Goal: Use online tool/utility: Utilize a website feature to perform a specific function

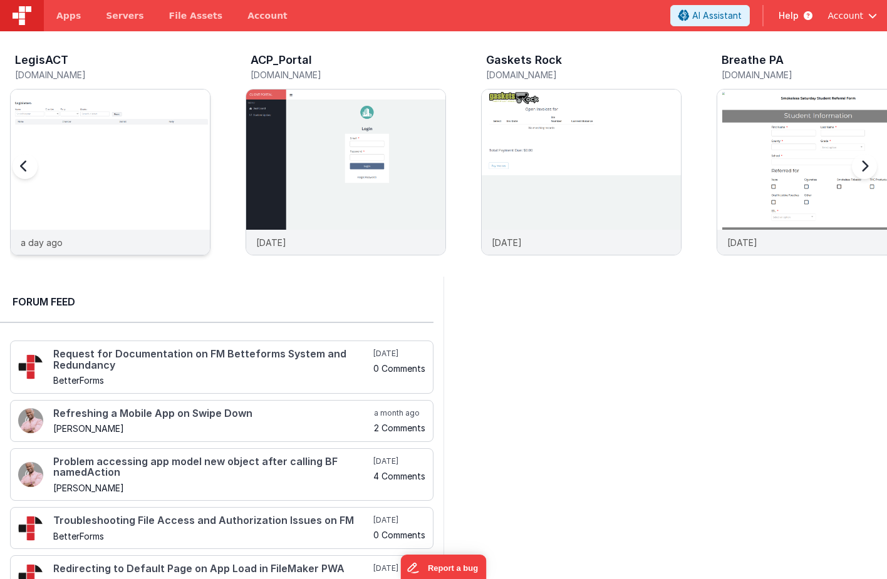
click at [132, 138] on img at bounding box center [110, 189] width 199 height 199
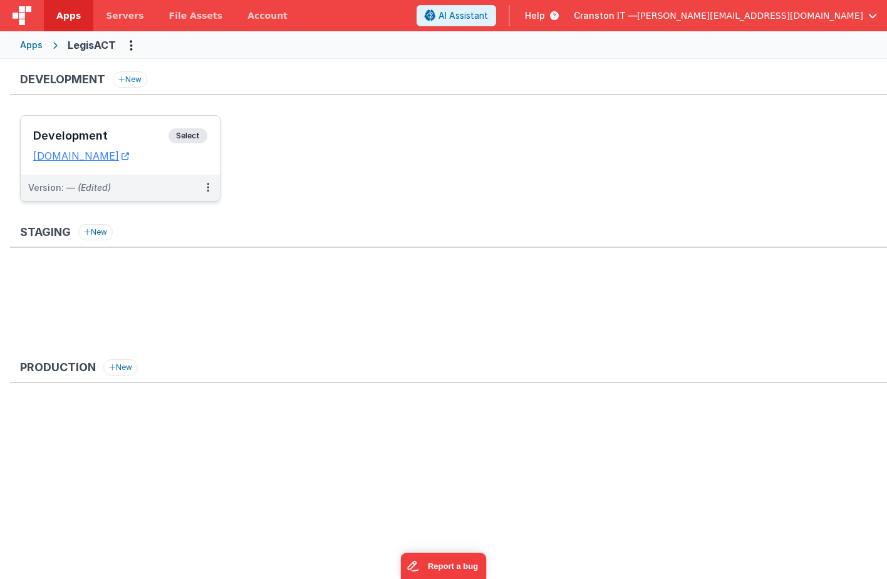
click at [187, 132] on span "Select" at bounding box center [187, 135] width 39 height 15
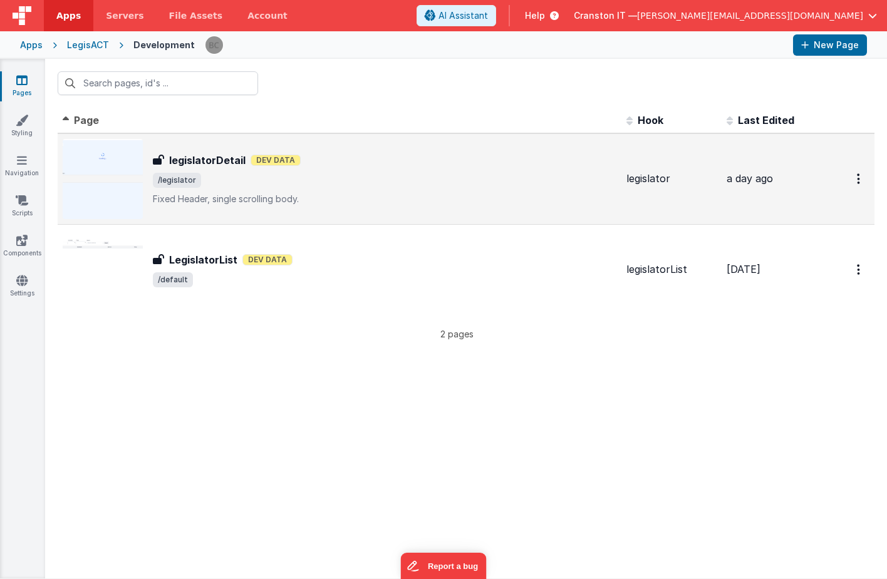
click at [319, 175] on span "/legislator" at bounding box center [384, 180] width 463 height 15
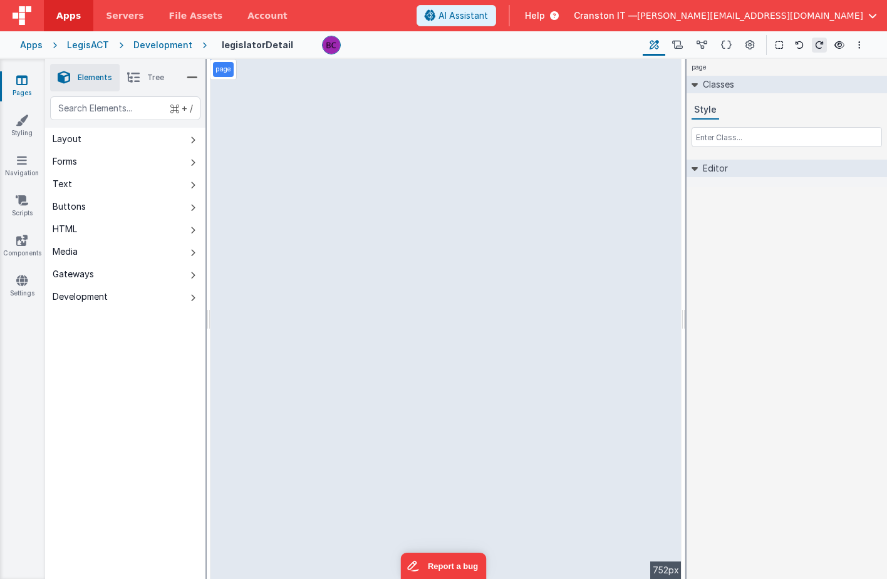
click at [166, 46] on div "Development" at bounding box center [162, 45] width 59 height 13
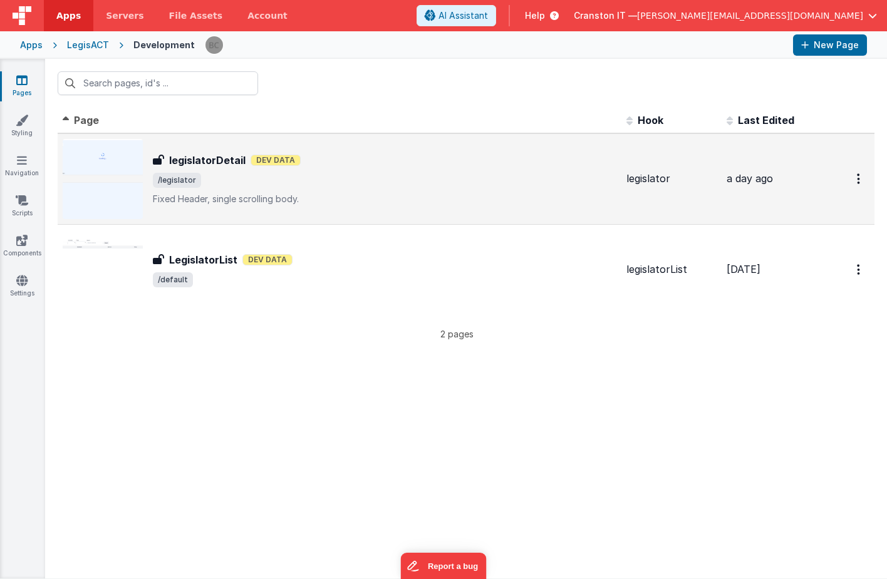
click at [212, 157] on h3 "legislatorDetail" at bounding box center [207, 160] width 76 height 15
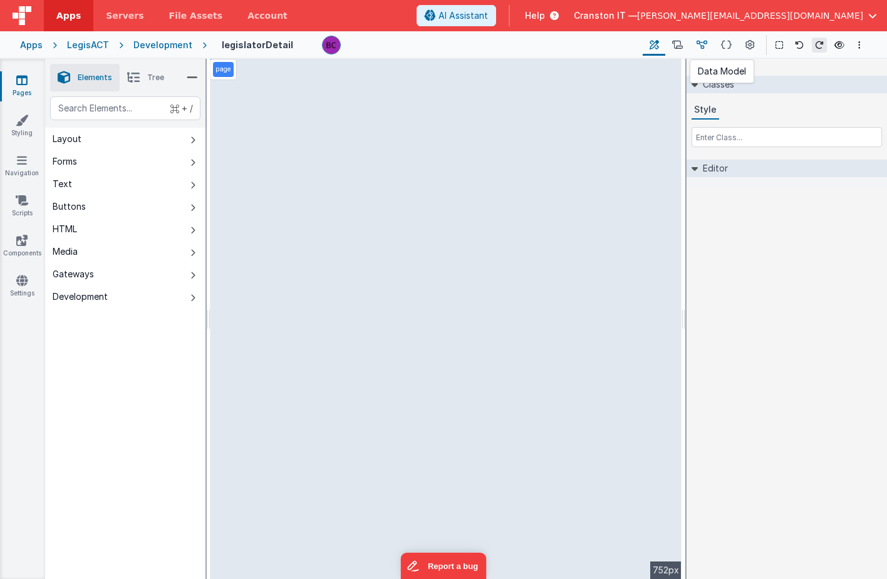
click at [708, 44] on button at bounding box center [702, 44] width 24 height 21
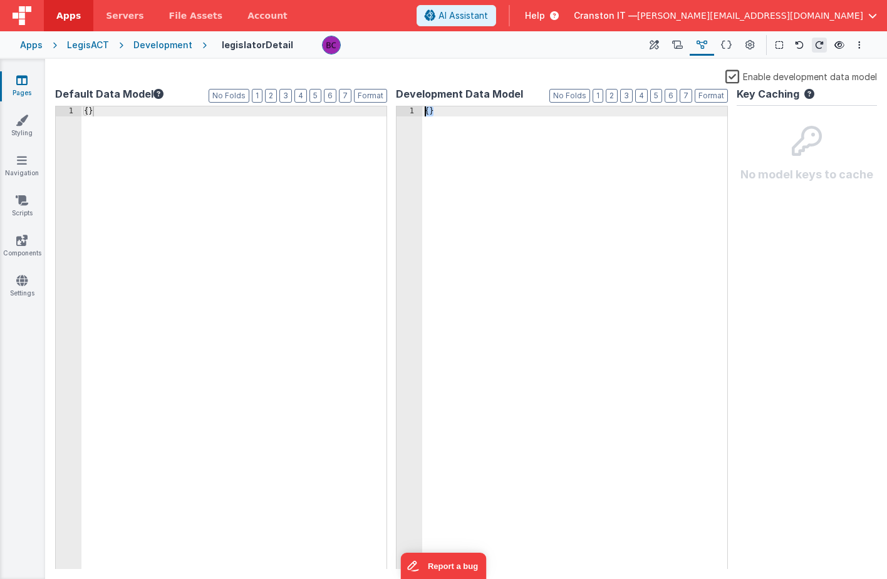
drag, startPoint x: 549, startPoint y: 284, endPoint x: 398, endPoint y: 86, distance: 248.8
click at [398, 86] on div "Development Data Model Format 7 6 5 4 3 2 1 No Folds 1 { } XXXXXXXXXXXXXXXXXXXX…" at bounding box center [562, 327] width 332 height 483
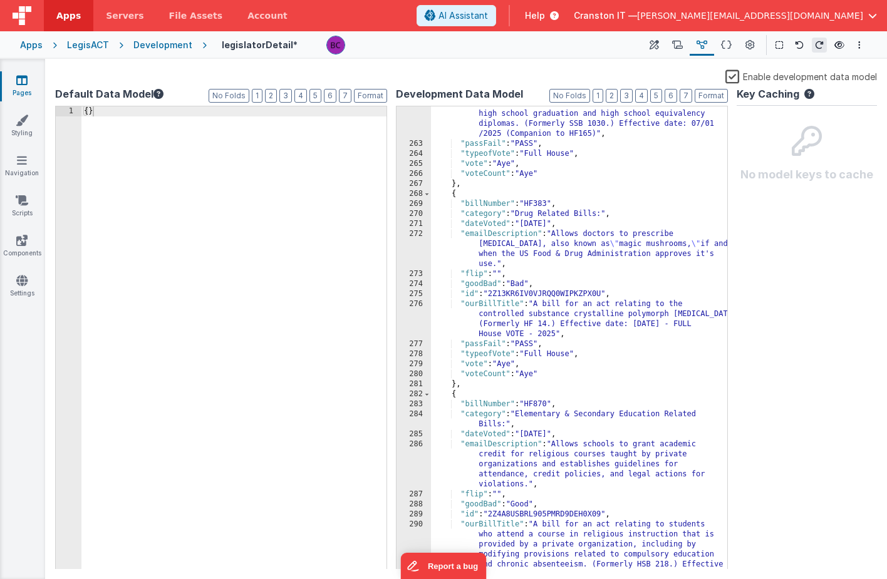
scroll to position [4086, 0]
click at [660, 47] on button at bounding box center [654, 44] width 23 height 21
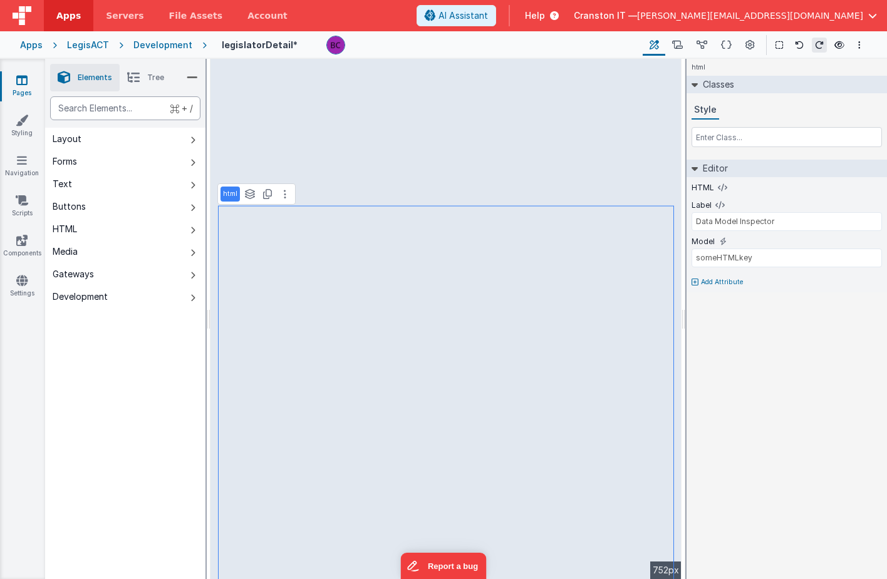
click at [116, 106] on div "text" at bounding box center [125, 108] width 150 height 24
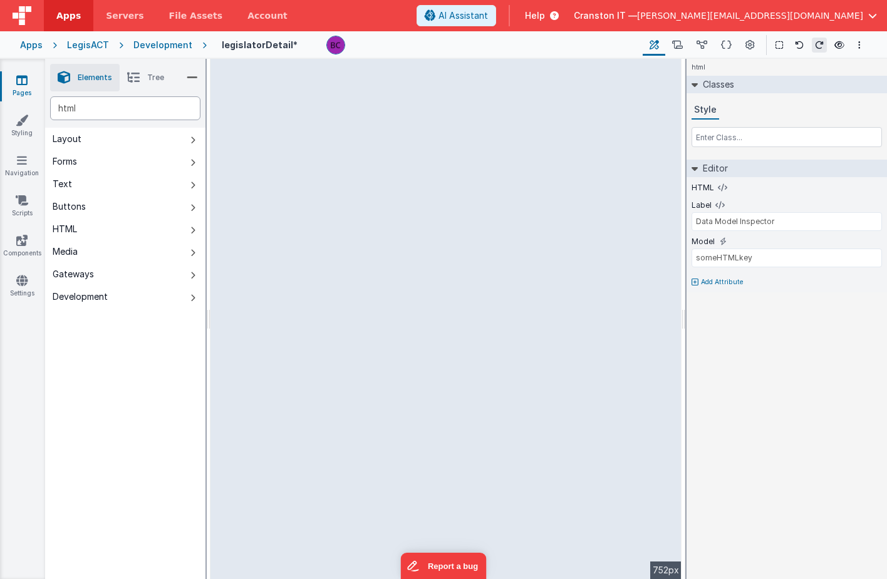
type div "html"
click at [77, 227] on div "HTML" at bounding box center [65, 229] width 24 height 13
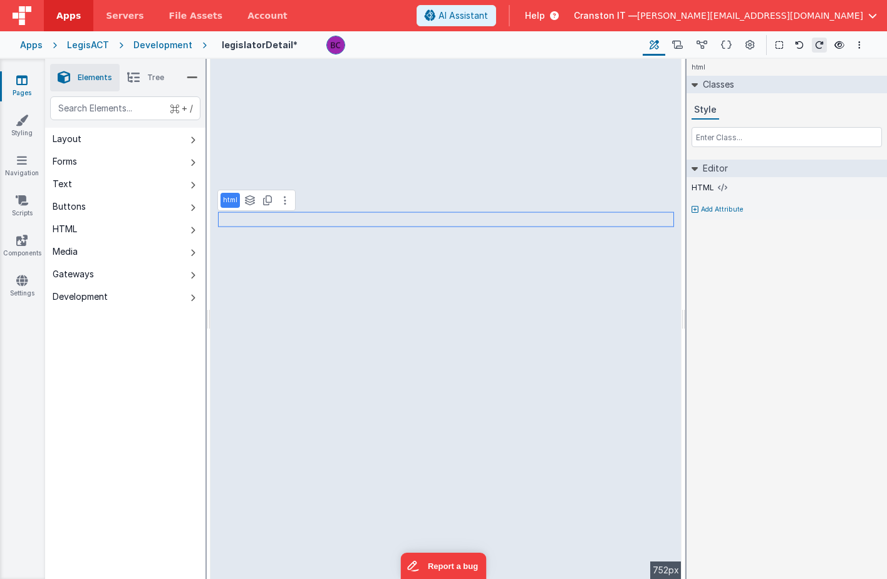
click at [228, 200] on p "html" at bounding box center [230, 200] width 14 height 10
click at [721, 185] on icon at bounding box center [722, 188] width 9 height 10
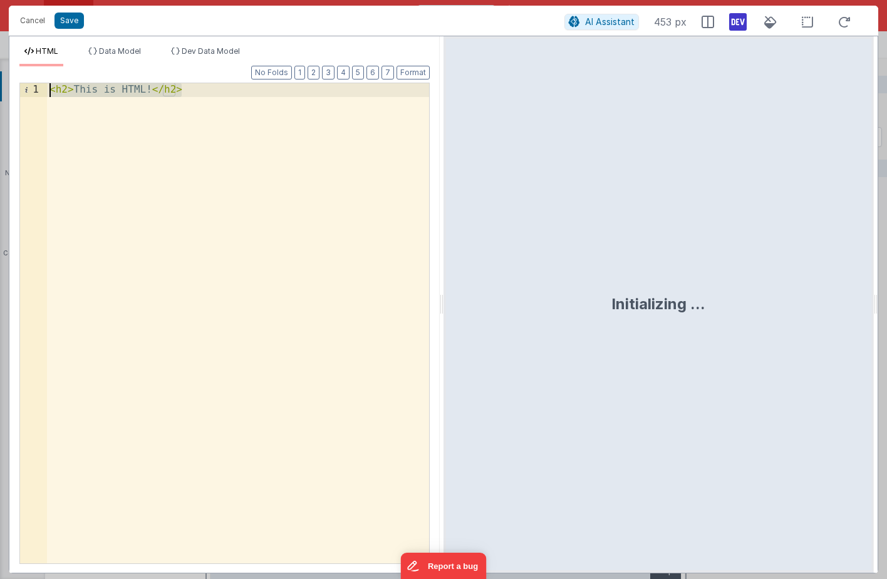
drag, startPoint x: 241, startPoint y: 162, endPoint x: 85, endPoint y: 2, distance: 223.7
click at [85, 2] on div "Cancel Save AI Assistant 453 px HTML Data Model Dev Data Model Format 7 6 5 4 3…" at bounding box center [443, 289] width 887 height 579
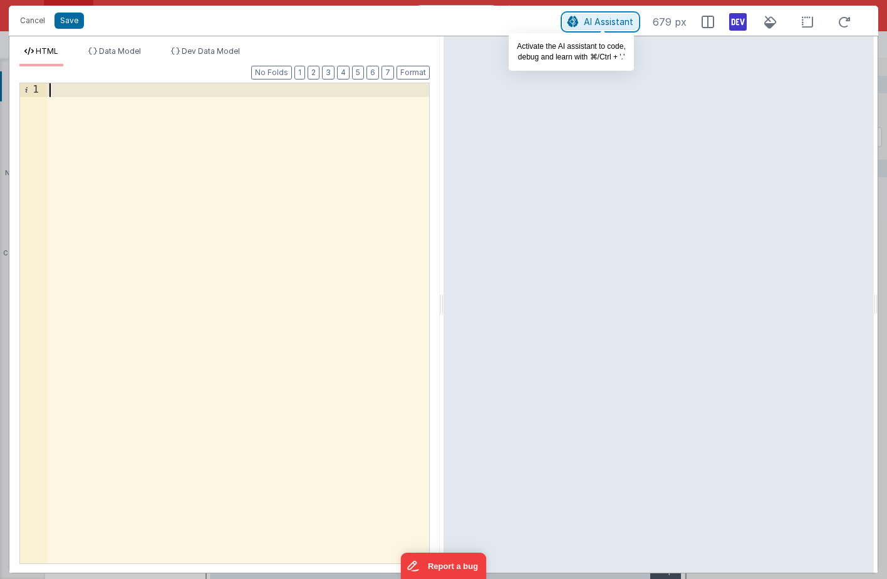
click at [606, 24] on span "AI Assistant" at bounding box center [608, 21] width 49 height 11
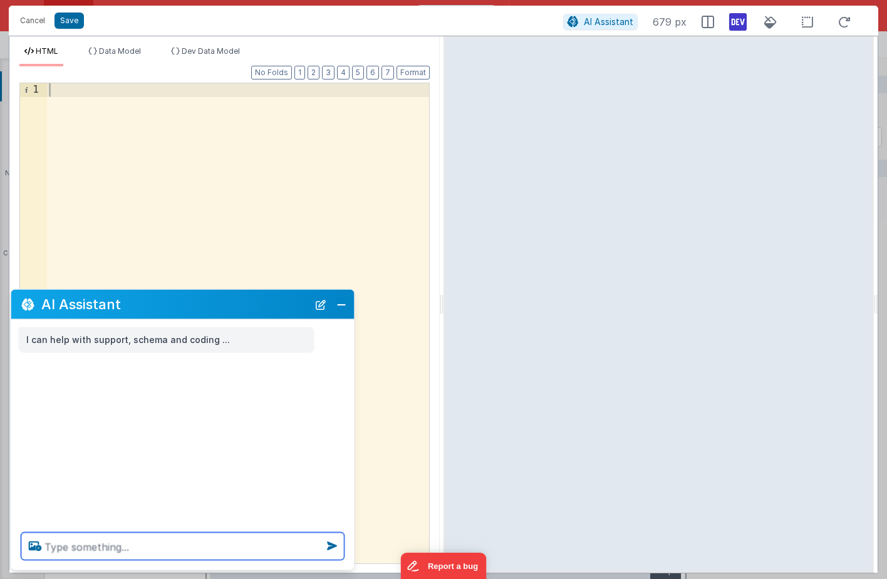
click at [92, 551] on textarea at bounding box center [182, 547] width 323 height 28
drag, startPoint x: 230, startPoint y: 552, endPoint x: 144, endPoint y: 493, distance: 104.9
click at [144, 493] on div "AI Assistant I can help with support, schema and coding ... using the votes arr…" at bounding box center [183, 430] width 344 height 282
click at [243, 547] on textarea "using the votes array, display a list" at bounding box center [182, 547] width 323 height 28
drag, startPoint x: 256, startPoint y: 541, endPoint x: 235, endPoint y: 513, distance: 35.0
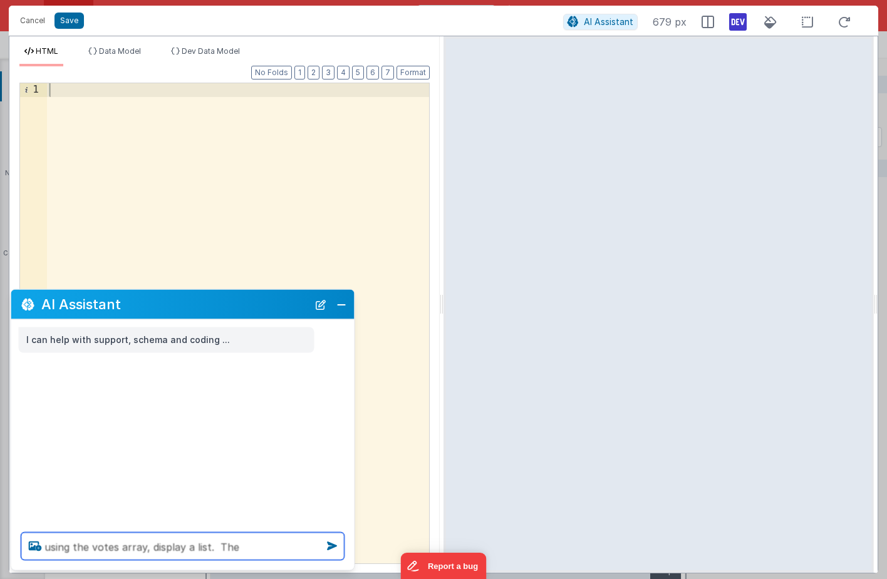
click at [235, 513] on div "AI Assistant I can help with support, schema and coding ... using the votes arr…" at bounding box center [183, 430] width 344 height 282
click at [262, 550] on textarea "using the votes array, display a list. The" at bounding box center [182, 547] width 323 height 28
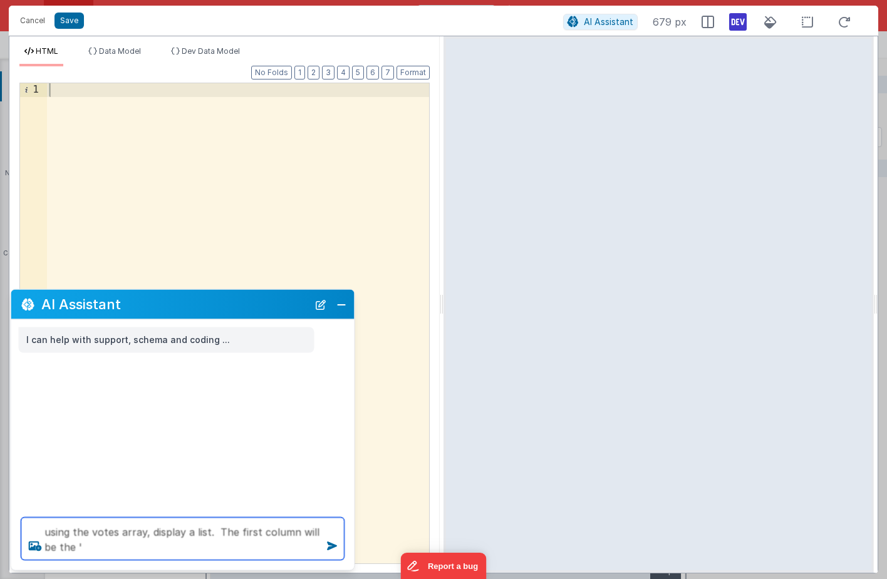
paste textarea "vote"
paste textarea "billNumber"
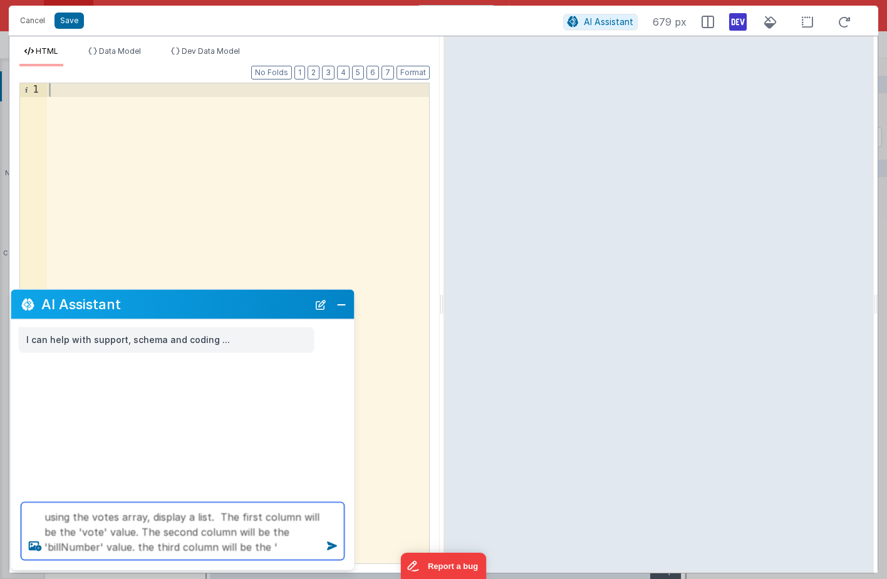
paste textarea "emailDescription"
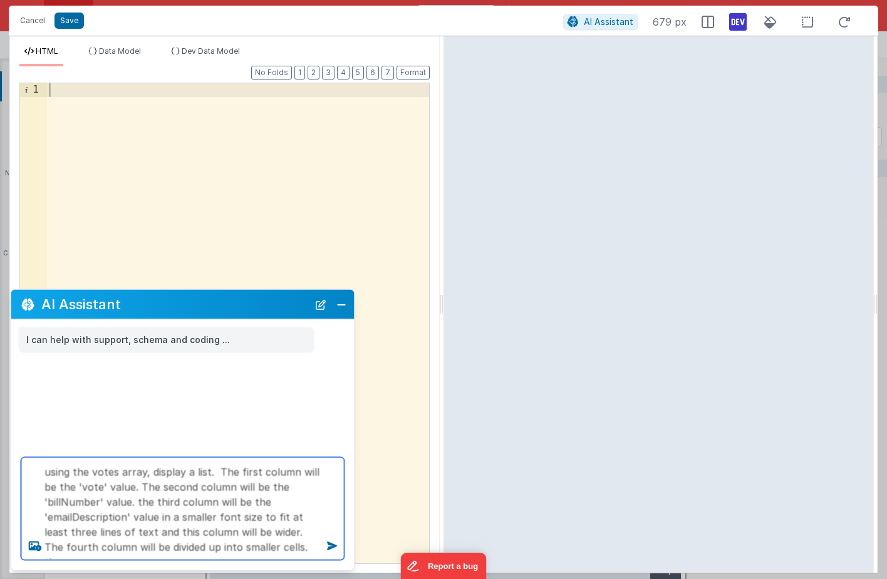
click at [285, 546] on textarea "using the votes array, display a list. The first column will be the 'vote' valu…" at bounding box center [182, 509] width 323 height 103
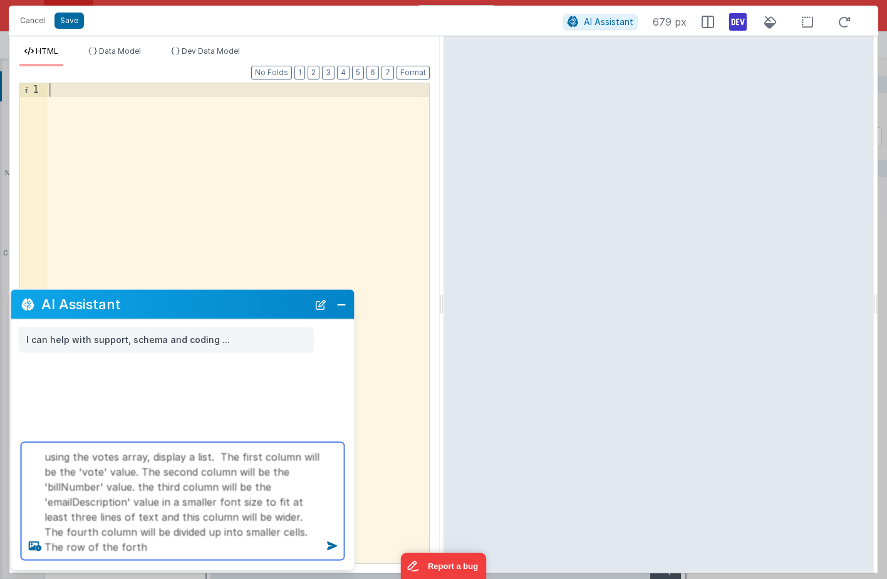
click at [105, 547] on textarea "using the votes array, display a list. The first column will be the 'vote' valu…" at bounding box center [182, 502] width 323 height 118
click at [98, 527] on textarea "using the votes array, display a list. The first column will be the 'vote' valu…" at bounding box center [182, 502] width 323 height 118
click at [166, 544] on textarea "using the votes array, display a list. The first column will be the 'vote' valu…" at bounding box center [182, 502] width 323 height 118
paste textarea "column"
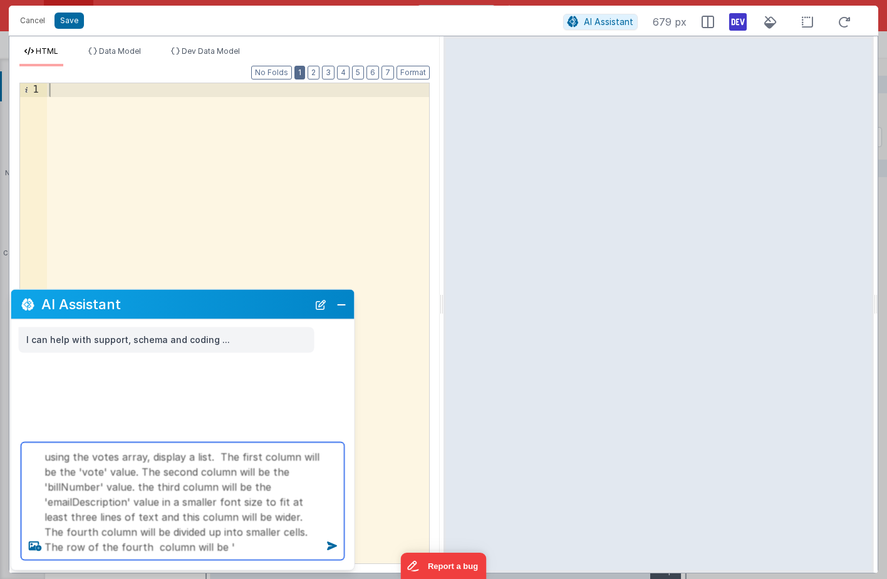
paste textarea "typeofVote"
click at [199, 544] on textarea "using the votes array, display a list. The first column will be the 'vote' valu…" at bounding box center [182, 502] width 323 height 118
click at [285, 547] on textarea "using the votes array, display a list. The first column will be the 'vote' valu…" at bounding box center [182, 502] width 323 height 118
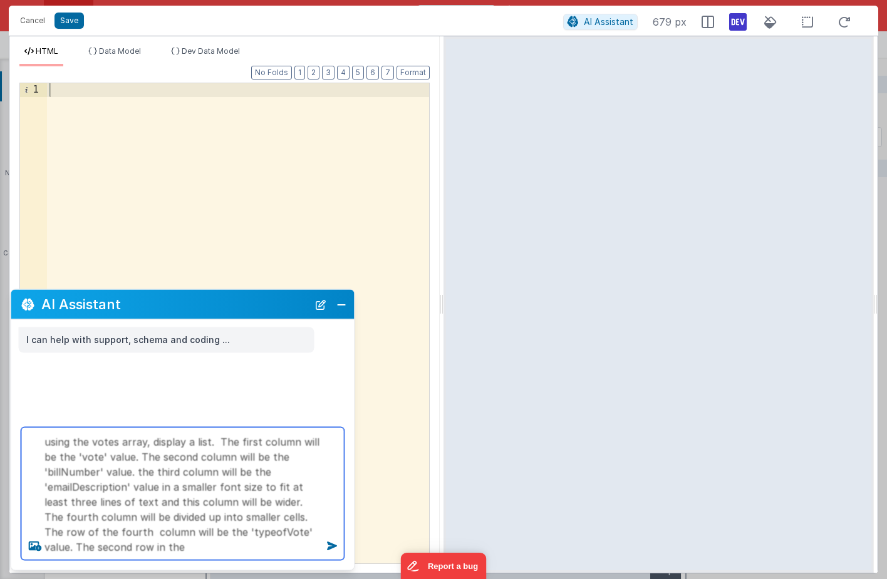
drag, startPoint x: 44, startPoint y: 517, endPoint x: 109, endPoint y: 518, distance: 65.1
click at [109, 518] on textarea "using the votes array, display a list. The first column will be the 'vote' valu…" at bounding box center [182, 494] width 323 height 133
click at [165, 549] on textarea "using the votes array, display a list. The first column will be the 'vote' valu…" at bounding box center [182, 494] width 323 height 133
paste textarea "fourth column"
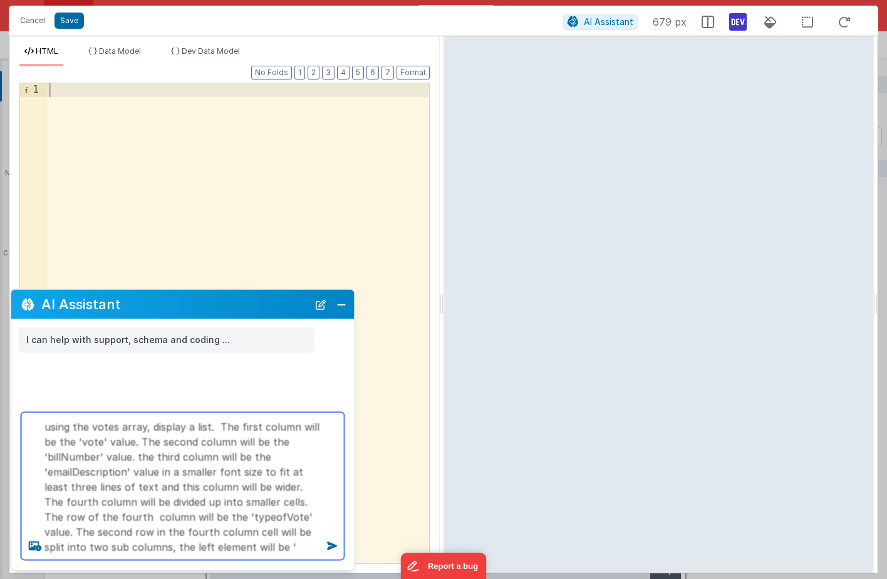
paste textarea "passFail"
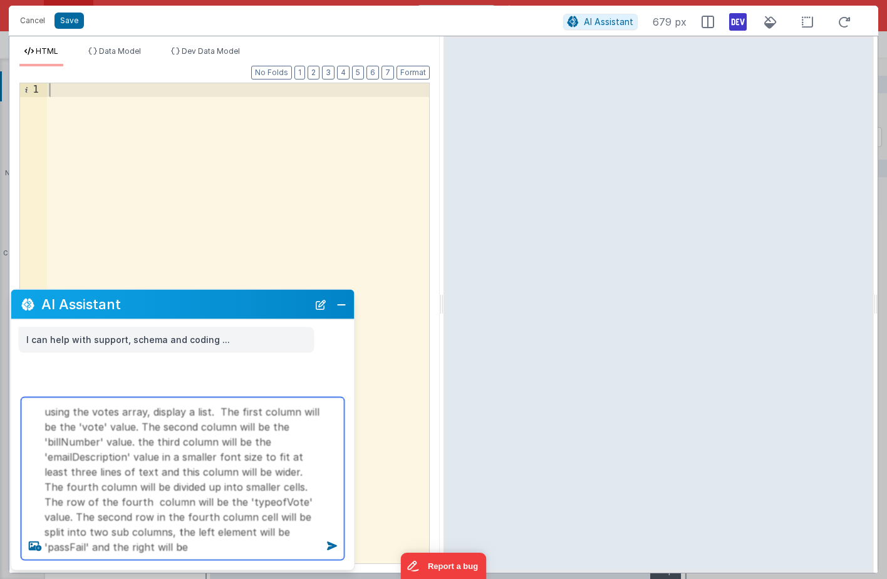
type textarea "using the votes array, display a list. The first column will be the 'vote' valu…"
click at [138, 465] on textarea "using the votes array, display a list. The first column will be the 'vote' valu…" at bounding box center [182, 479] width 323 height 163
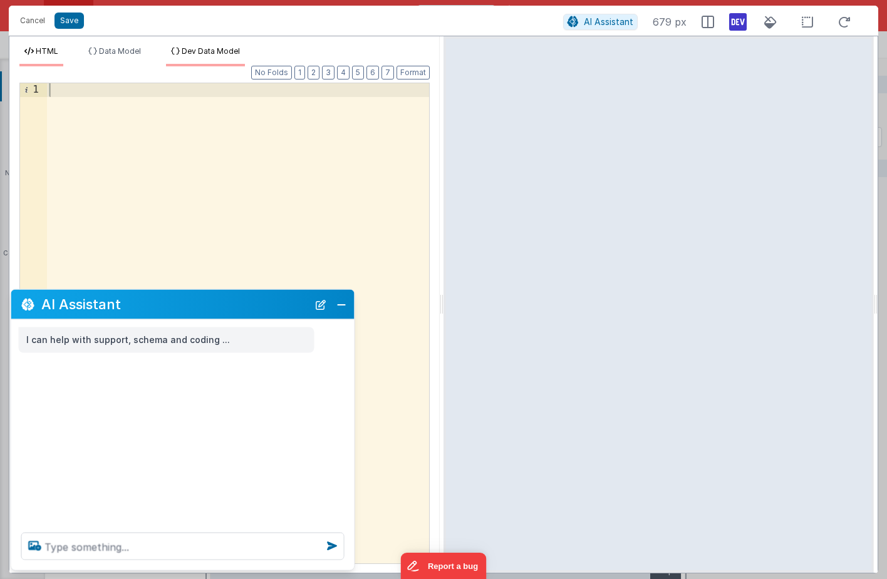
click at [179, 57] on li "Dev Data Model" at bounding box center [205, 56] width 79 height 20
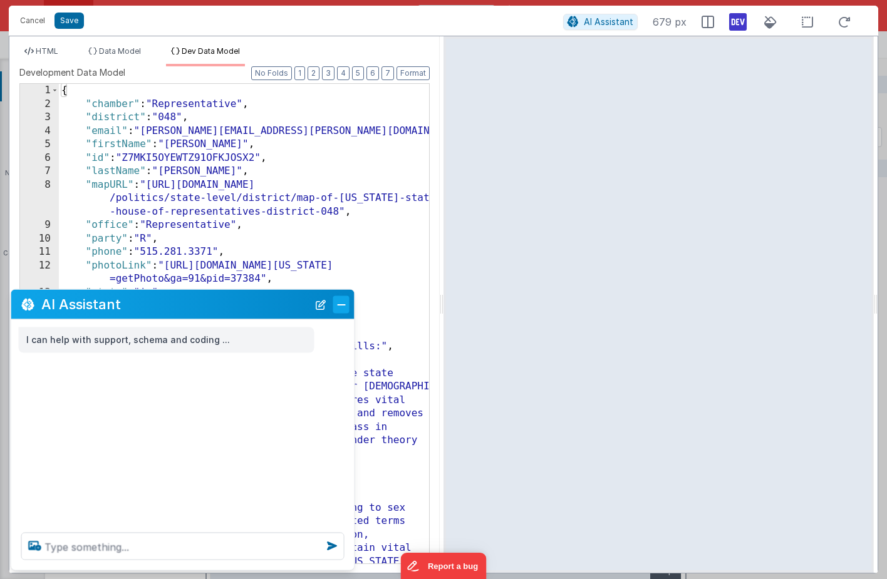
click at [347, 311] on button "Close" at bounding box center [341, 305] width 16 height 18
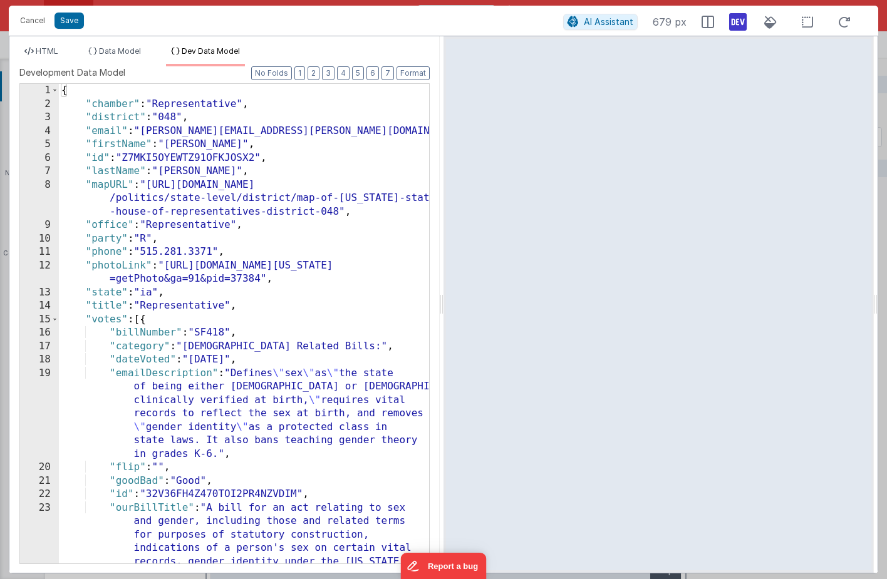
click at [219, 361] on div "{ "chamber" : "Representative" , "district" : "048" , "email" : "Chad.Behn@legi…" at bounding box center [244, 378] width 370 height 588
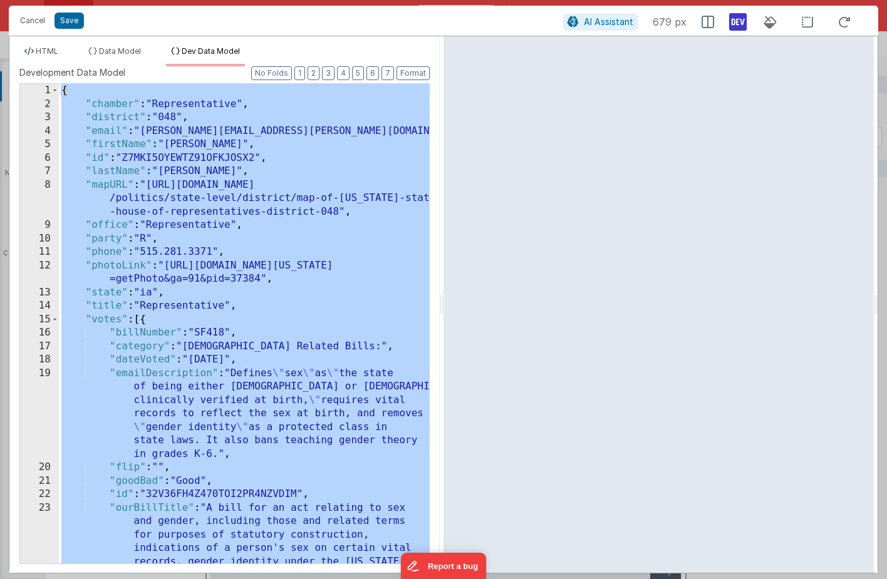
scroll to position [5930, 0]
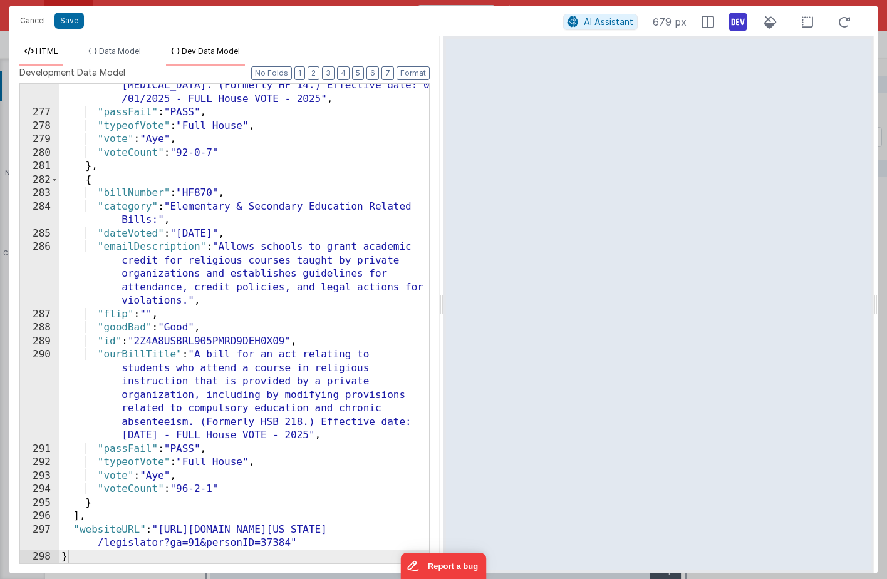
click at [54, 48] on span "HTML" at bounding box center [47, 50] width 23 height 9
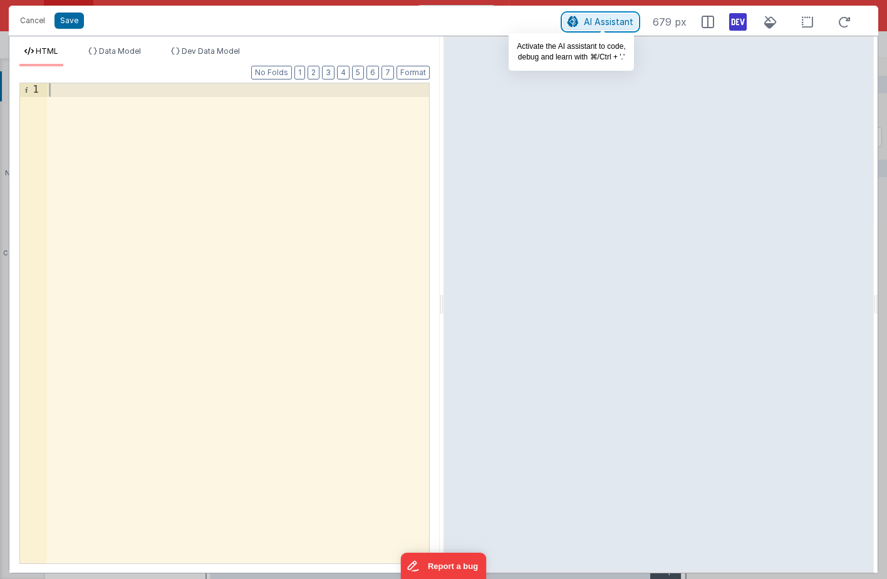
click at [614, 23] on span "AI Assistant" at bounding box center [608, 21] width 49 height 11
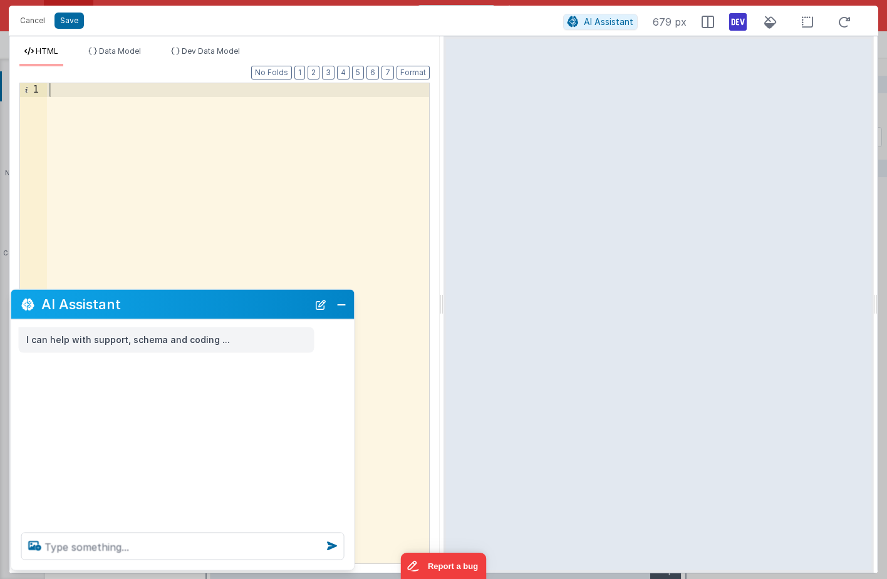
click at [115, 388] on div "I can help with support, schema and coding ..." at bounding box center [182, 421] width 343 height 203
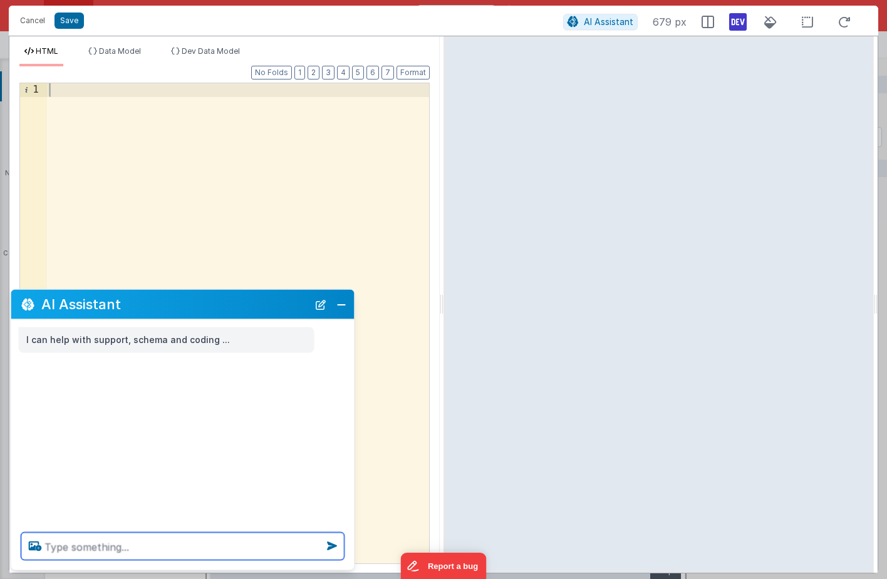
click at [81, 550] on textarea at bounding box center [182, 547] width 323 height 28
paste textarea "using the votes array, display a list. The first column will be the 'vote' valu…"
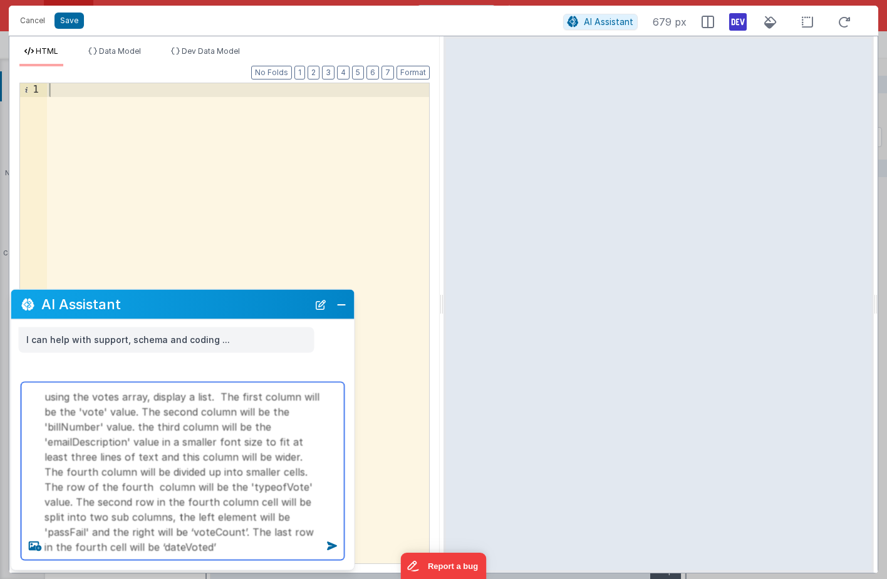
type textarea "using the votes array, display a list. The first column will be the 'vote' valu…"
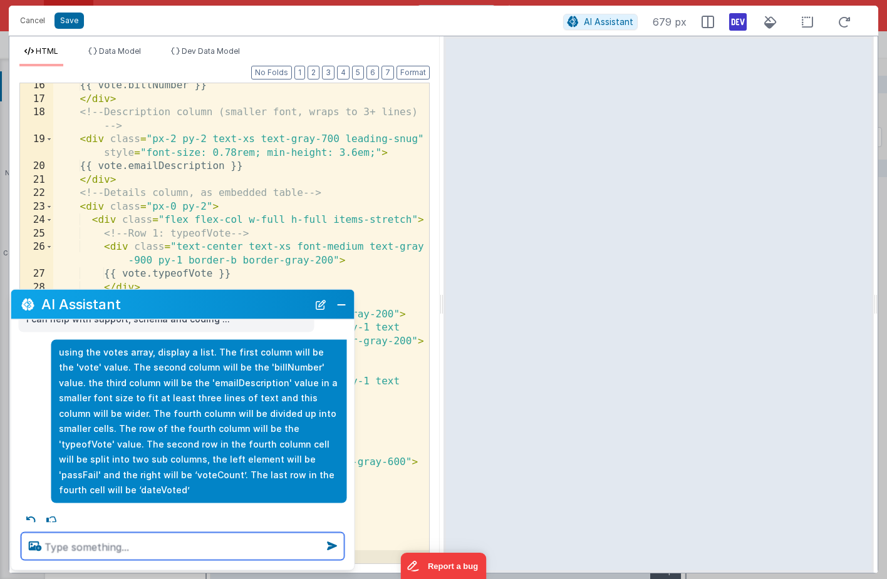
scroll to position [13, 0]
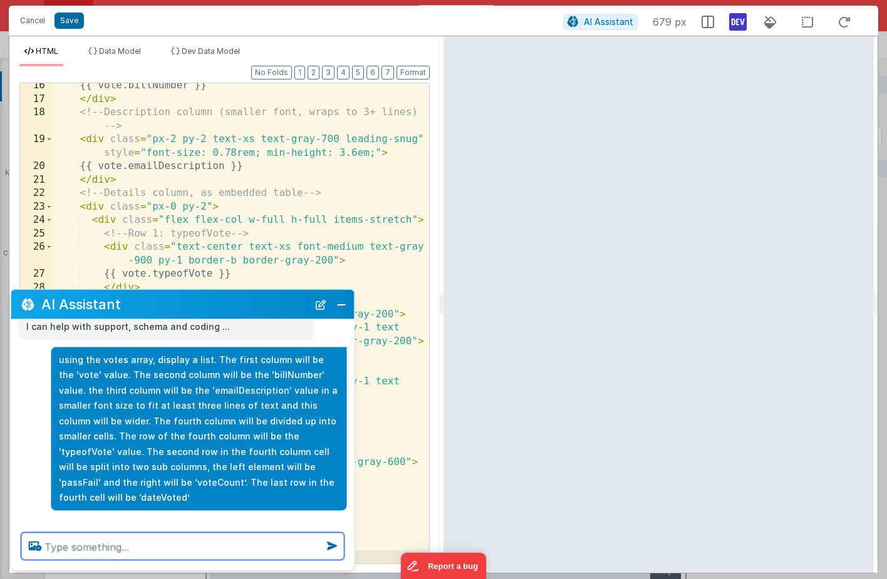
click at [86, 549] on textarea at bounding box center [182, 547] width 323 height 28
type textarea "truncate the description to three lines of text"
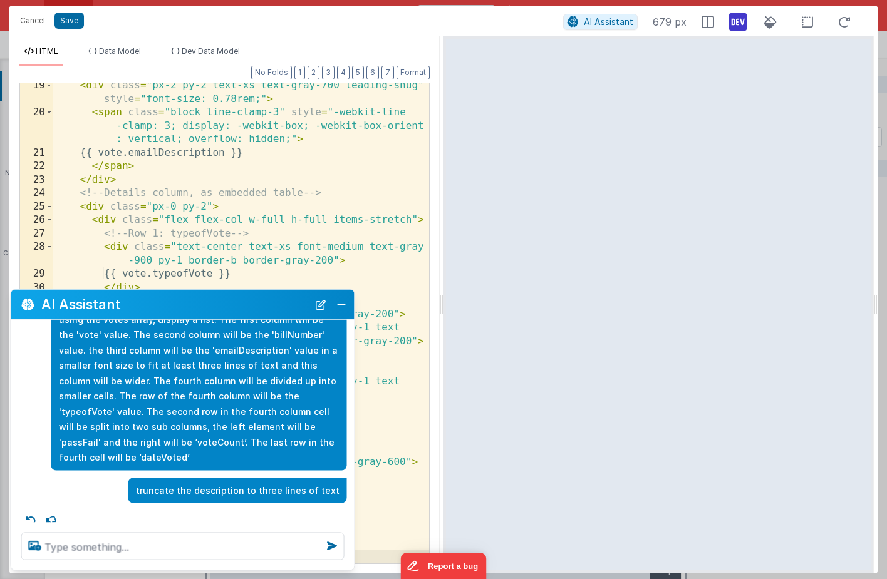
scroll to position [46, 0]
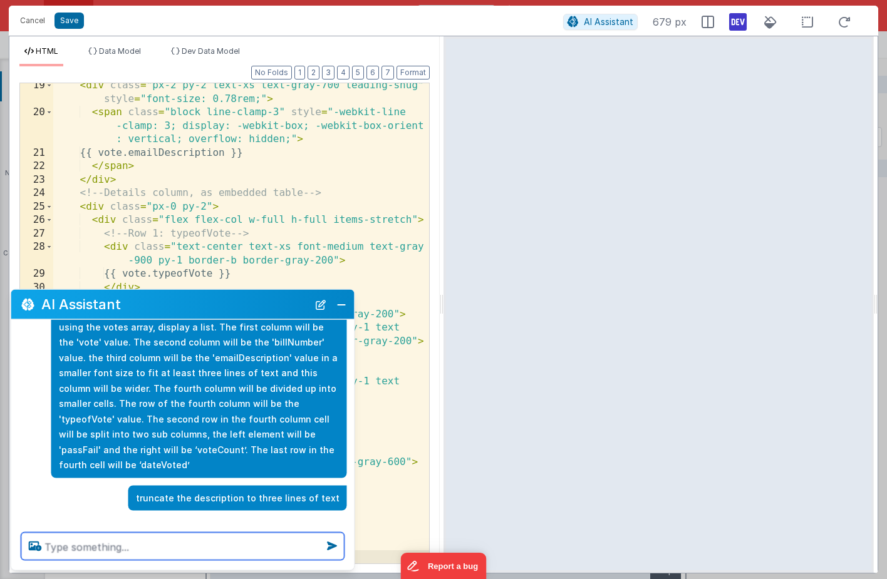
click at [178, 547] on textarea at bounding box center [182, 547] width 323 height 28
type textarea "make the row height shorter"
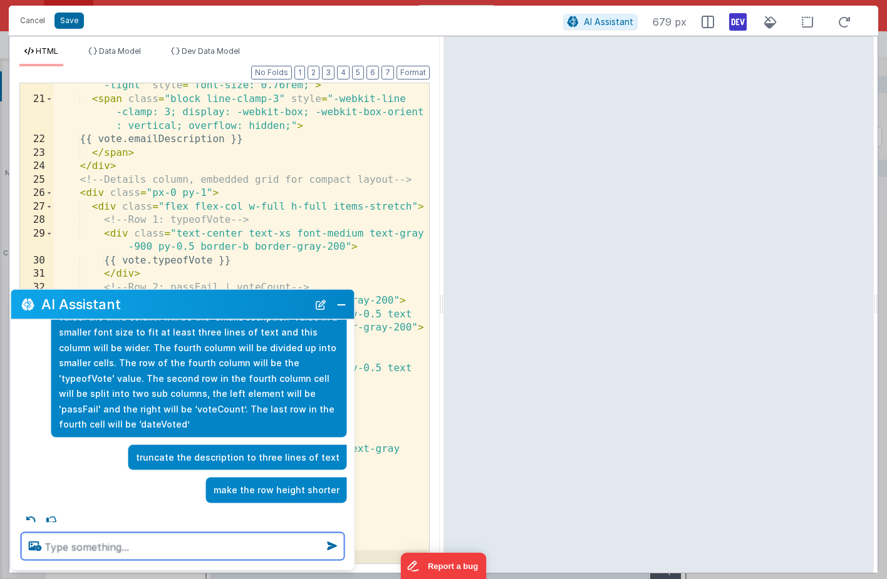
scroll to position [79, 0]
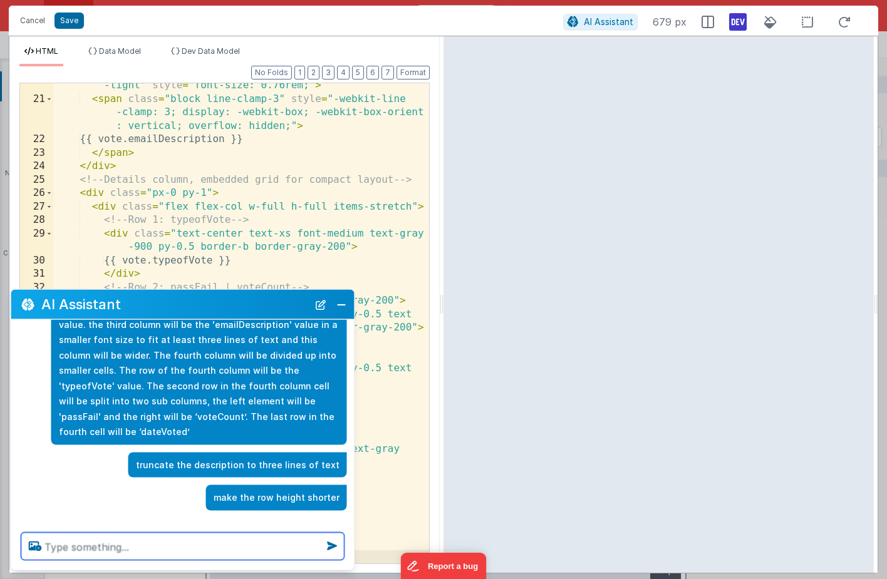
click at [149, 539] on textarea at bounding box center [182, 547] width 323 height 28
type textarea "make the first and second columns less wide"
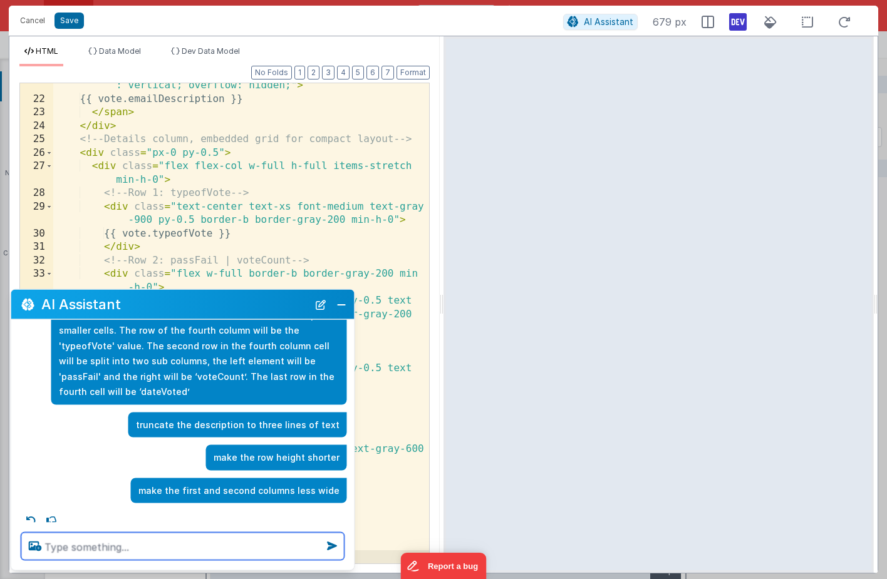
scroll to position [111, 0]
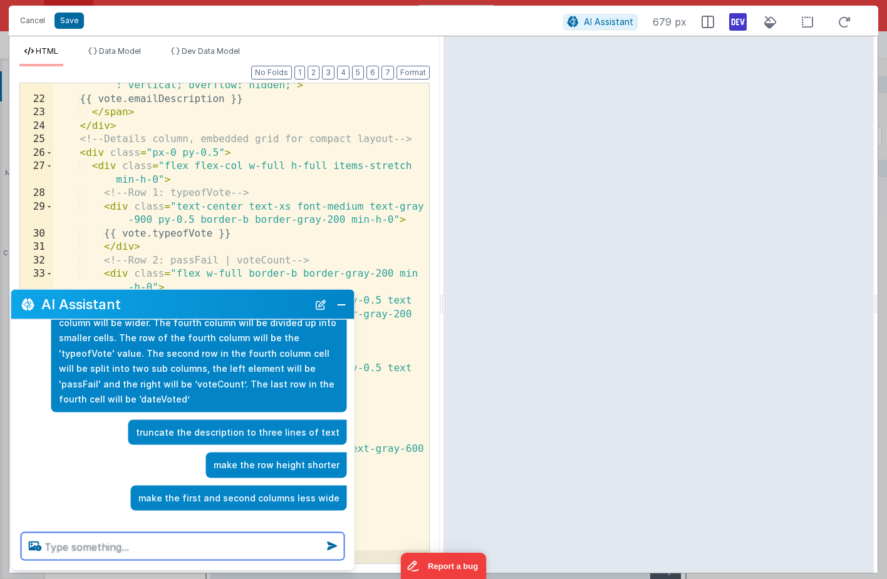
click at [162, 552] on textarea at bounding box center [182, 547] width 323 height 28
type textarea "make the description four lines instead of three"
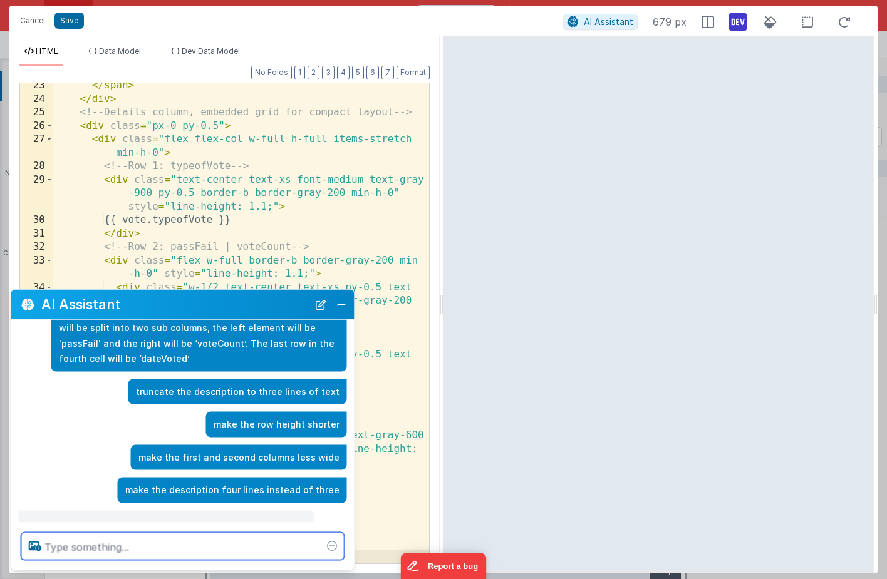
scroll to position [145, 0]
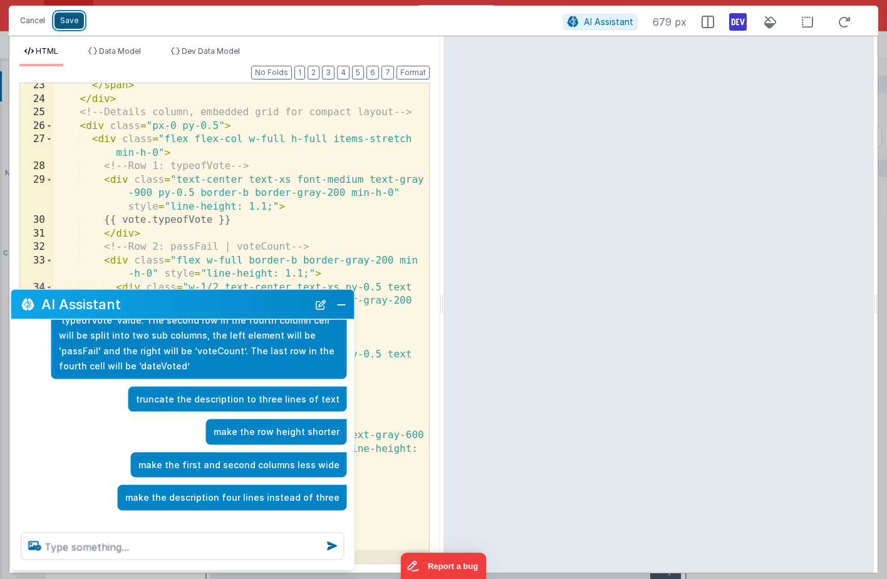
click at [70, 21] on button "Save" at bounding box center [68, 21] width 29 height 16
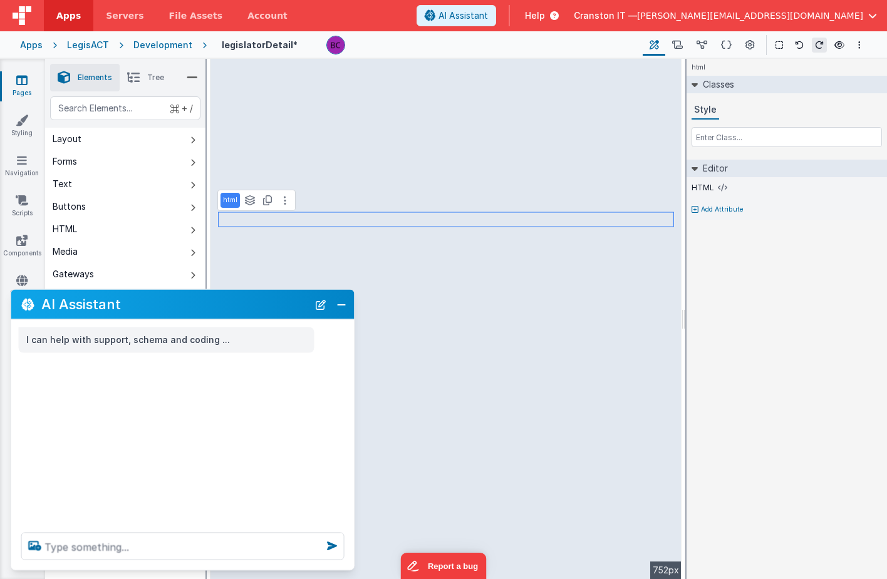
scroll to position [0, 0]
click at [722, 189] on icon at bounding box center [722, 188] width 9 height 10
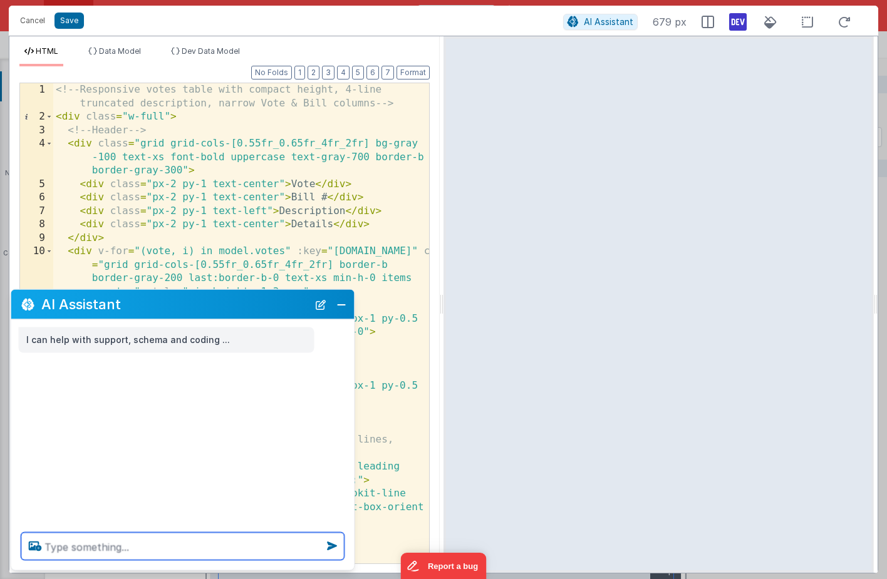
click at [75, 543] on textarea at bounding box center [182, 547] width 323 height 28
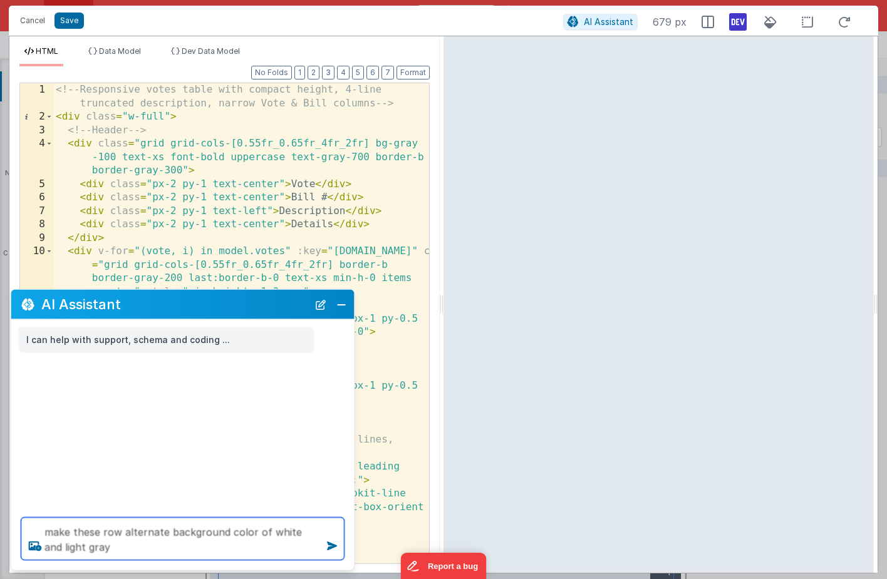
type textarea "make these row alternate background color of white and light gray"
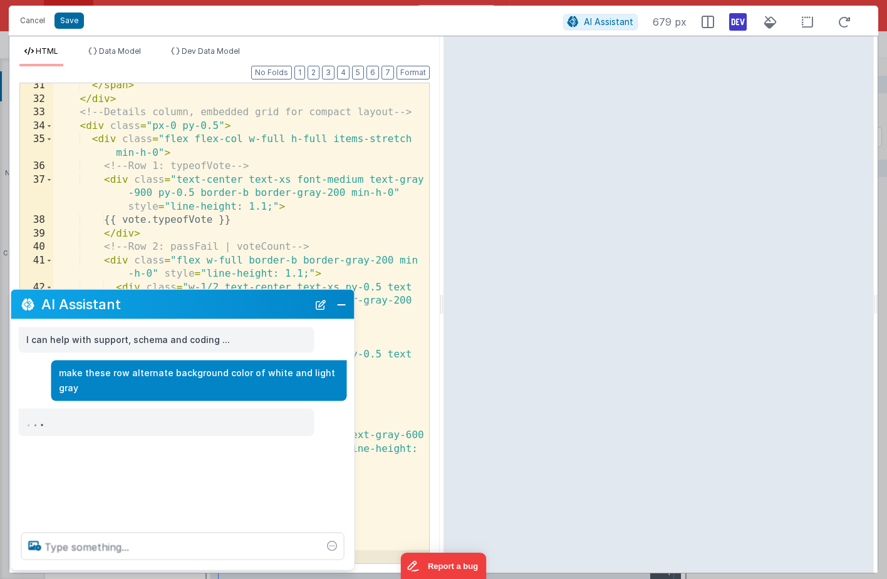
scroll to position [556, 0]
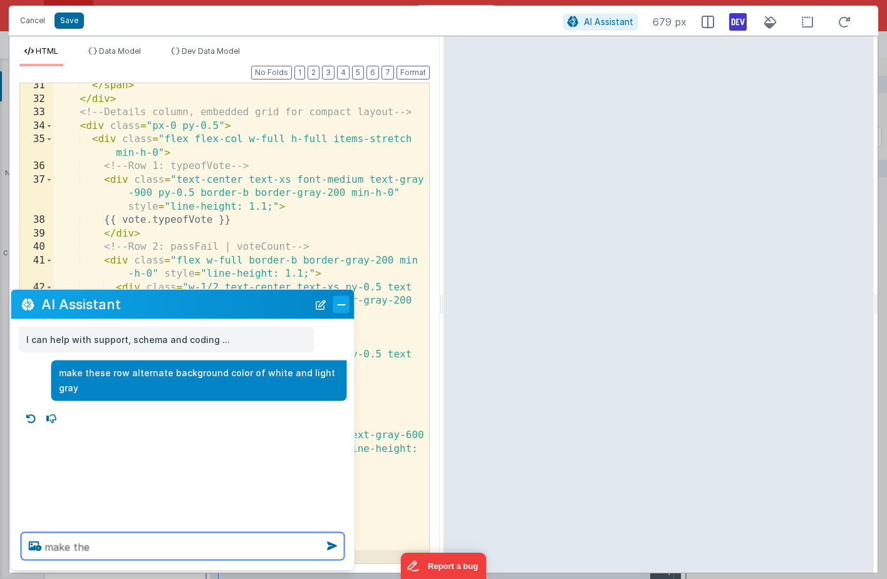
type textarea "make the"
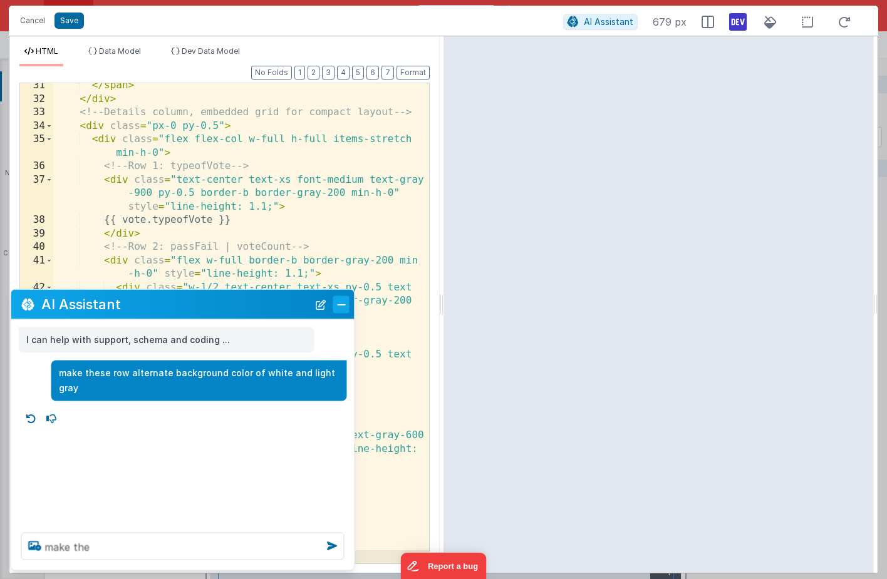
click at [336, 306] on button "Close" at bounding box center [341, 305] width 16 height 18
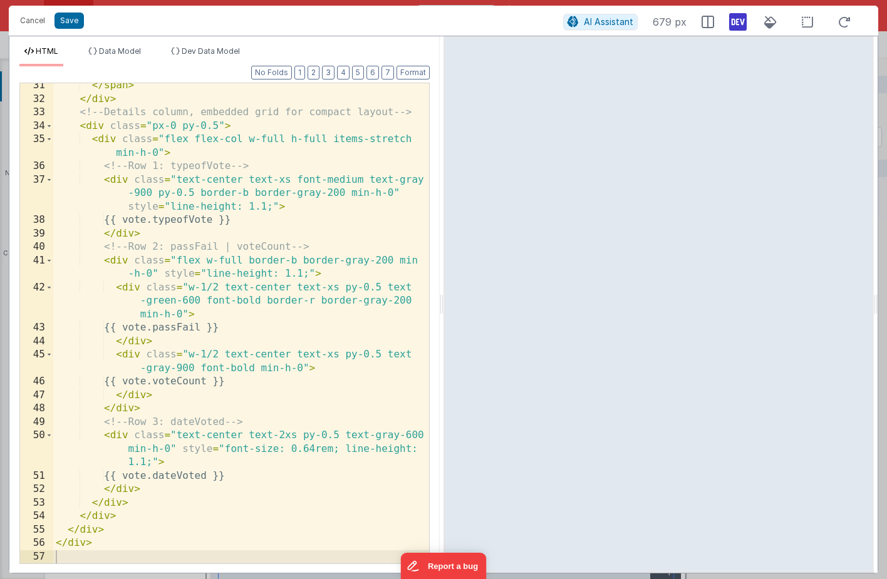
click at [180, 472] on div "</ span > </ div > <!-- Details column, embedded grid for compact layout --> < …" at bounding box center [241, 332] width 376 height 507
click at [309, 452] on div "</ span > </ div > <!-- Details column, embedded grid for compact layout --> < …" at bounding box center [241, 332] width 376 height 507
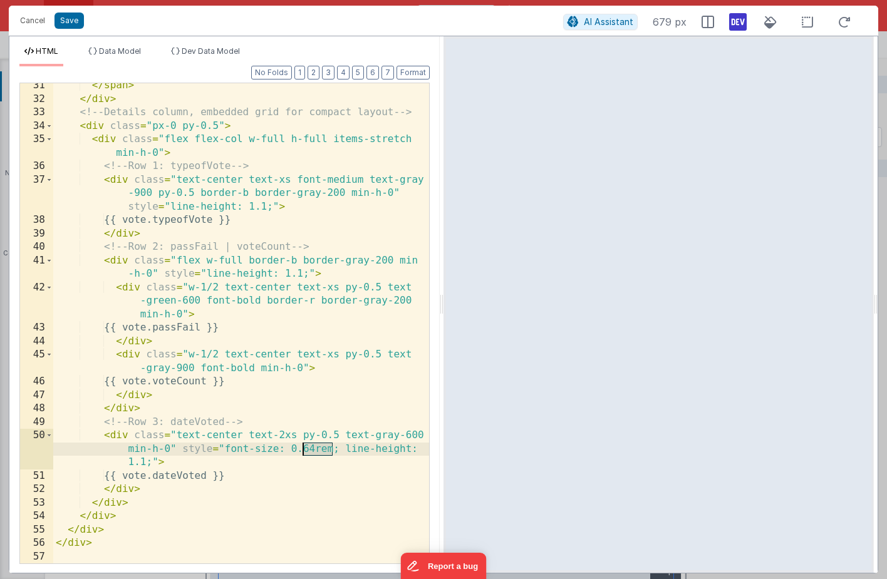
click at [309, 452] on div "</ span > </ div > <!-- Details column, embedded grid for compact layout --> < …" at bounding box center [241, 332] width 376 height 507
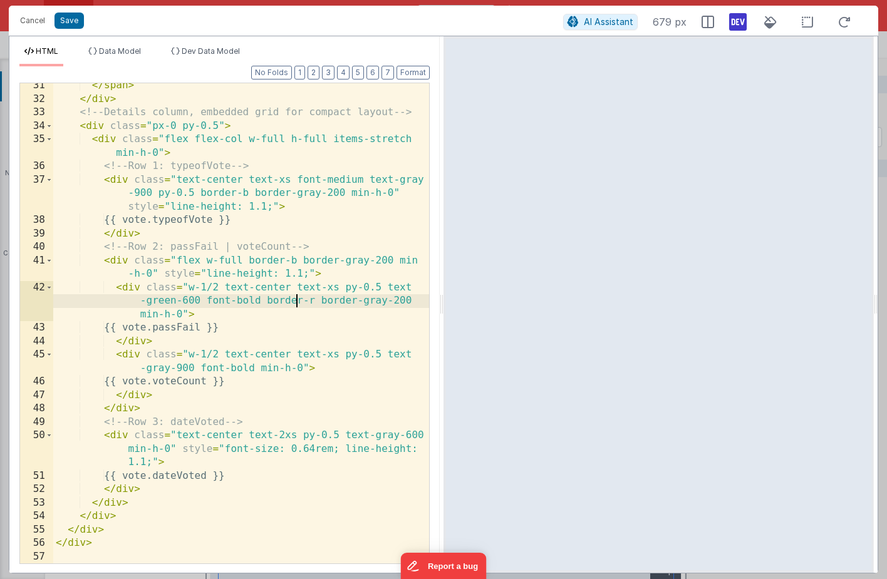
click at [296, 302] on div "</ span > </ div > <!-- Details column, embedded grid for compact layout --> < …" at bounding box center [241, 332] width 376 height 507
click at [215, 290] on div "</ span > </ div > <!-- Details column, embedded grid for compact layout --> < …" at bounding box center [241, 332] width 376 height 507
click at [210, 326] on div "</ span > </ div > <!-- Details column, embedded grid for compact layout --> < …" at bounding box center [241, 332] width 376 height 507
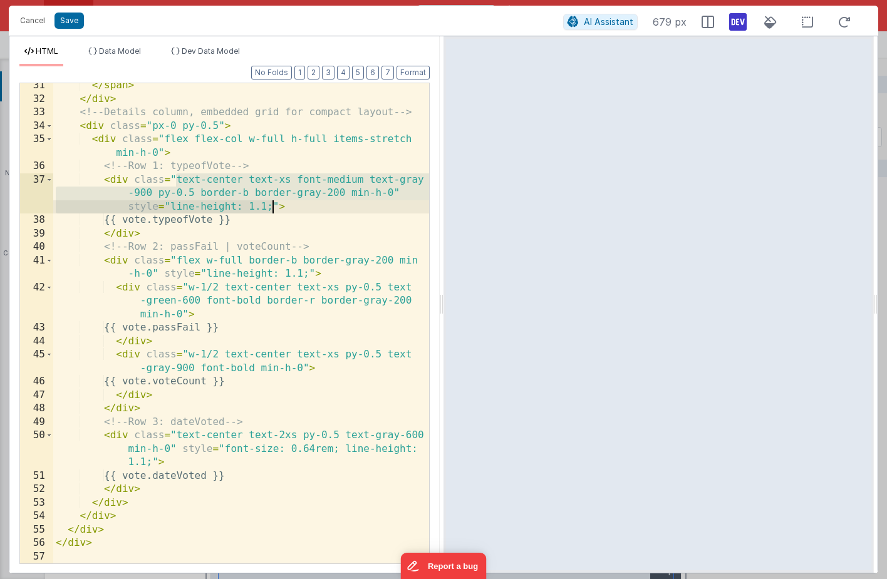
drag, startPoint x: 177, startPoint y: 180, endPoint x: 271, endPoint y: 204, distance: 97.4
click at [271, 204] on div "</ span > </ div > <!-- Details column, embedded grid for compact layout --> < …" at bounding box center [241, 332] width 376 height 507
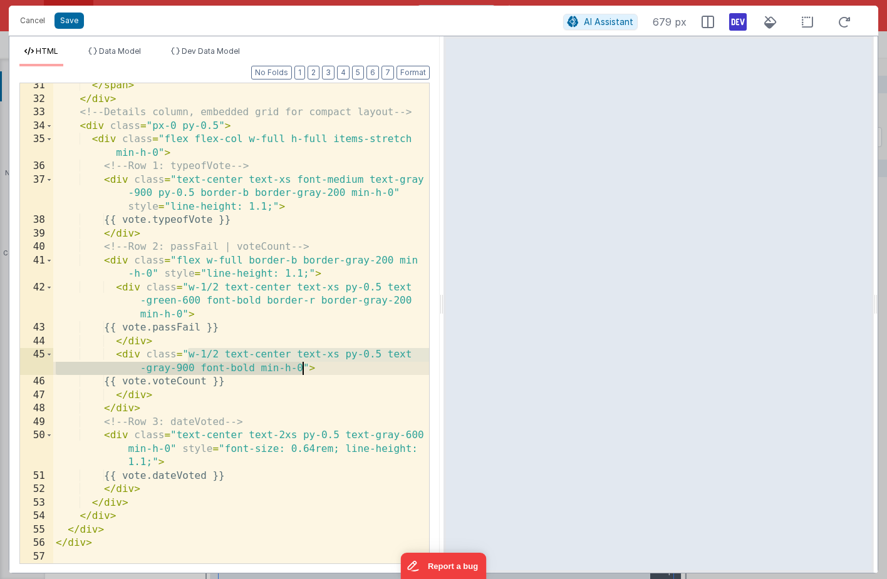
drag, startPoint x: 187, startPoint y: 354, endPoint x: 301, endPoint y: 372, distance: 114.8
click at [301, 372] on div "</ span > </ div > <!-- Details column, embedded grid for compact layout --> < …" at bounding box center [241, 332] width 376 height 507
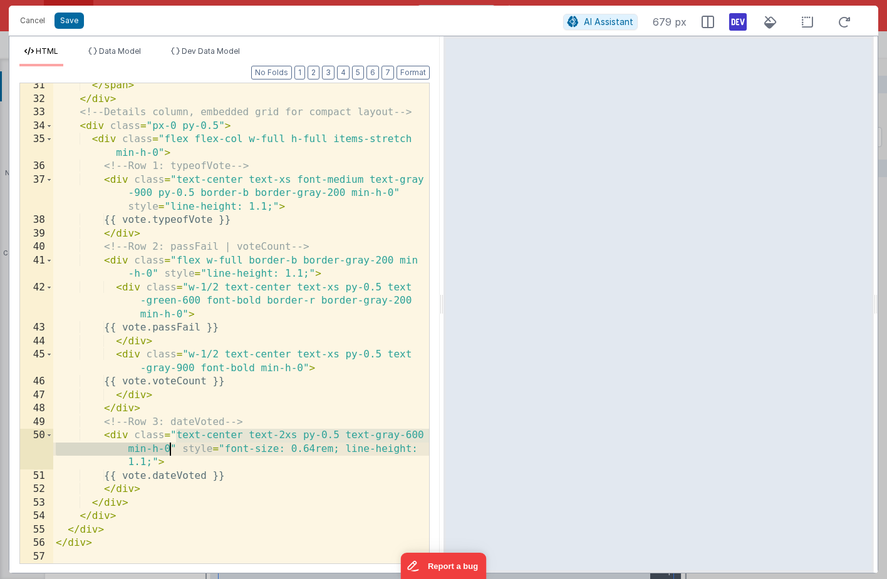
drag, startPoint x: 177, startPoint y: 436, endPoint x: 172, endPoint y: 445, distance: 10.6
click at [172, 445] on div "</ span > </ div > <!-- Details column, embedded grid for compact layout --> < …" at bounding box center [241, 332] width 376 height 507
click at [210, 445] on div "</ span > </ div > <!-- Details column, embedded grid for compact layout --> < …" at bounding box center [241, 332] width 376 height 507
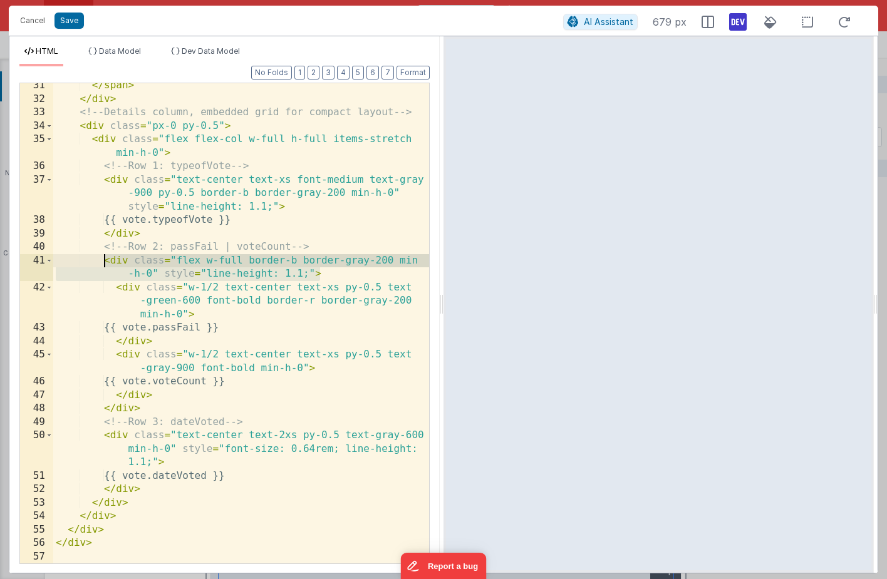
drag, startPoint x: 323, startPoint y: 276, endPoint x: 106, endPoint y: 263, distance: 216.5
click at [106, 263] on div "</ span > </ div > <!-- Details column, embedded grid for compact layout --> < …" at bounding box center [241, 332] width 376 height 507
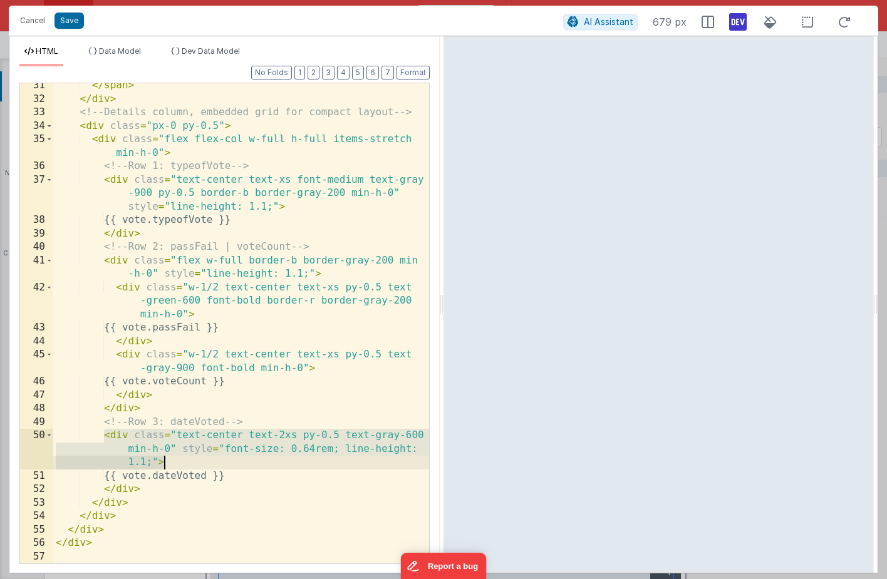
drag, startPoint x: 106, startPoint y: 435, endPoint x: 167, endPoint y: 465, distance: 67.8
click at [167, 465] on div "</ span > </ div > <!-- Details column, embedded grid for compact layout --> < …" at bounding box center [241, 332] width 376 height 507
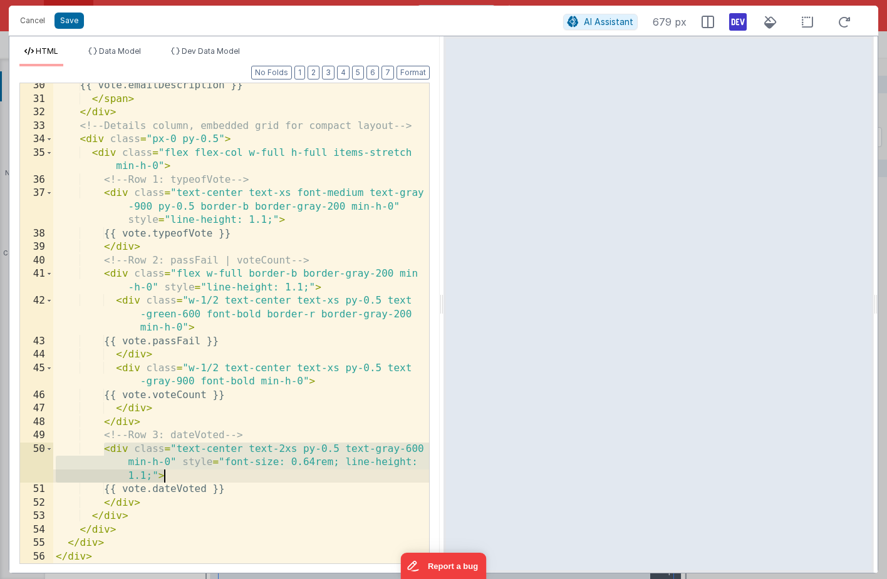
click at [201, 477] on div "{{ vote.emailDescription }} </ span > </ div > <!-- Details column, embedded gr…" at bounding box center [241, 332] width 376 height 507
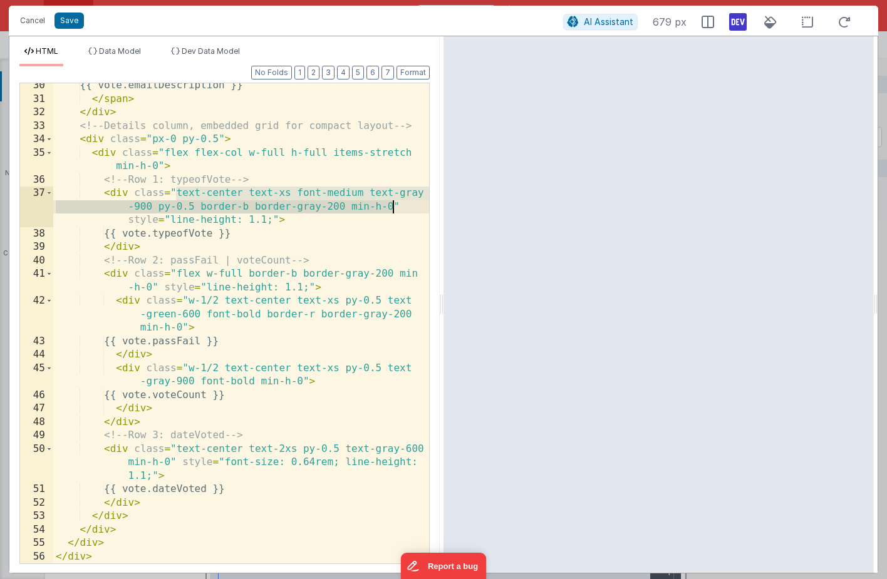
drag, startPoint x: 177, startPoint y: 193, endPoint x: 391, endPoint y: 203, distance: 214.4
click at [391, 203] on div "{{ vote.emailDescription }} </ span > </ div > <!-- Details column, embedded gr…" at bounding box center [241, 332] width 376 height 507
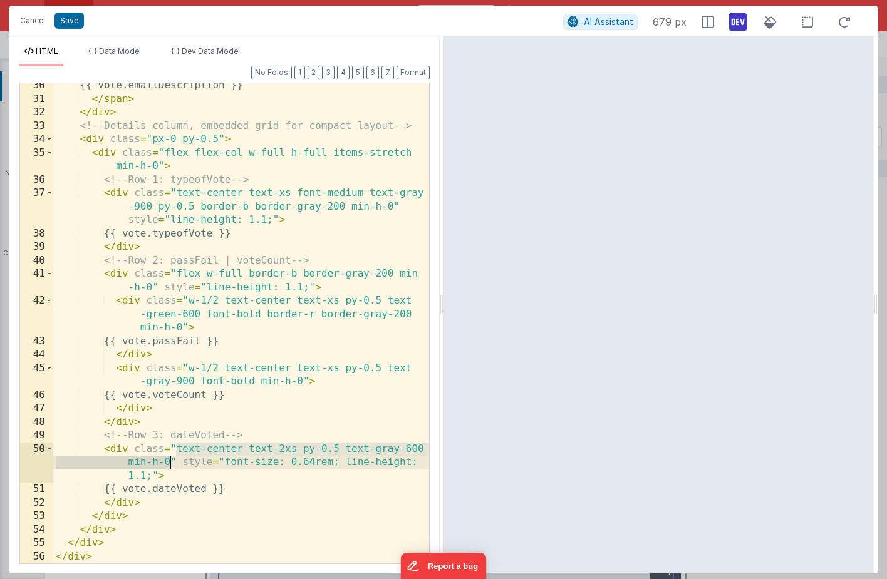
drag, startPoint x: 177, startPoint y: 450, endPoint x: 168, endPoint y: 462, distance: 14.4
click at [168, 462] on div "{{ vote.emailDescription }} </ span > </ div > <!-- Details column, embedded gr…" at bounding box center [241, 332] width 376 height 507
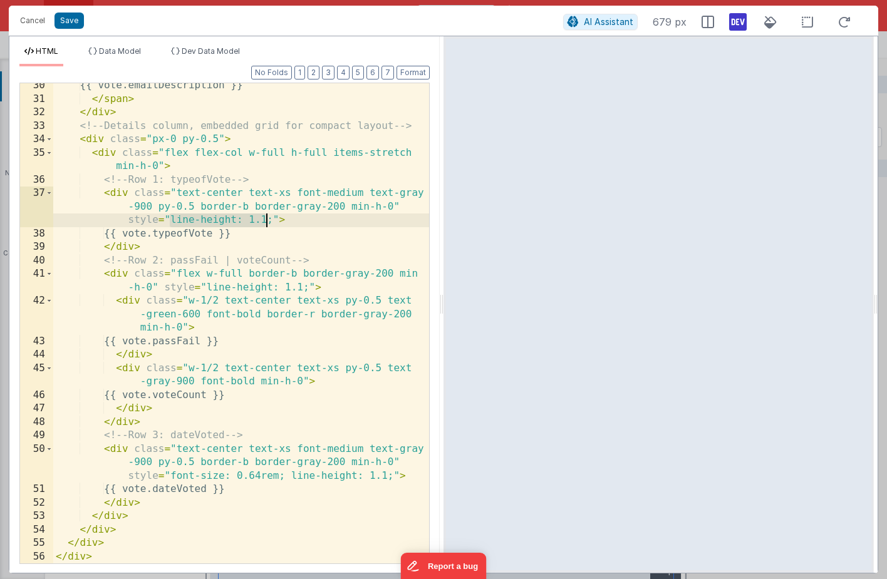
drag, startPoint x: 171, startPoint y: 217, endPoint x: 267, endPoint y: 217, distance: 96.5
click at [267, 217] on div "{{ vote.emailDescription }} </ span > </ div > <!-- Details column, embedded gr…" at bounding box center [241, 332] width 376 height 507
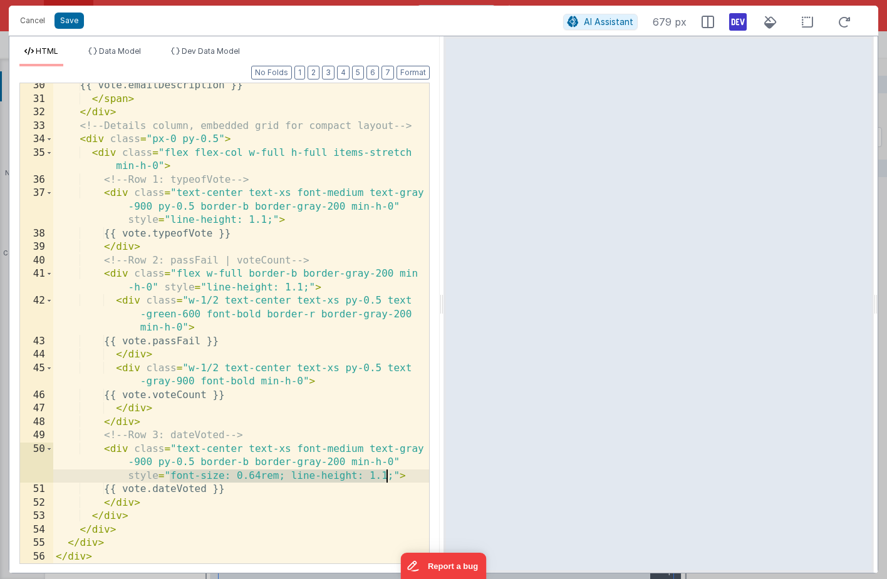
drag, startPoint x: 172, startPoint y: 474, endPoint x: 385, endPoint y: 475, distance: 213.6
click at [385, 475] on div "{{ vote.emailDescription }} </ span > </ div > <!-- Details column, embedded gr…" at bounding box center [241, 332] width 376 height 507
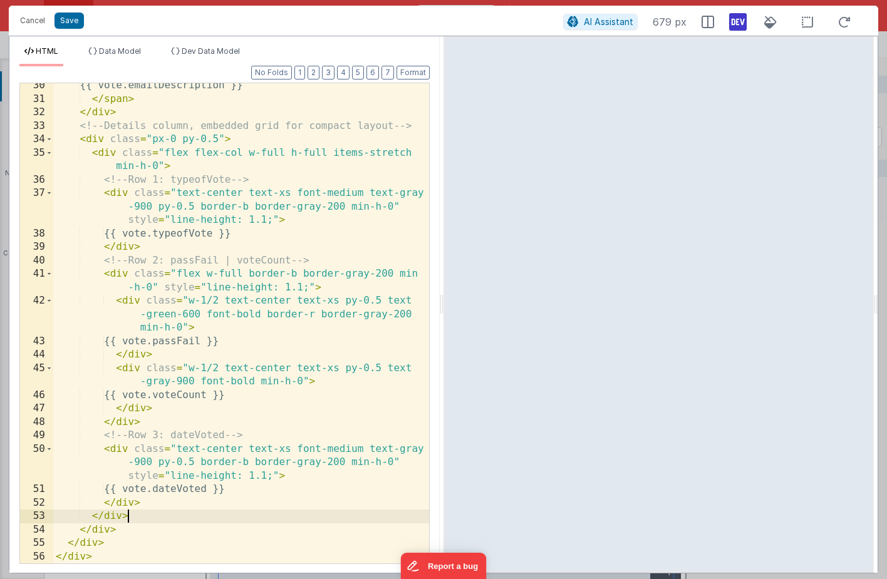
click at [226, 519] on div "{{ vote.emailDescription }} </ span > </ div > <!-- Details column, embedded gr…" at bounding box center [241, 332] width 376 height 507
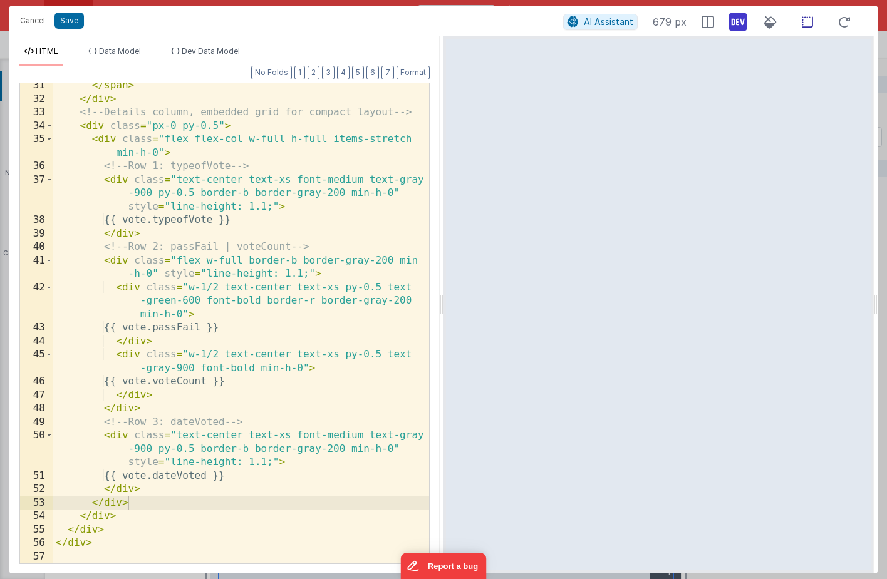
click at [807, 19] on icon at bounding box center [807, 22] width 26 height 16
click at [269, 348] on div "</ span > </ div > <!-- Details column, embedded grid for compact layout --> < …" at bounding box center [241, 332] width 376 height 507
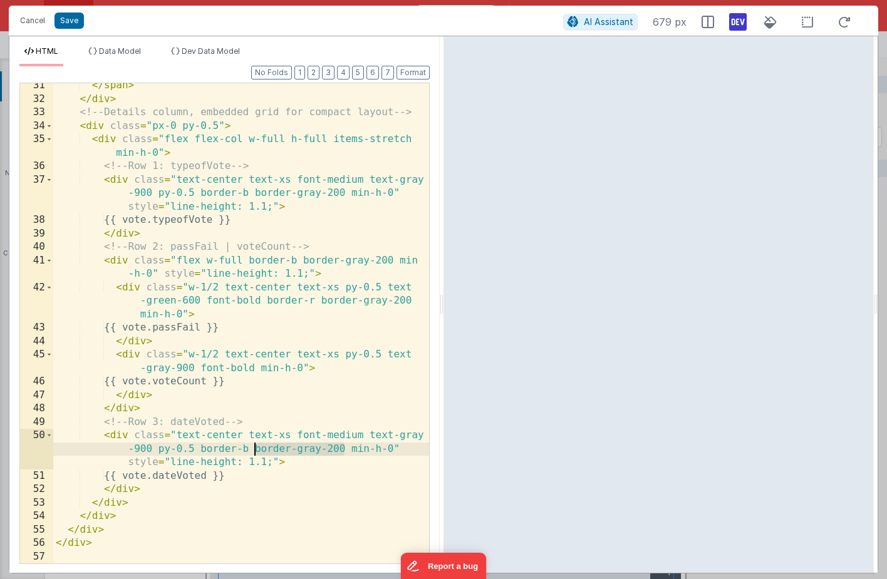
drag, startPoint x: 343, startPoint y: 450, endPoint x: 253, endPoint y: 451, distance: 90.2
click at [253, 451] on div "</ span > </ div > <!-- Details column, embedded grid for compact layout --> < …" at bounding box center [241, 332] width 376 height 507
drag, startPoint x: 254, startPoint y: 449, endPoint x: 201, endPoint y: 450, distance: 53.3
click at [201, 450] on div "</ span > </ div > <!-- Details column, embedded grid for compact layout --> < …" at bounding box center [241, 332] width 376 height 507
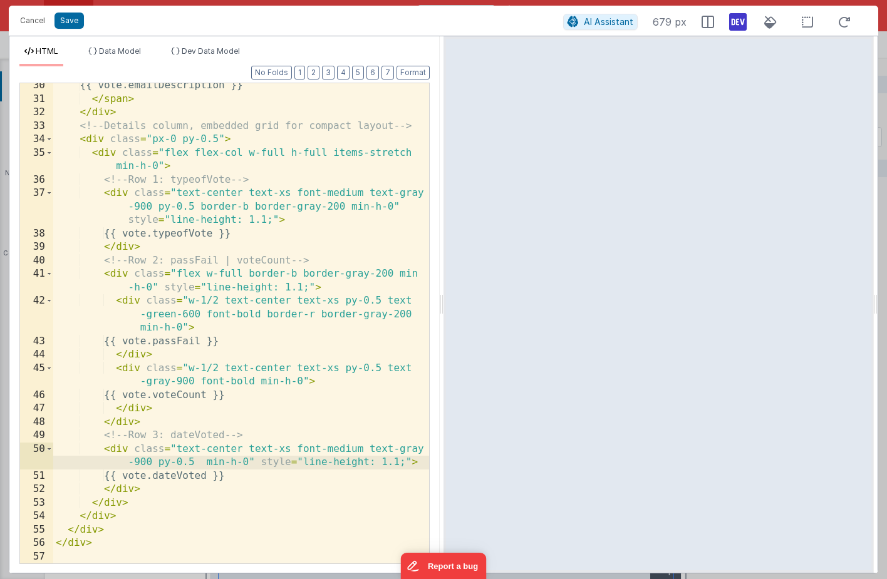
click at [217, 497] on div "{{ vote.emailDescription }} </ span > </ div > <!-- Details column, embedded gr…" at bounding box center [241, 332] width 376 height 507
click at [202, 462] on div "{{ vote.emailDescription }} </ span > </ div > <!-- Details column, embedded gr…" at bounding box center [241, 332] width 376 height 507
click at [79, 21] on button "Save" at bounding box center [68, 21] width 29 height 16
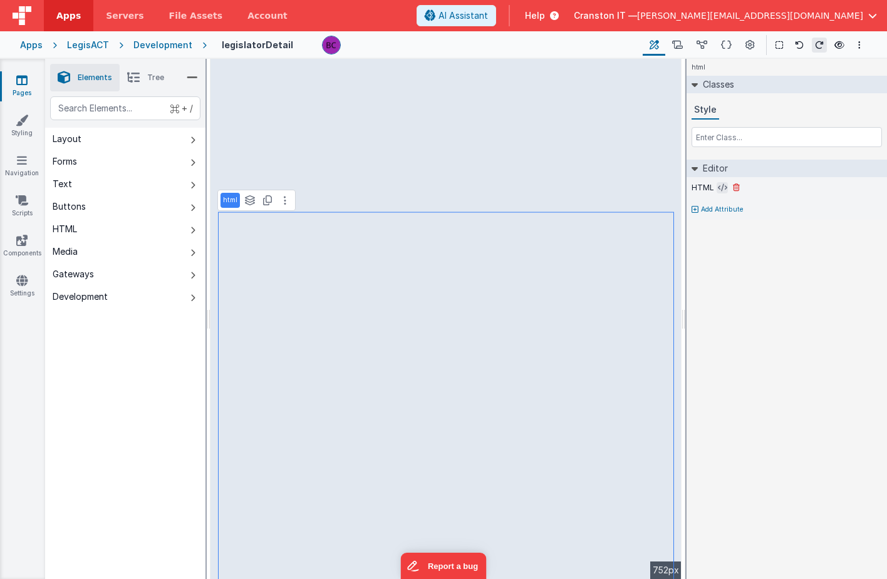
click at [722, 185] on icon at bounding box center [722, 188] width 9 height 10
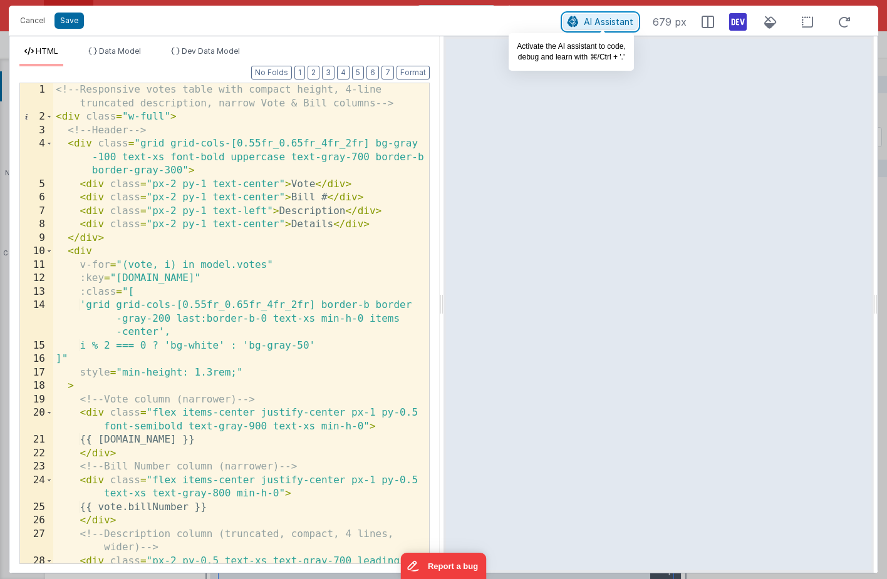
click at [583, 19] on button "AI Assistant" at bounding box center [600, 22] width 75 height 16
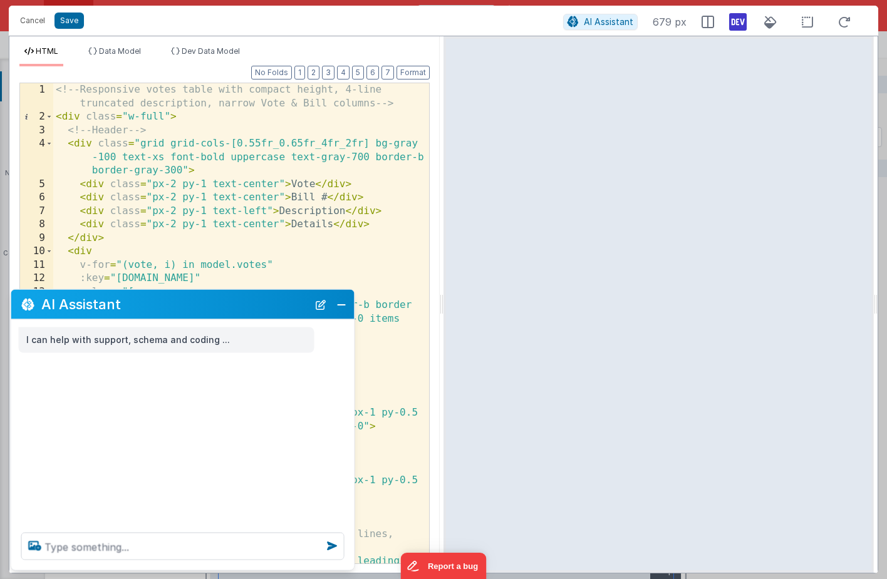
click at [253, 257] on div "<!-- Responsive votes table with compact height, 4-line truncated description, …" at bounding box center [241, 350] width 376 height 534
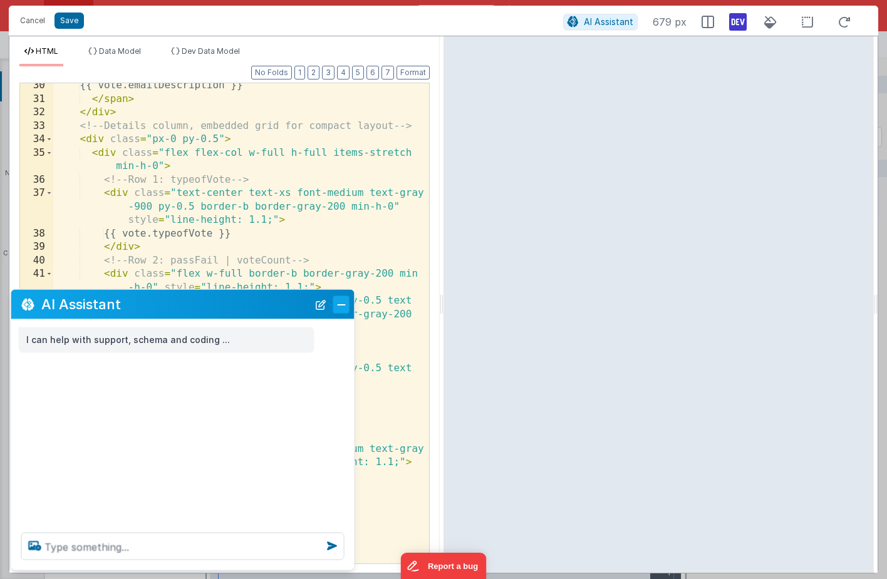
click at [343, 303] on button "Close" at bounding box center [341, 305] width 16 height 18
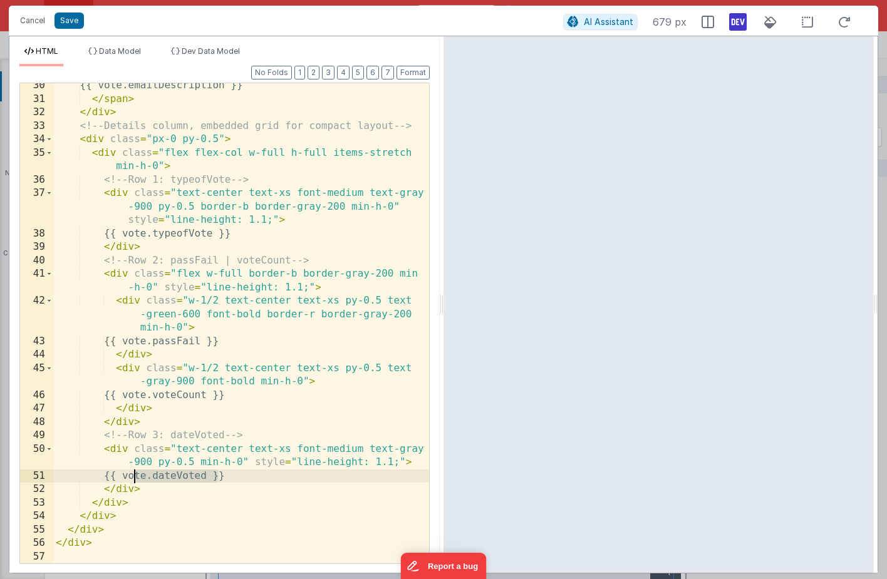
drag, startPoint x: 218, startPoint y: 479, endPoint x: 133, endPoint y: 479, distance: 85.2
click at [133, 479] on div "{{ vote.emailDescription }} </ span > </ div > <!-- Details column, embedded gr…" at bounding box center [241, 332] width 376 height 507
click at [613, 23] on span "AI Assistant" at bounding box center [608, 21] width 49 height 11
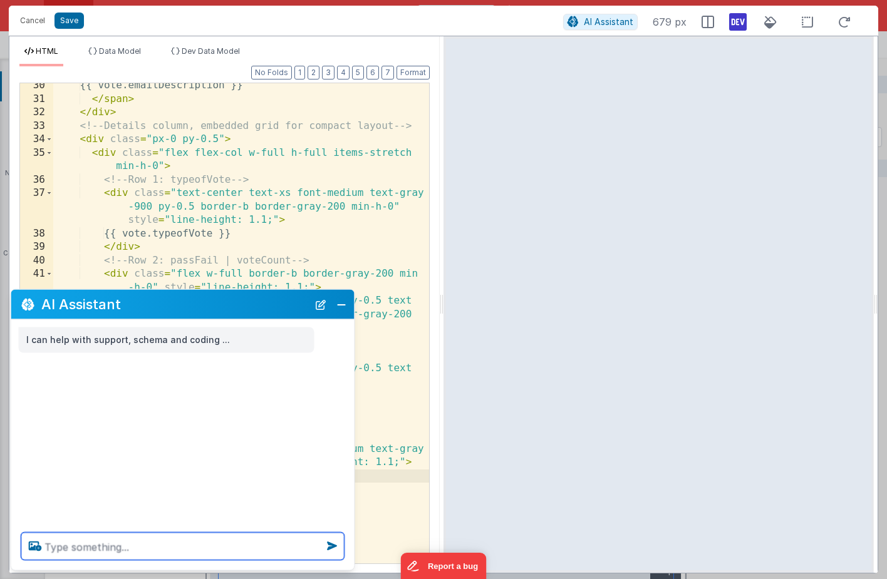
paste textarea "vote.dateVoted"
click at [234, 551] on textarea "add a tooltip to the vote.dateVoted" at bounding box center [182, 547] width 323 height 28
type textarea "add a tooltip to the vote.dateVoted div of 'Date Voted'"
drag, startPoint x: 304, startPoint y: 543, endPoint x: 266, endPoint y: 494, distance: 62.9
click at [266, 493] on div "AI Assistant I can help with support, schema and coding ... add a tooltip to th…" at bounding box center [183, 430] width 344 height 282
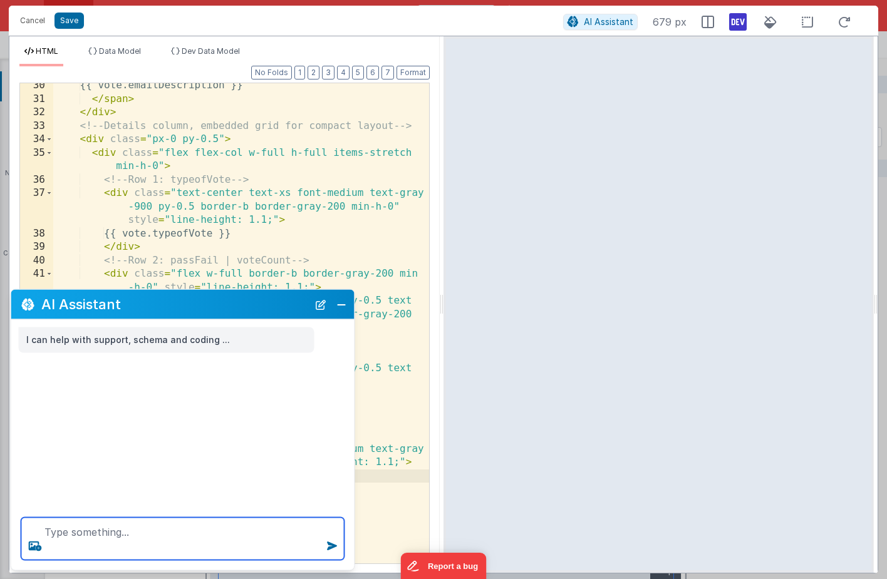
click at [110, 532] on textarea at bounding box center [182, 539] width 323 height 43
paste textarea "add a tooltip to the vote.dateVoted div of 'Date Voted'"
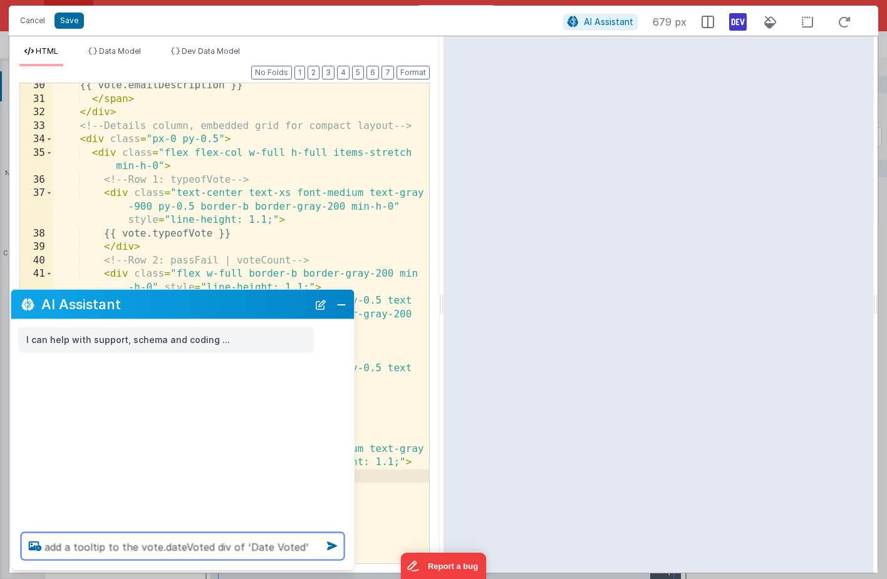
type textarea "add a tooltip to the vote.dateVoted div of 'Date Voted'"
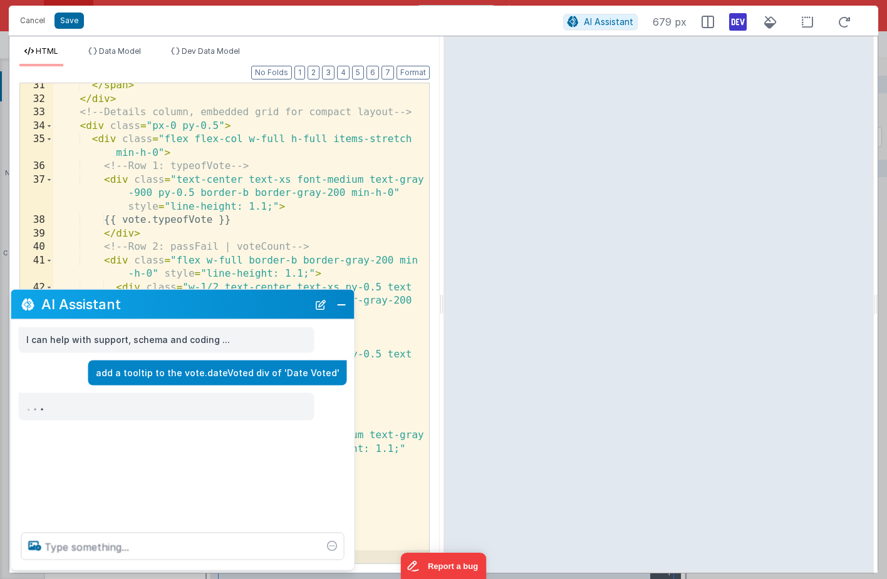
scroll to position [556, 0]
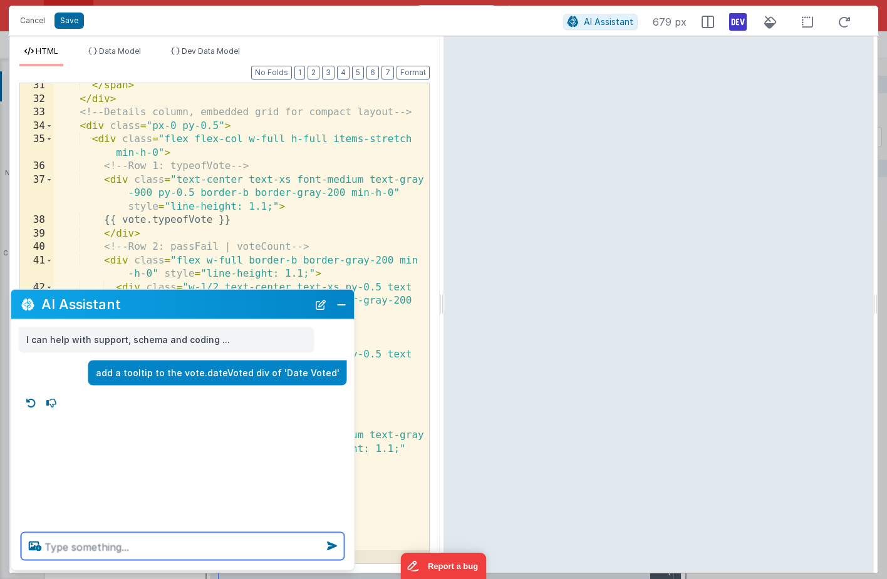
click at [54, 549] on textarea at bounding box center [182, 547] width 323 height 28
paste textarea "add a tooltip to the vote.dateVoted div of 'Date Voted'"
click at [185, 547] on textarea "add a tooltip to the vote.dateVoted div of 'Date Voted'" at bounding box center [182, 547] width 323 height 28
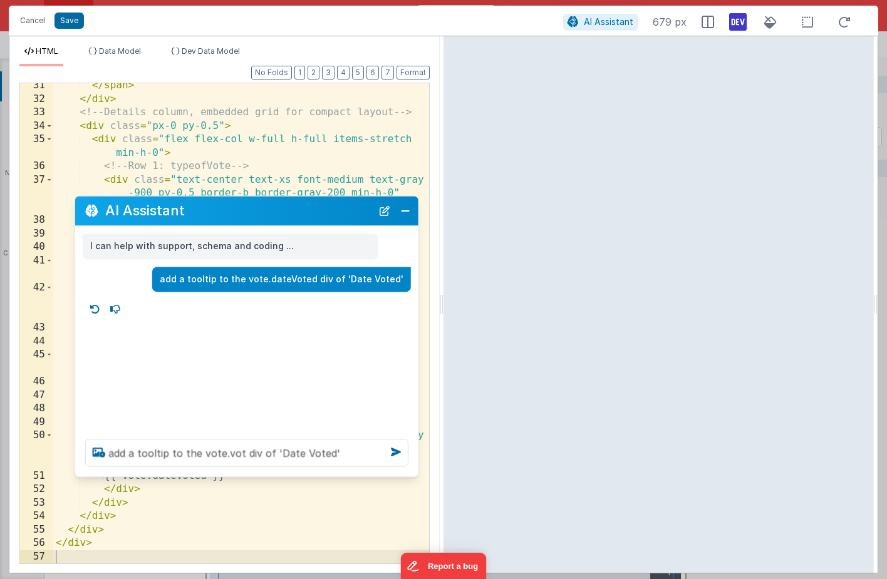
drag, startPoint x: 308, startPoint y: 256, endPoint x: 170, endPoint y: 242, distance: 139.0
click at [169, 219] on h2 "AI Assistant" at bounding box center [238, 211] width 267 height 15
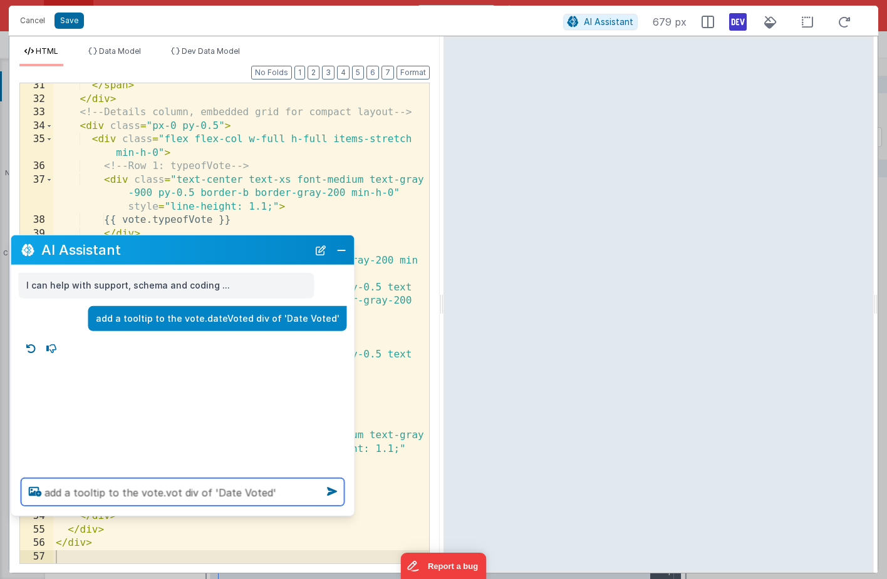
click at [234, 491] on textarea "add a tooltip to the vote.vot div of 'Date Voted'" at bounding box center [182, 493] width 323 height 28
click at [225, 491] on textarea "add a tooltip to the vote.vot div of 'Date Voted'" at bounding box center [182, 493] width 323 height 28
click at [173, 494] on textarea "add a tooltip to the vote.vot div of 'Date Voted'" at bounding box center [182, 493] width 323 height 28
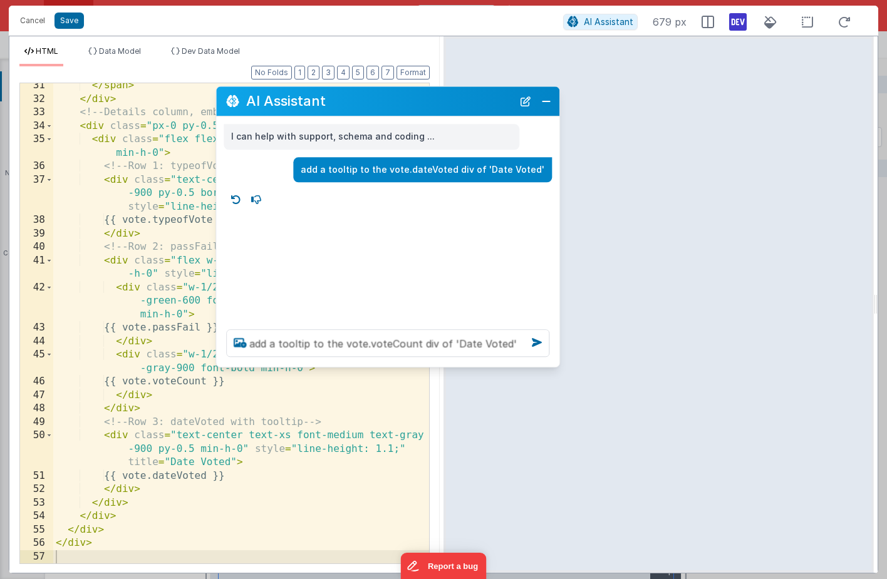
drag, startPoint x: 192, startPoint y: 251, endPoint x: 391, endPoint y: 109, distance: 245.2
click at [390, 109] on h2 "AI Assistant" at bounding box center [379, 101] width 267 height 15
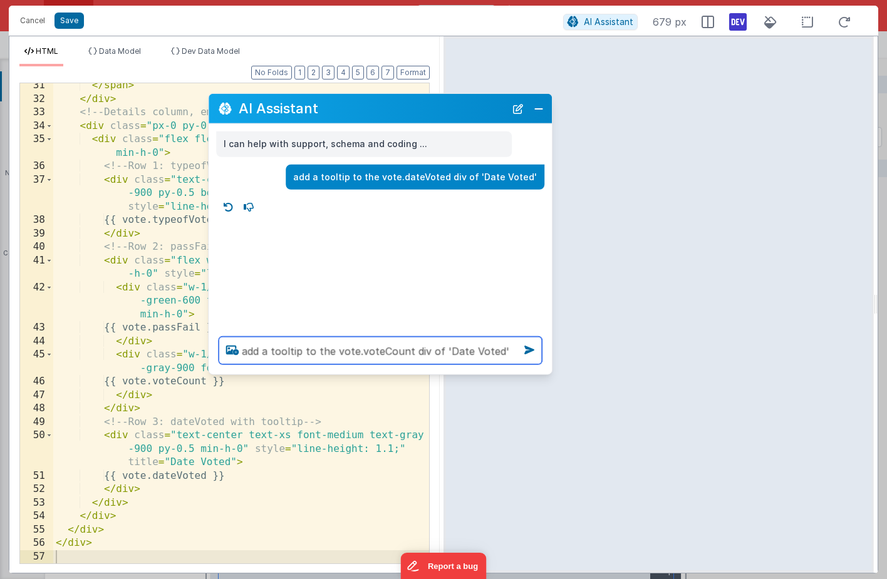
click at [473, 350] on textarea "add a tooltip to the vote.voteCount div of 'Date Voted'" at bounding box center [380, 351] width 323 height 28
type textarea "add a tooltip to the vote.voteCount div of 'Vote Tally '"
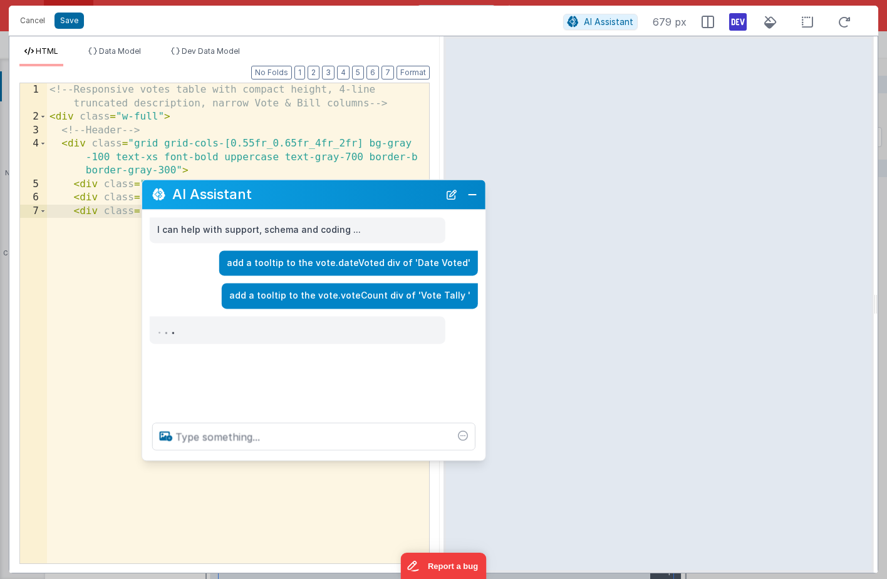
drag, startPoint x: 383, startPoint y: 104, endPoint x: 316, endPoint y: 192, distance: 110.4
click at [316, 192] on h2 "AI Assistant" at bounding box center [305, 194] width 267 height 15
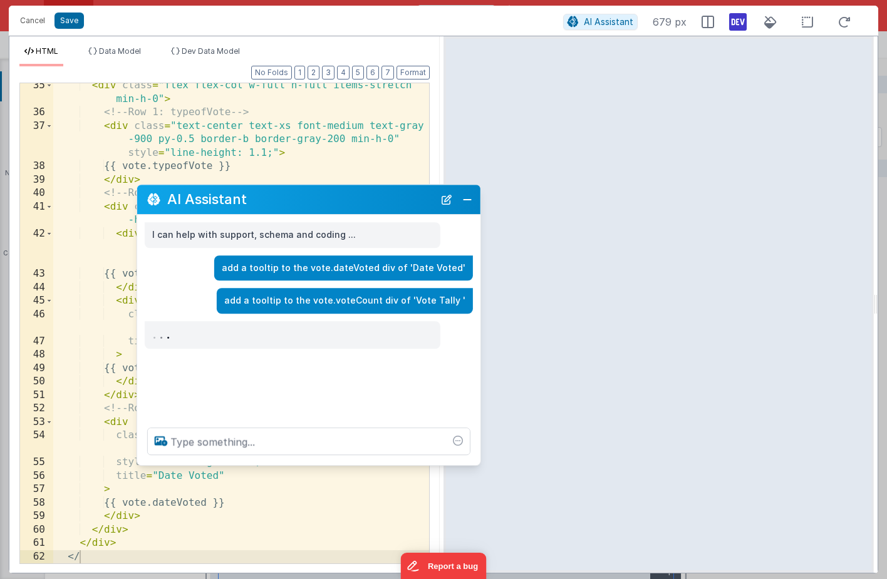
scroll to position [637, 0]
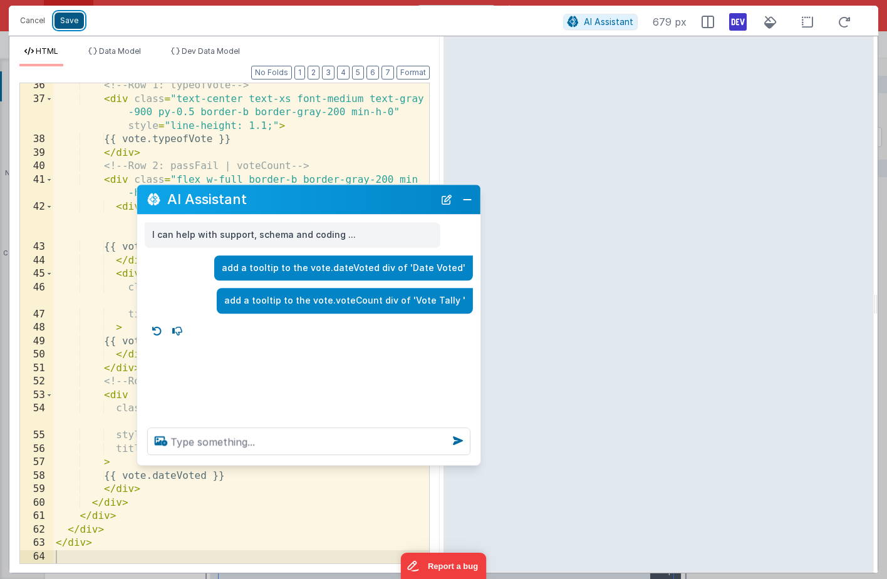
click at [73, 18] on button "Save" at bounding box center [68, 21] width 29 height 16
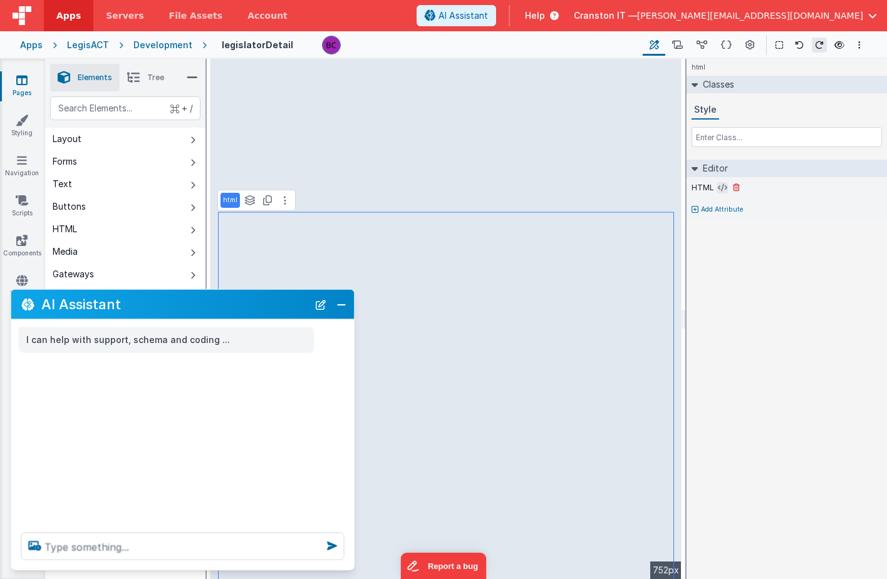
click at [723, 185] on icon at bounding box center [722, 188] width 9 height 10
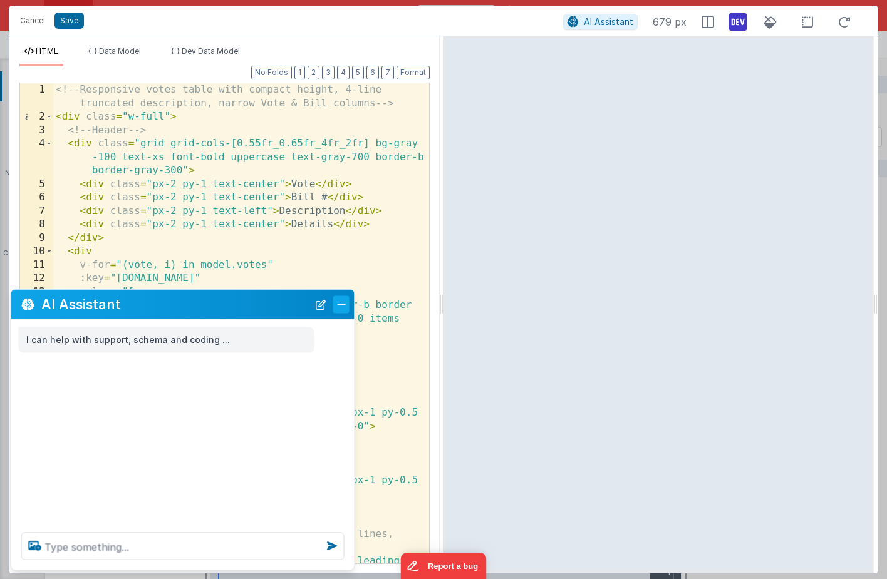
click at [339, 305] on button "Close" at bounding box center [341, 305] width 16 height 18
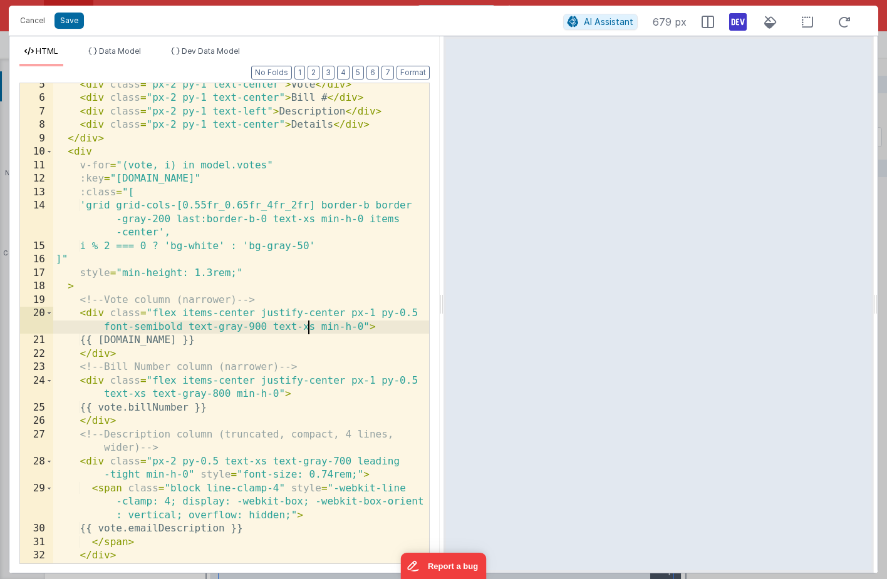
scroll to position [0, 0]
click at [307, 328] on div "< div class = "px-2 py-1 text-center" > Vote </ div > < div class = "px-2 py-1 …" at bounding box center [241, 331] width 376 height 507
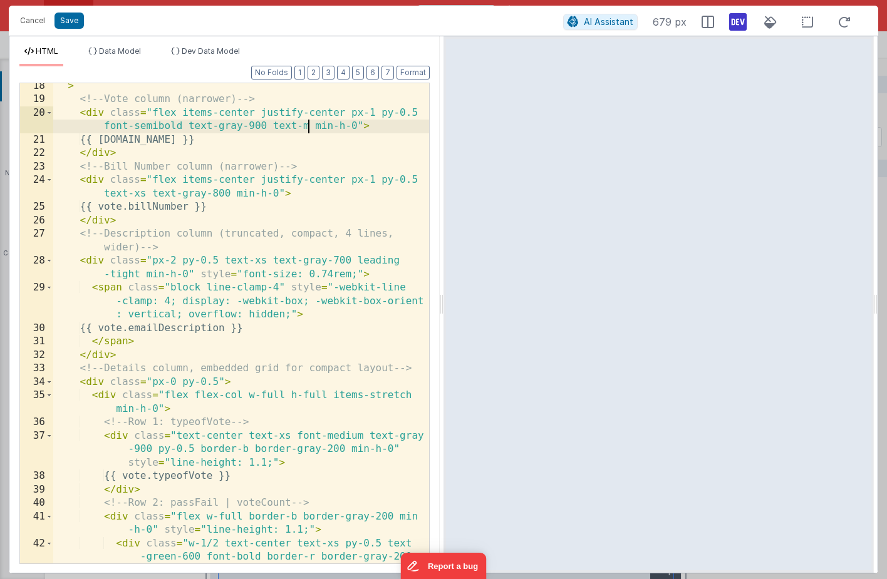
scroll to position [271, 0]
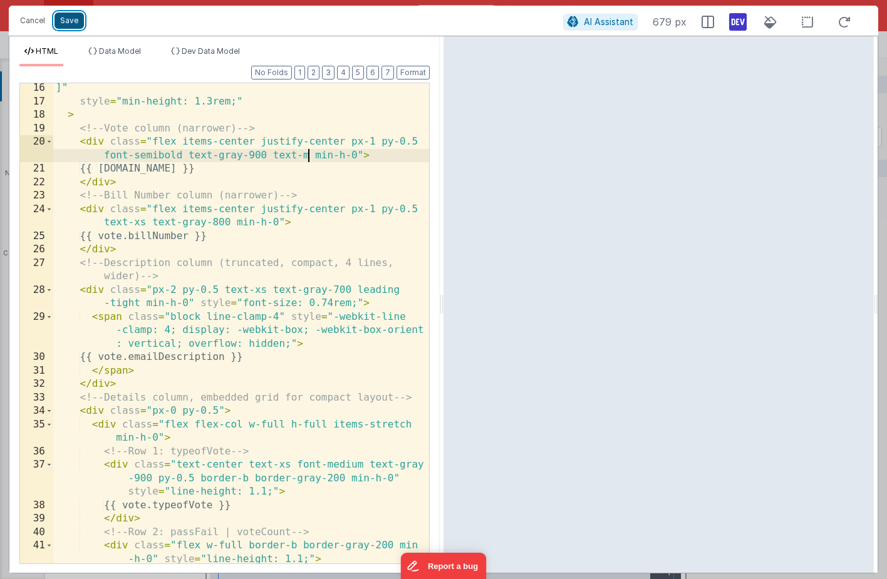
click at [71, 23] on button "Save" at bounding box center [68, 21] width 29 height 16
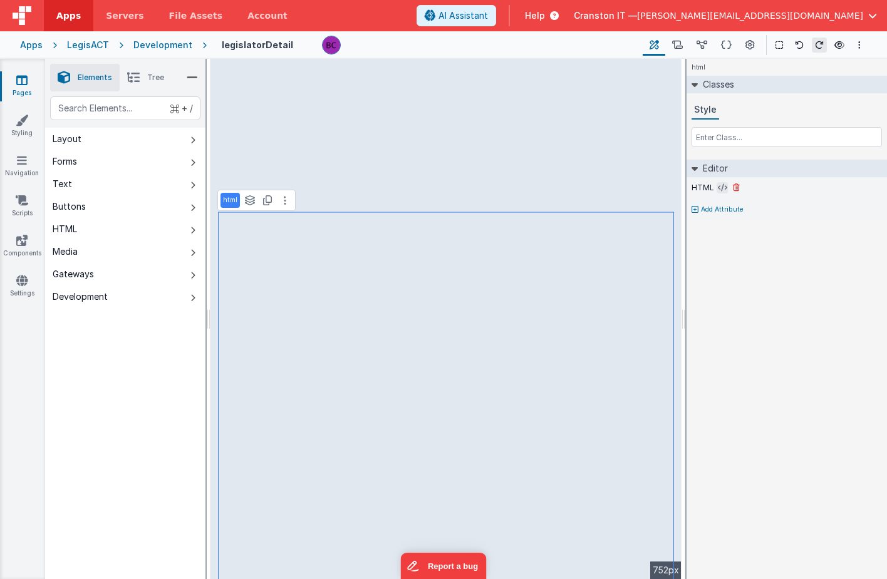
click at [723, 187] on icon at bounding box center [722, 188] width 9 height 10
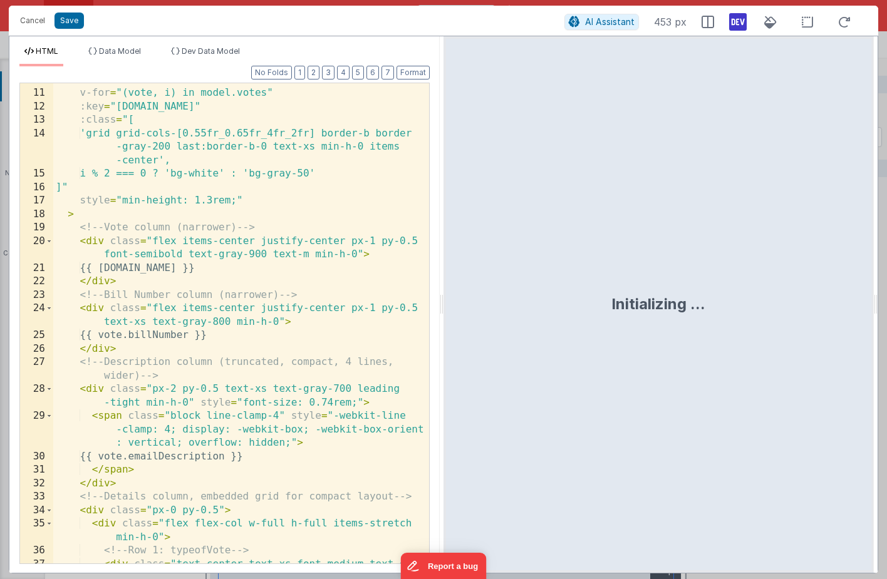
scroll to position [233, 0]
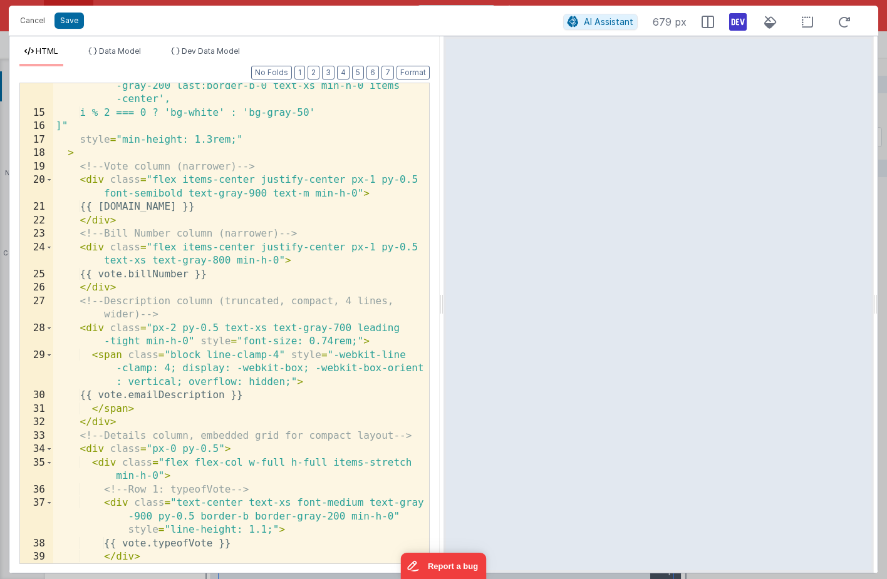
click at [226, 217] on div "'grid grid-cols-[0.55fr_0.65fr_4fr_2fr] border-b border -gray-200 last:border-b…" at bounding box center [241, 333] width 376 height 534
click at [231, 209] on div "'grid grid-cols-[0.55fr_0.65fr_4fr_2fr] border-b border -gray-200 last:border-b…" at bounding box center [241, 333] width 376 height 534
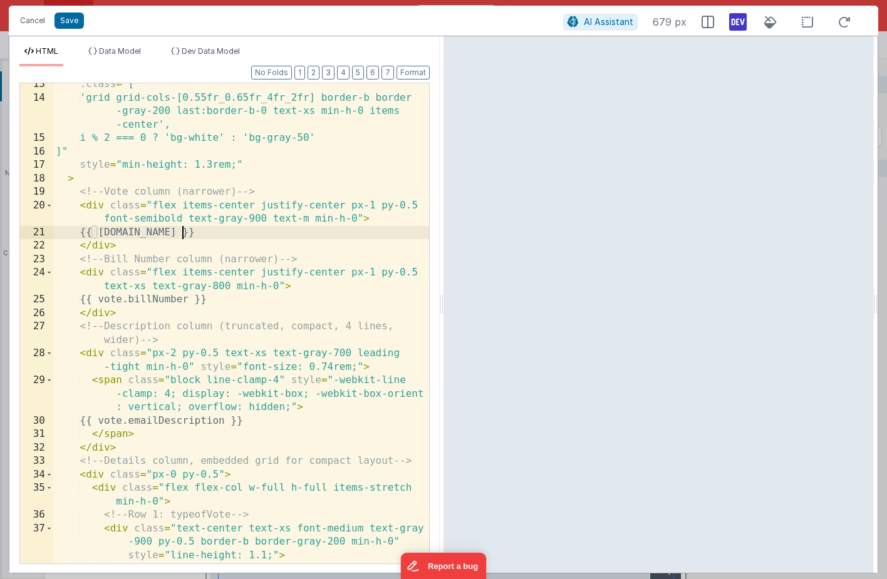
scroll to position [207, 0]
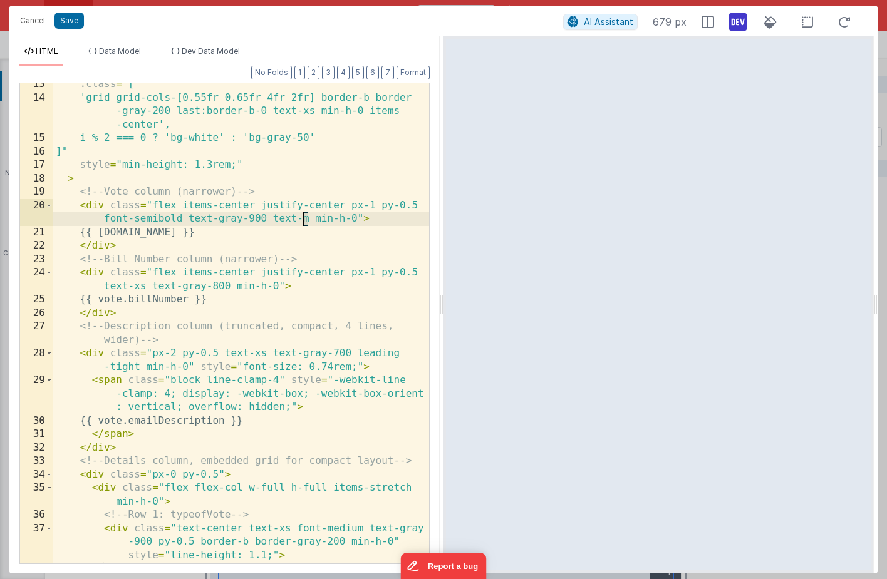
drag, startPoint x: 308, startPoint y: 219, endPoint x: 302, endPoint y: 220, distance: 6.4
click at [302, 220] on div ":class = "[ 'grid grid-cols-[0.55fr_0.65fr_4fr_2fr] border-b border -gray-200 l…" at bounding box center [241, 331] width 376 height 507
drag, startPoint x: 272, startPoint y: 220, endPoint x: 303, endPoint y: 220, distance: 30.1
click at [303, 220] on div ":class = "[ 'grid grid-cols-[0.55fr_0.65fr_4fr_2fr] border-b border -gray-200 l…" at bounding box center [241, 331] width 376 height 507
click at [305, 220] on div ":class = "[ 'grid grid-cols-[0.55fr_0.65fr_4fr_2fr] border-b border -gray-200 l…" at bounding box center [241, 323] width 376 height 480
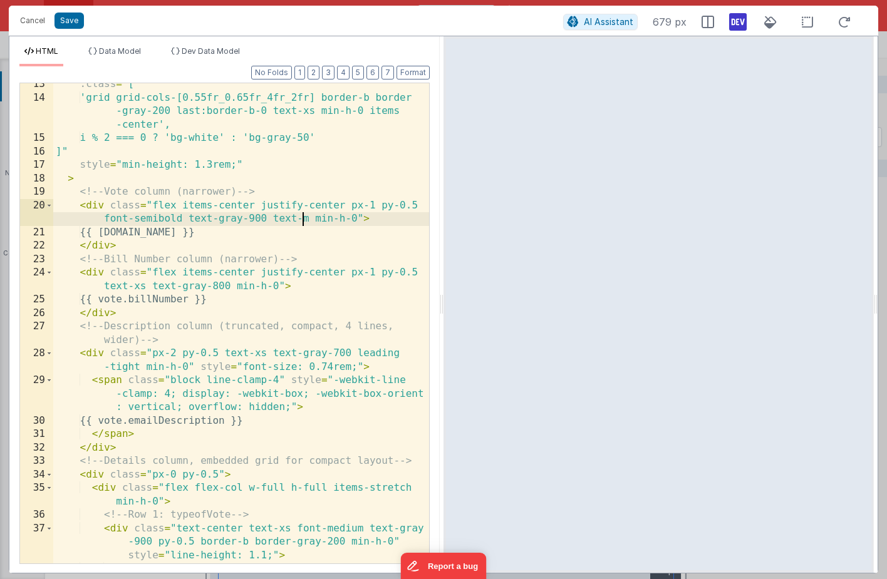
click at [308, 220] on div ":class = "[ 'grid grid-cols-[0.55fr_0.65fr_4fr_2fr] border-b border -gray-200 l…" at bounding box center [241, 331] width 376 height 507
drag, startPoint x: 273, startPoint y: 218, endPoint x: 311, endPoint y: 220, distance: 38.3
click at [311, 220] on div ":class = "[ 'grid grid-cols-[0.55fr_0.65fr_4fr_2fr] border-b border -gray-200 l…" at bounding box center [241, 331] width 376 height 507
click at [371, 203] on div ":class = "[ 'grid grid-cols-[0.55fr_0.65fr_4fr_2fr] border-b border -gray-200 l…" at bounding box center [241, 331] width 376 height 507
drag, startPoint x: 153, startPoint y: 206, endPoint x: 276, endPoint y: 219, distance: 124.1
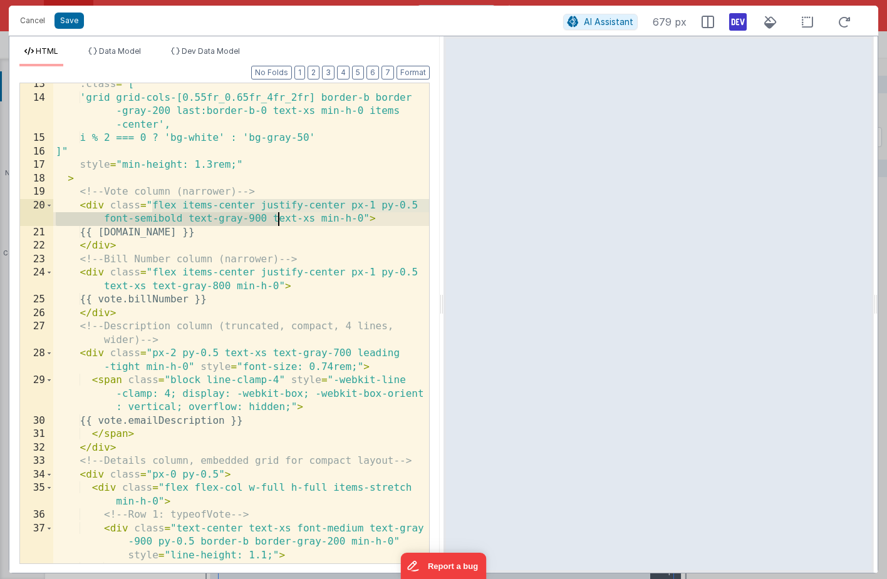
click at [276, 219] on div ":class = "[ 'grid grid-cols-[0.55fr_0.65fr_4fr_2fr] border-b border -gray-200 l…" at bounding box center [241, 331] width 376 height 507
click at [308, 220] on div ":class = "[ 'grid grid-cols-[0.55fr_0.65fr_4fr_2fr] border-b border -gray-200 l…" at bounding box center [241, 331] width 376 height 507
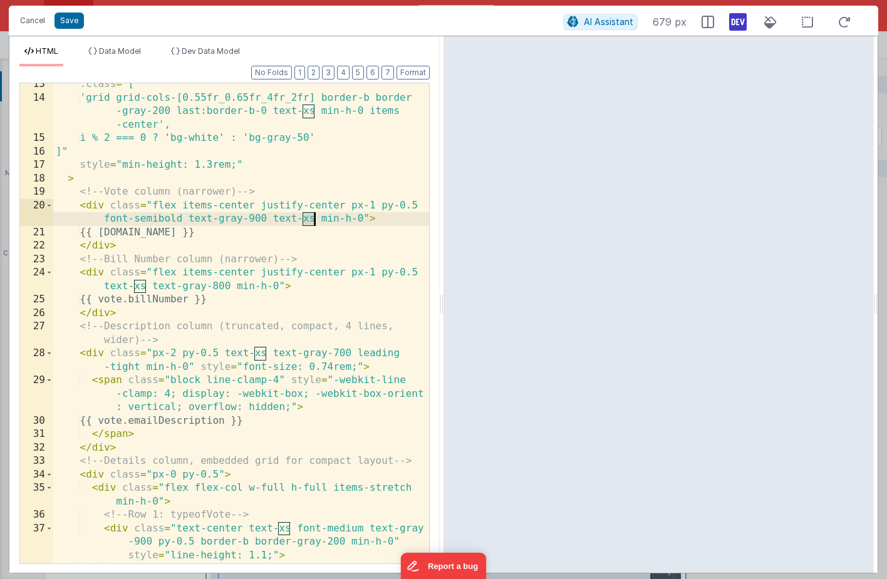
click at [308, 220] on div ":class = "[ 'grid grid-cols-[0.55fr_0.65fr_4fr_2fr] border-b border -gray-200 l…" at bounding box center [241, 331] width 376 height 507
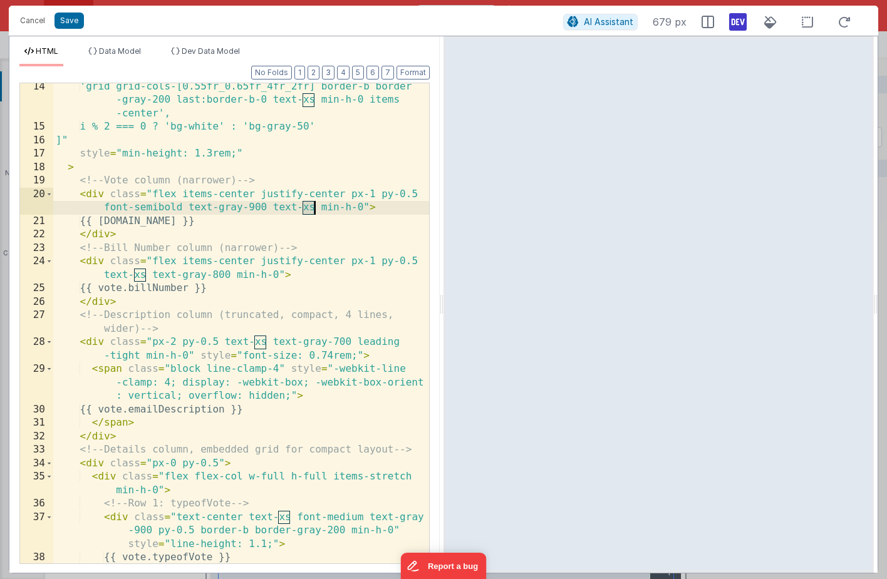
scroll to position [219, 0]
click at [620, 23] on span "AI Assistant" at bounding box center [608, 21] width 49 height 11
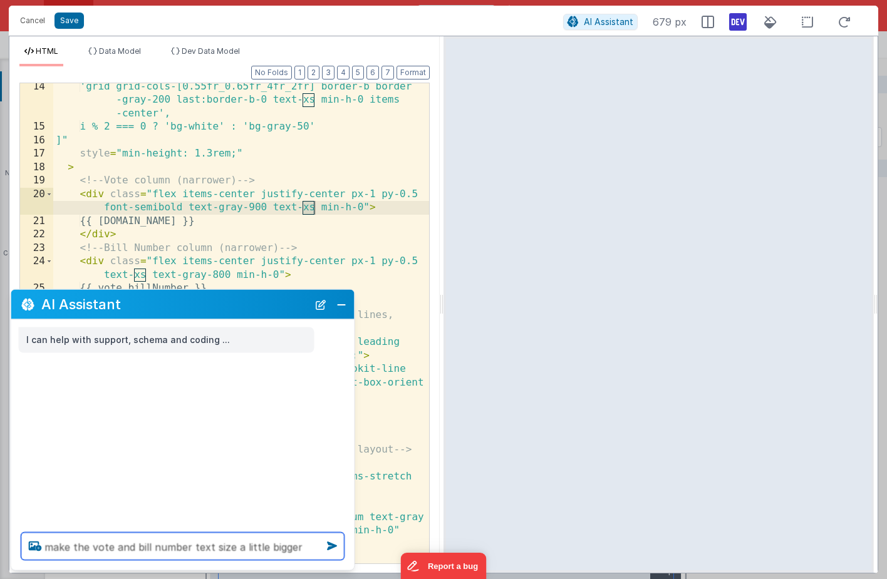
type textarea "make the vote and bill number text size a little bigger"
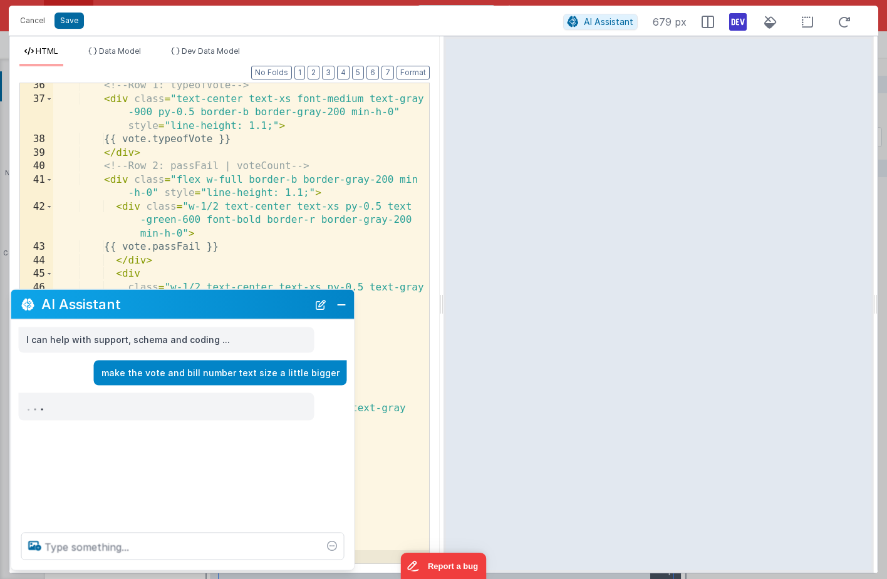
scroll to position [637, 0]
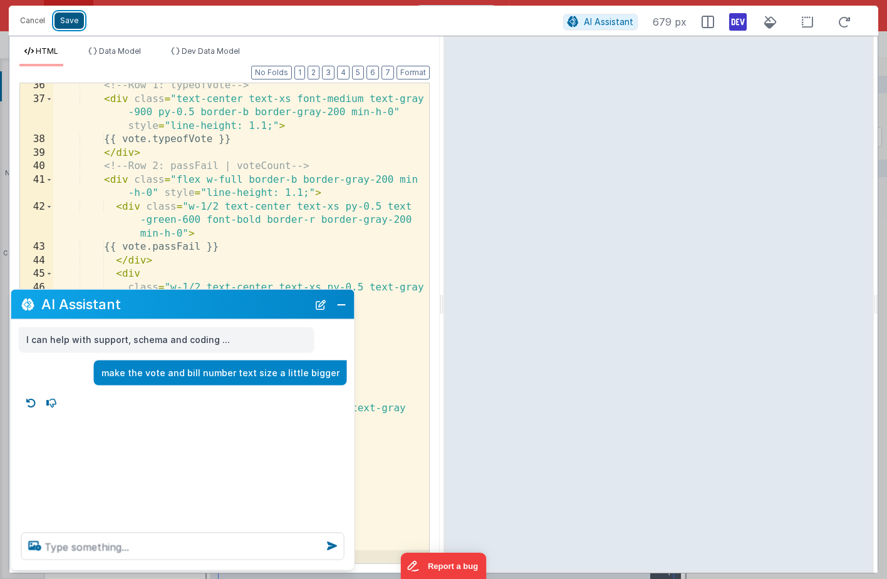
click at [68, 21] on button "Save" at bounding box center [68, 21] width 29 height 16
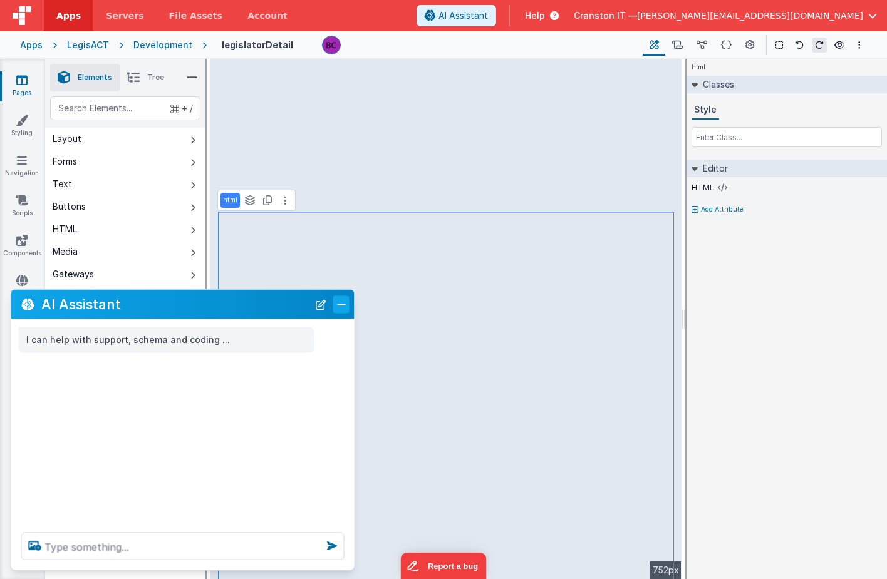
click at [338, 298] on button "Close" at bounding box center [341, 305] width 16 height 18
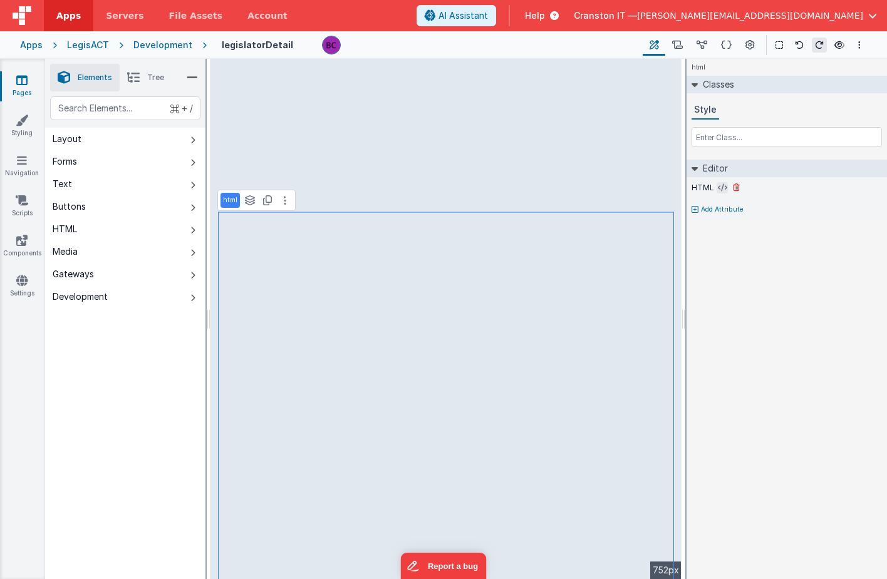
click at [722, 187] on icon at bounding box center [722, 188] width 9 height 10
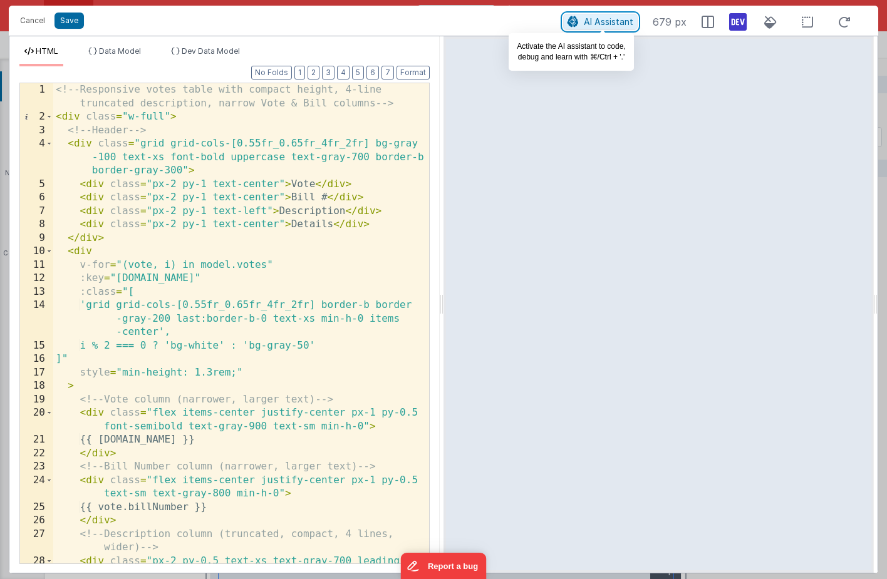
click at [599, 24] on span "AI Assistant" at bounding box center [608, 21] width 49 height 11
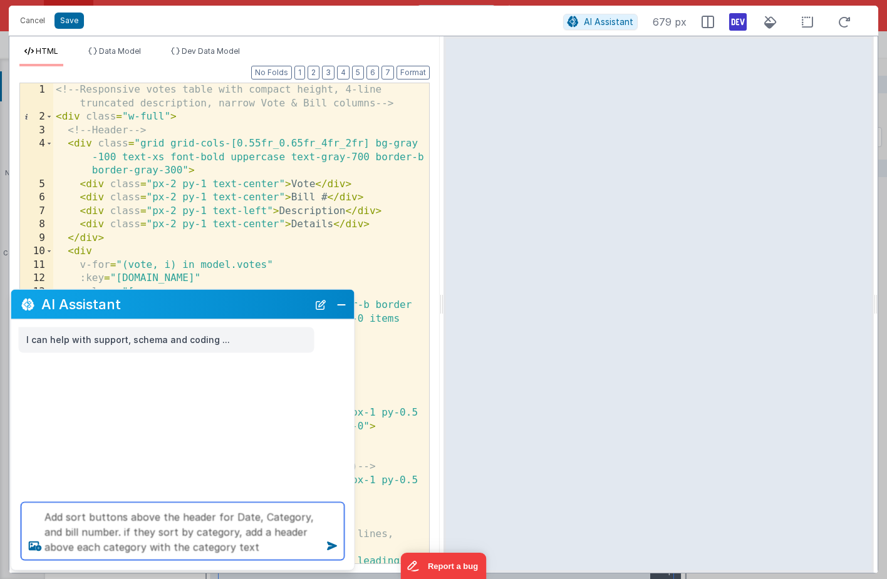
type textarea "Add sort buttons above the header for Date, Category, and bill number. if they …"
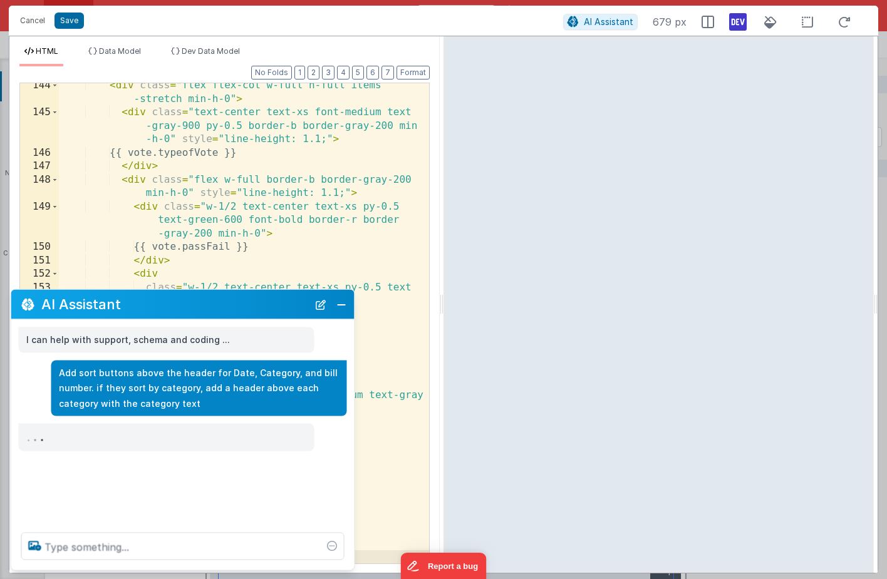
scroll to position [2657, 0]
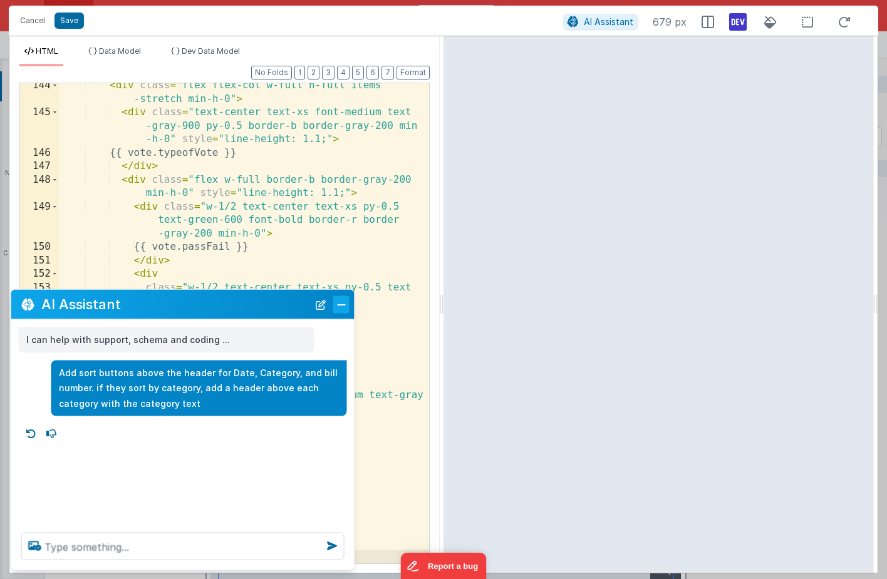
click at [344, 304] on button "Close" at bounding box center [341, 305] width 16 height 18
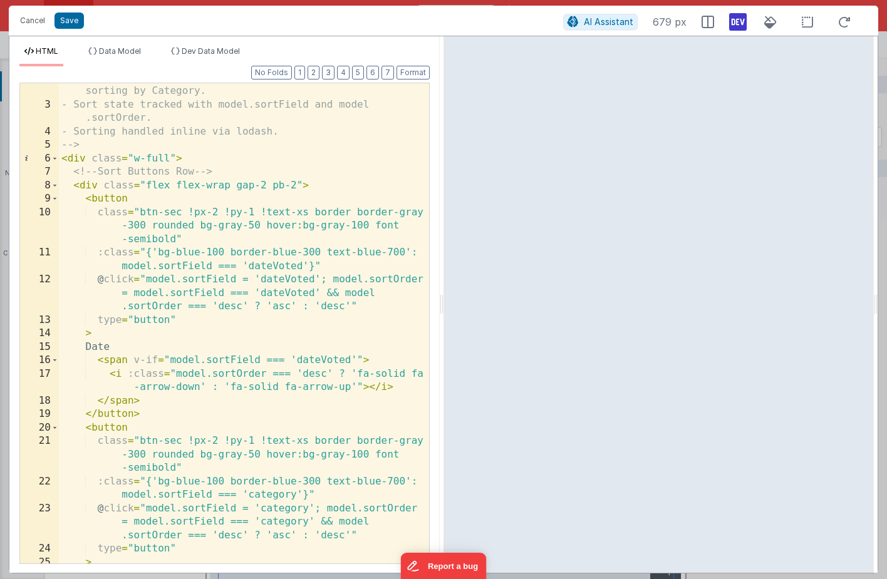
scroll to position [0, 0]
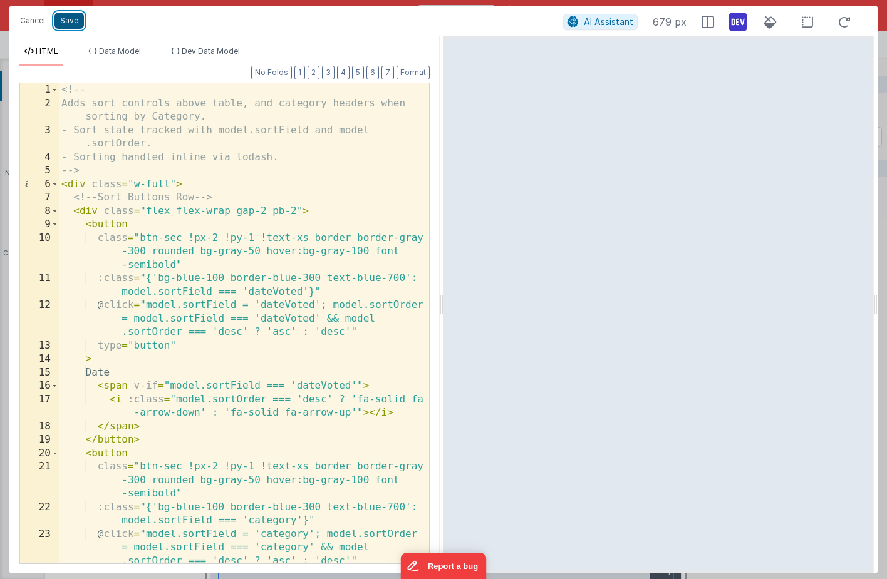
click at [68, 19] on button "Save" at bounding box center [68, 21] width 29 height 16
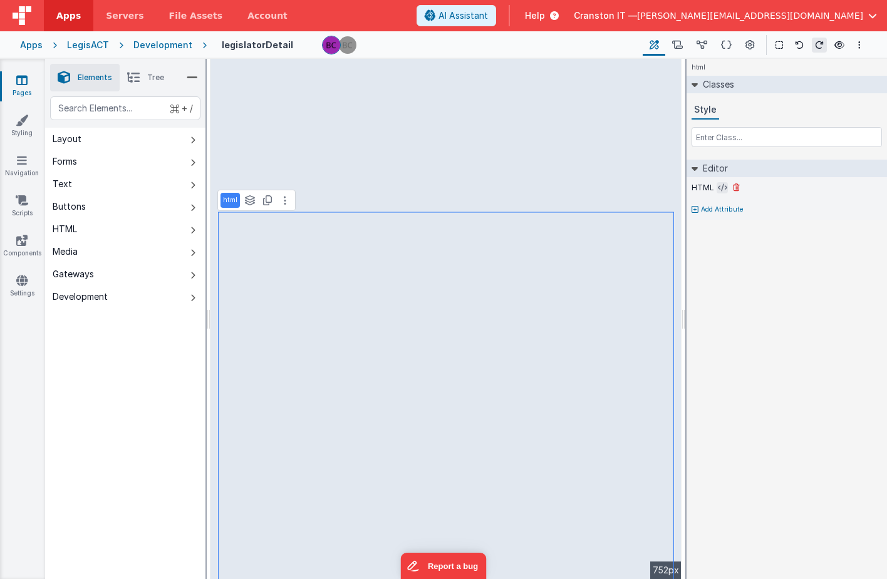
click at [720, 187] on icon at bounding box center [722, 188] width 9 height 10
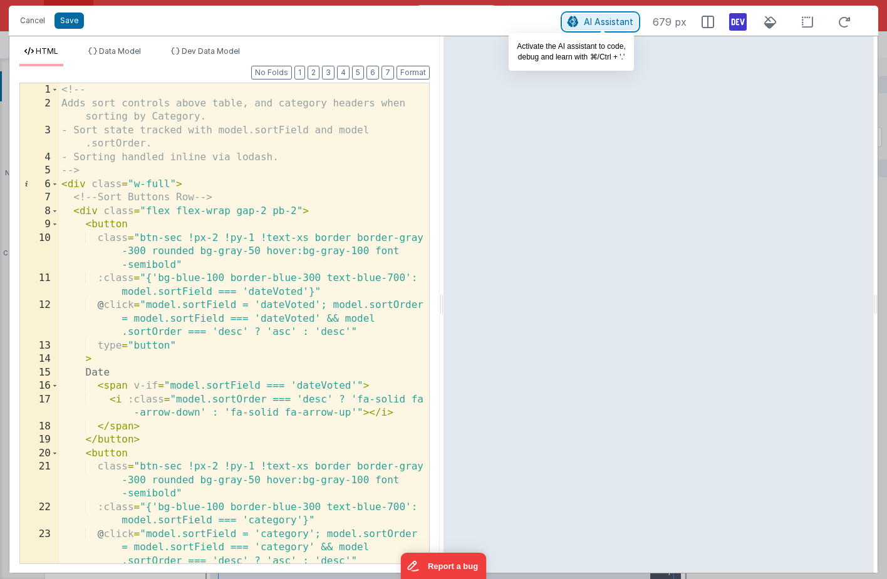
click at [613, 20] on span "AI Assistant" at bounding box center [608, 21] width 49 height 11
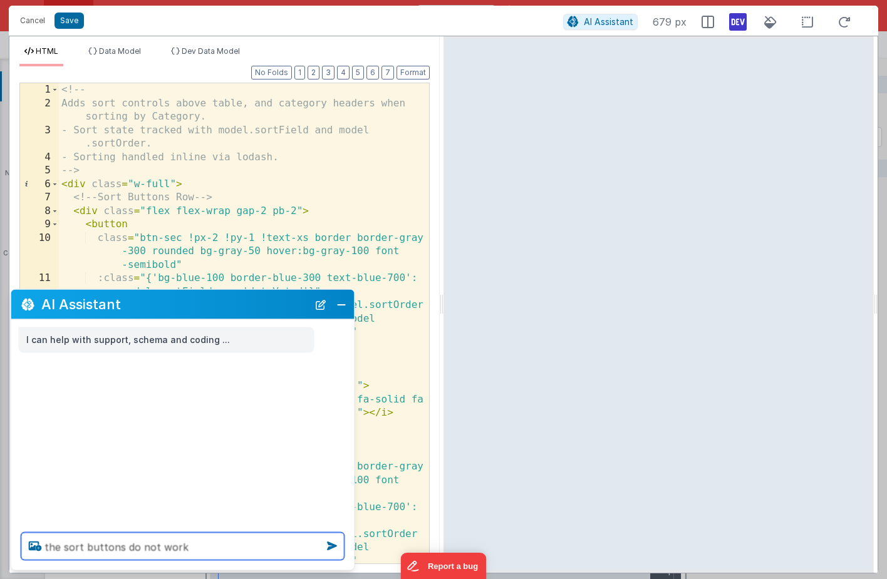
type textarea "the sort buttons do not work"
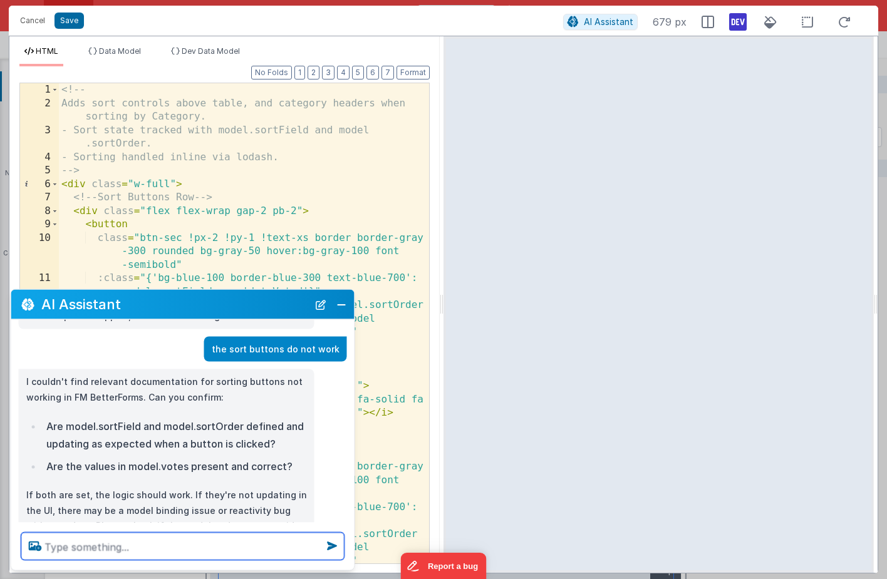
scroll to position [79, 0]
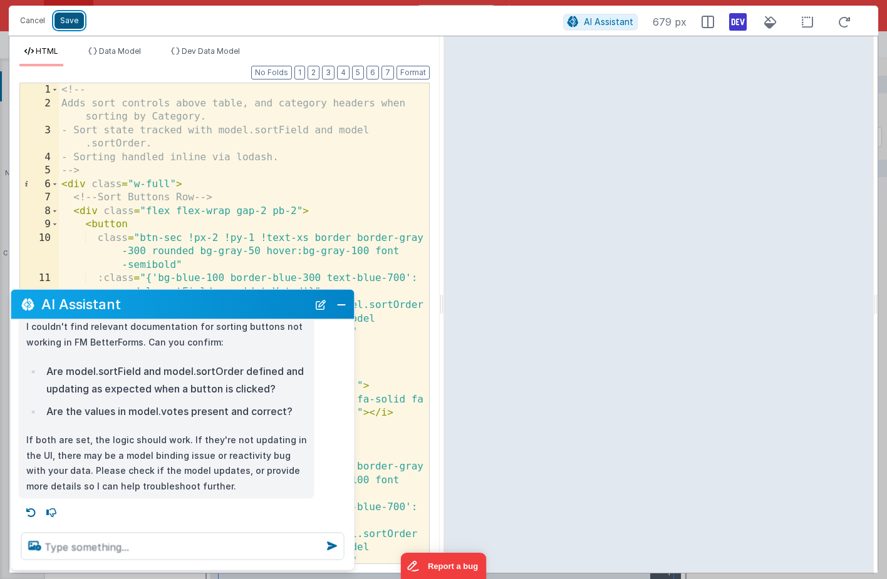
click at [75, 23] on button "Save" at bounding box center [68, 21] width 29 height 16
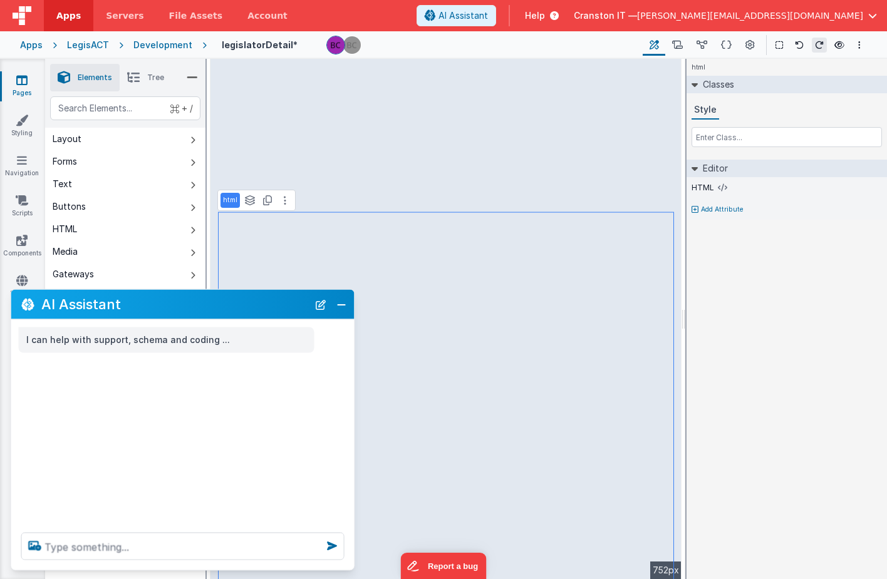
scroll to position [0, 0]
click at [341, 305] on button "Close" at bounding box center [341, 305] width 16 height 18
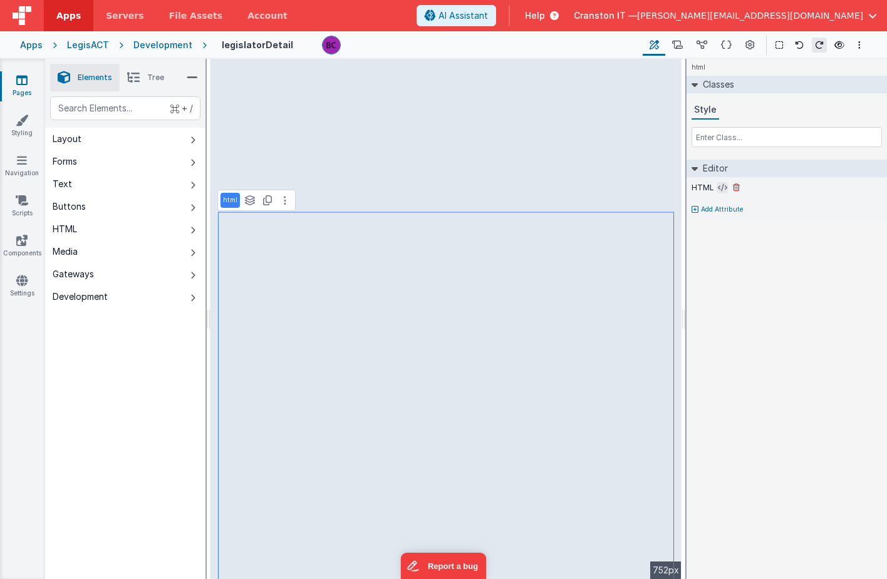
click at [719, 185] on icon at bounding box center [722, 188] width 9 height 10
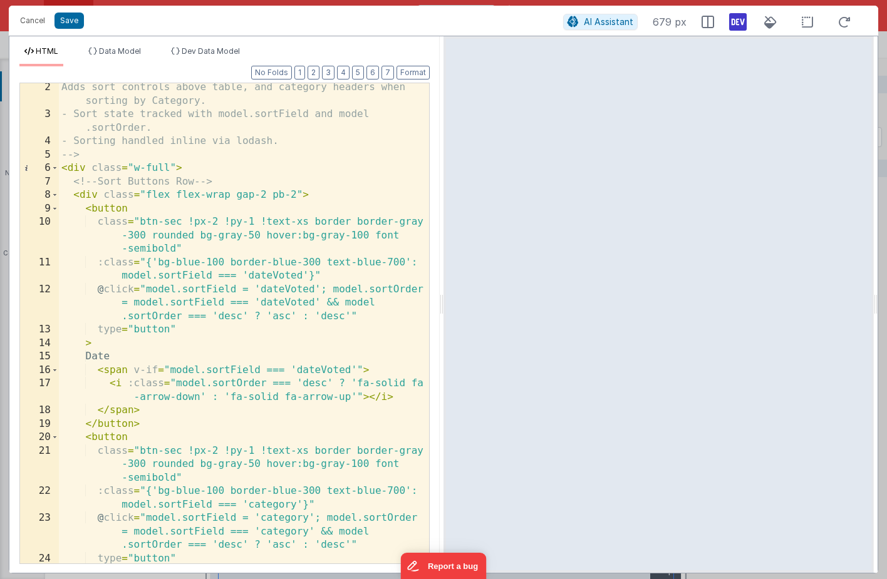
scroll to position [19, 0]
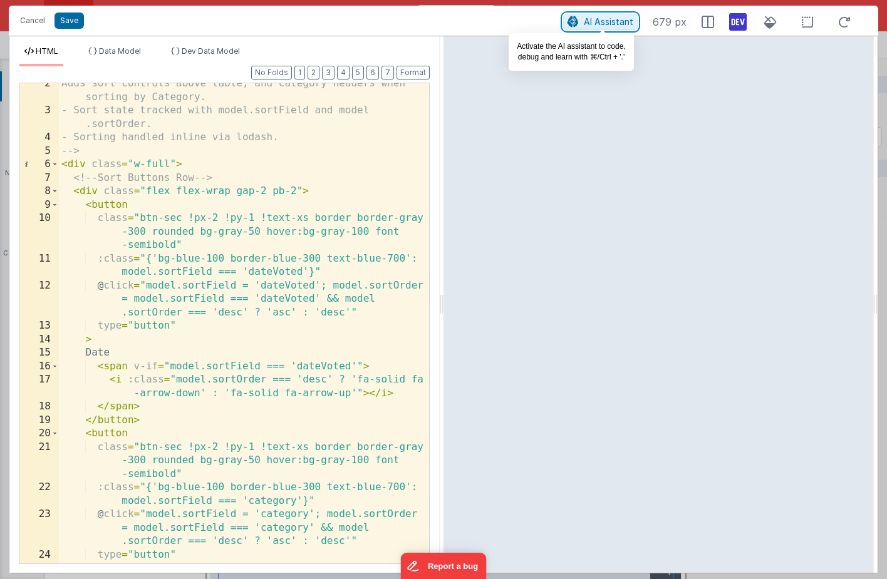
click at [601, 23] on span "AI Assistant" at bounding box center [608, 21] width 49 height 11
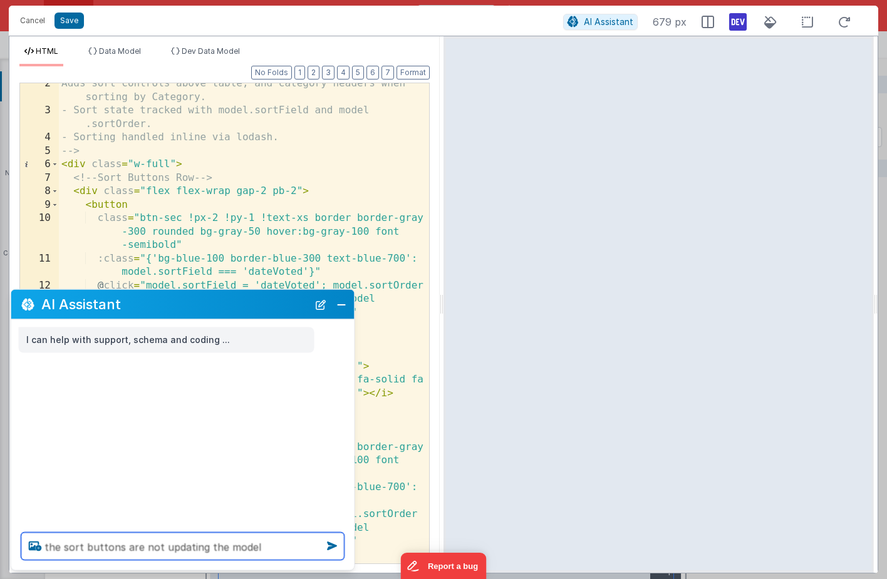
type textarea "the sort buttons are not updating the model"
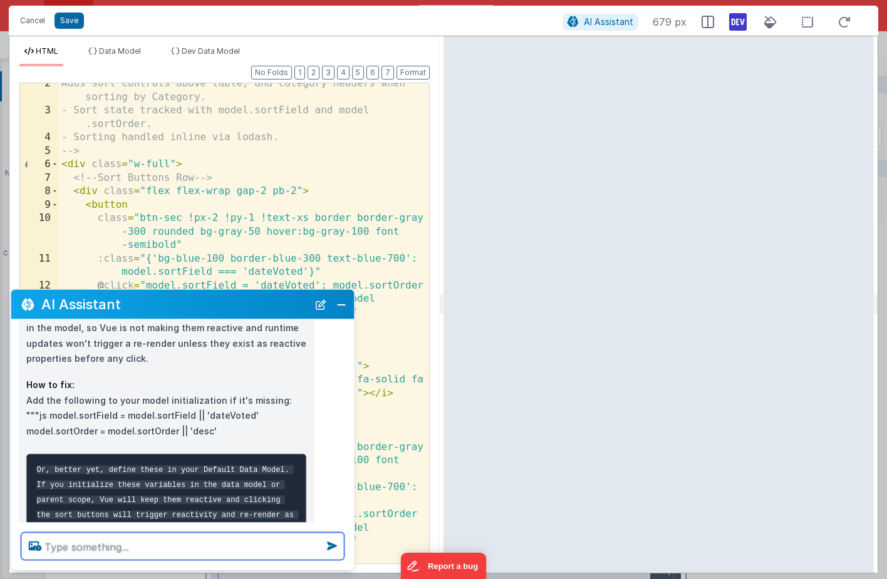
scroll to position [109, 0]
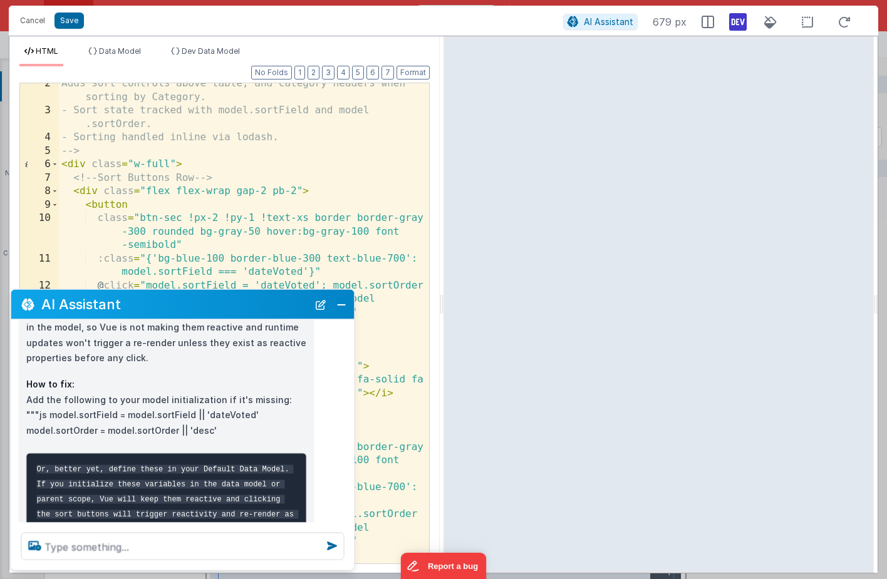
click at [78, 432] on p "How to fix: Add the following to your model initialization if it's missing: """…" at bounding box center [166, 407] width 281 height 61
copy p "sortOrder"
click at [73, 414] on p "How to fix: Add the following to your model initialization if it's missing: """…" at bounding box center [166, 407] width 281 height 61
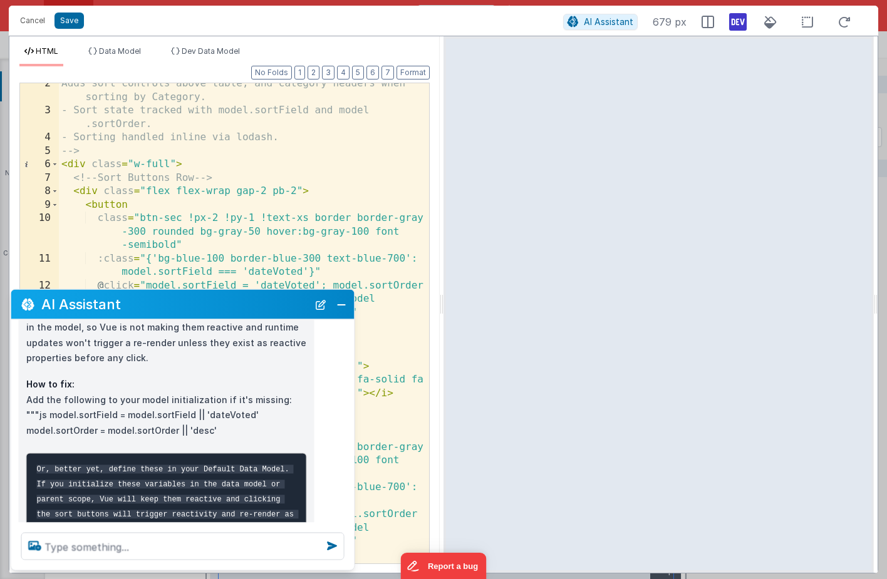
click at [78, 429] on p "How to fix: Add the following to your model initialization if it's missing: """…" at bounding box center [166, 407] width 281 height 61
copy p "sortOrder"
click at [68, 416] on p "How to fix: Add the following to your model initialization if it's missing: """…" at bounding box center [166, 407] width 281 height 61
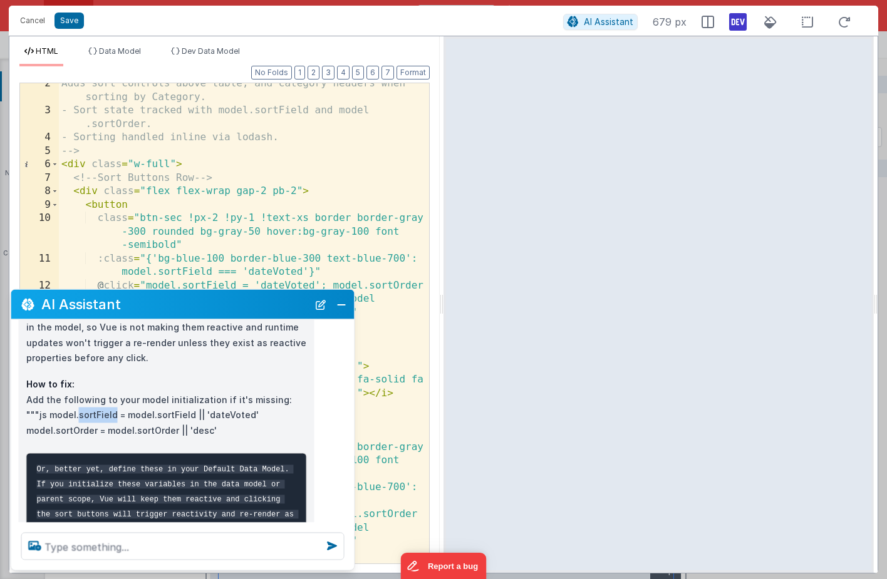
copy p "sortField"
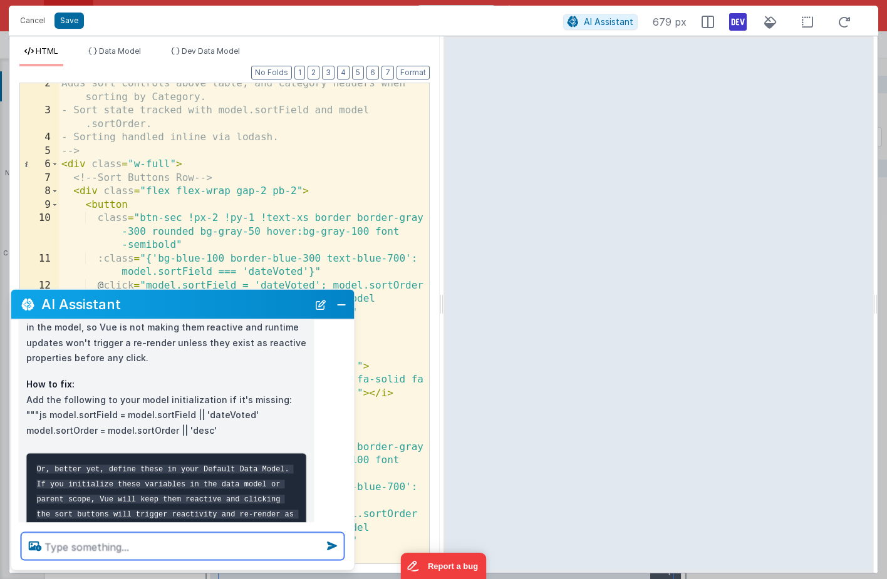
click at [115, 540] on textarea at bounding box center [182, 547] width 323 height 28
click at [113, 547] on textarea "make the bachground" at bounding box center [182, 547] width 323 height 28
click at [234, 546] on textarea "make the background behind the sort" at bounding box center [182, 547] width 323 height 28
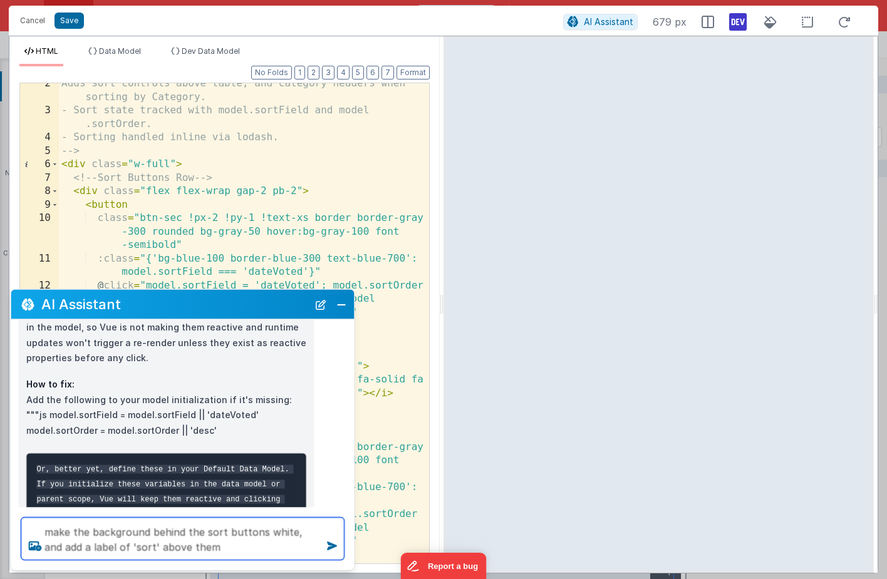
type textarea "make the background behind the sort buttons white, and add a label of 'sort' ab…"
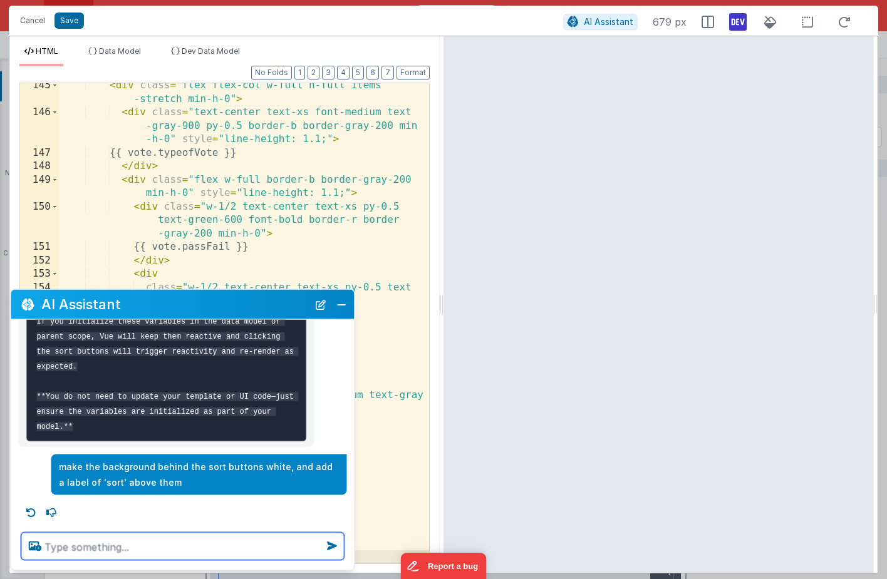
scroll to position [272, 0]
click at [117, 546] on textarea at bounding box center [182, 547] width 323 height 28
type textarea "above the sort, add a similar area for a filter"
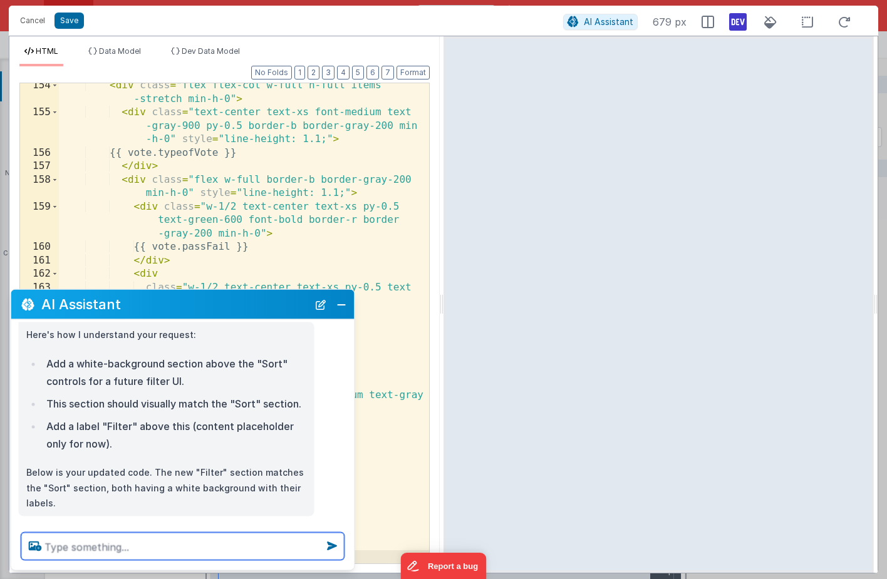
scroll to position [487, 0]
click at [153, 546] on textarea at bounding box center [182, 547] width 323 height 28
type textarea "add a text input for the filter"
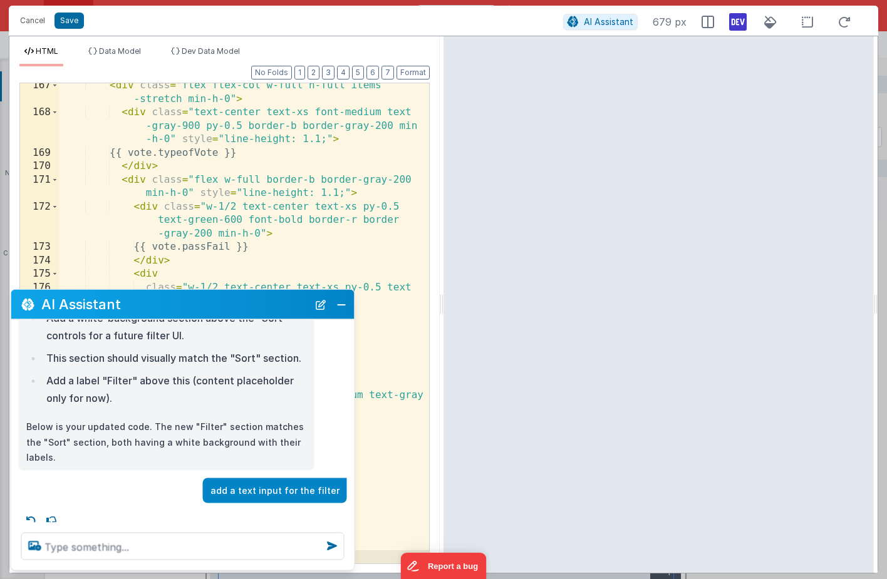
scroll to position [524, 0]
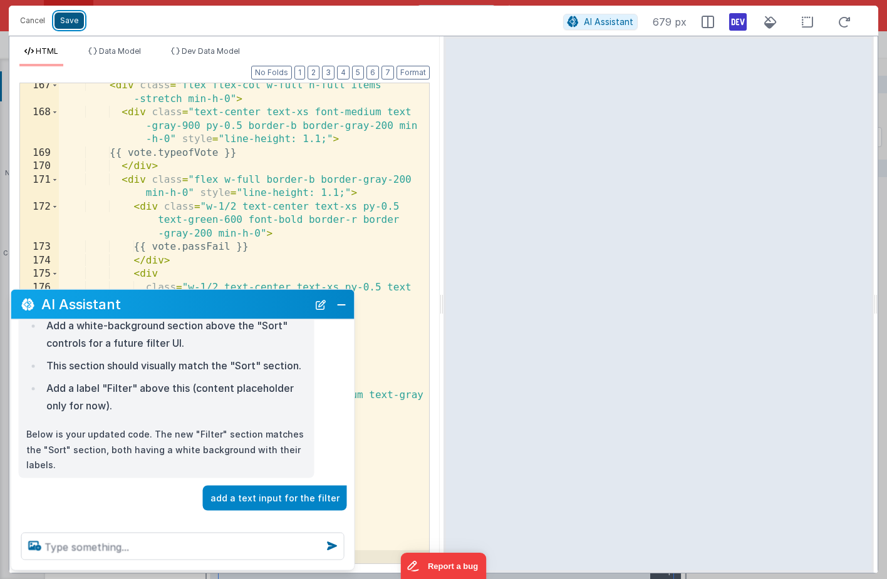
click at [72, 20] on button "Save" at bounding box center [68, 21] width 29 height 16
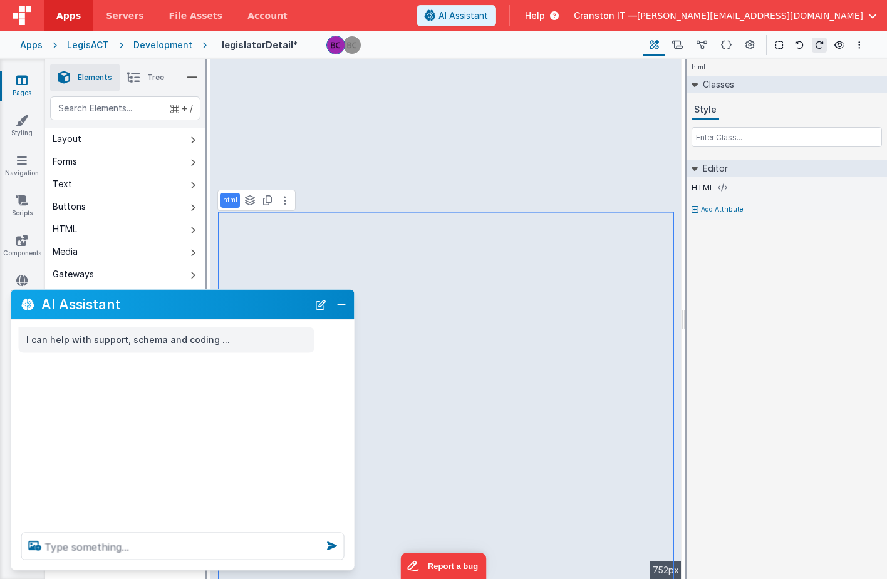
scroll to position [0, 0]
click at [343, 309] on button "Close" at bounding box center [341, 305] width 16 height 18
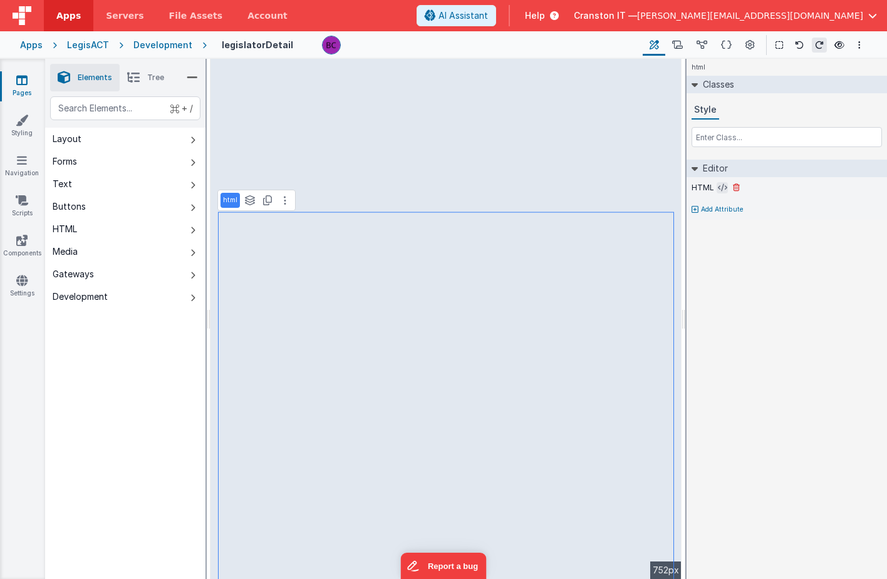
click at [721, 184] on icon at bounding box center [722, 188] width 9 height 10
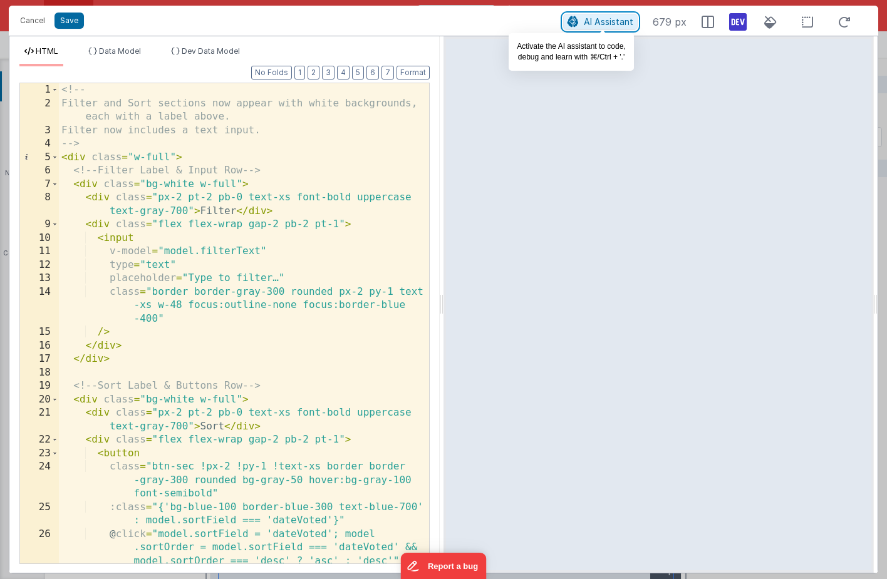
click at [598, 23] on span "AI Assistant" at bounding box center [608, 21] width 49 height 11
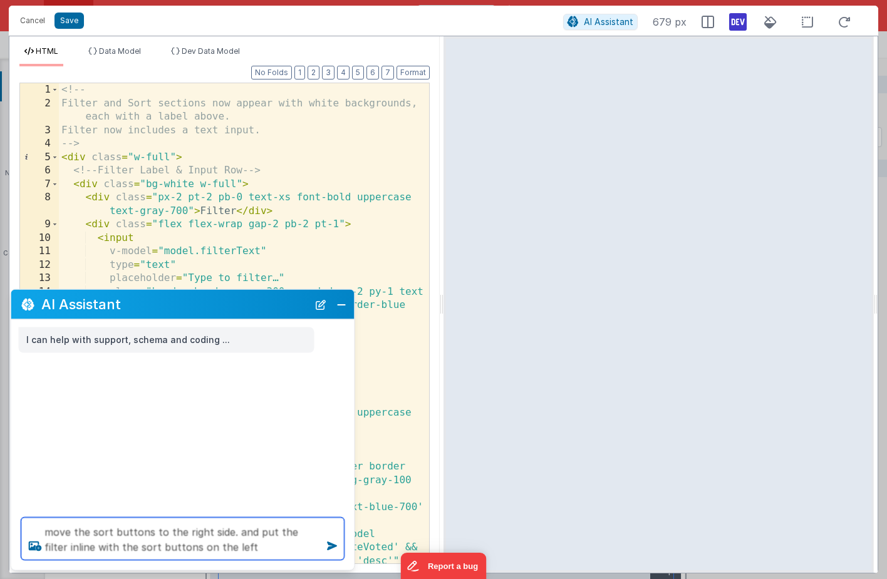
type textarea "move the sort buttons to the right side. and put the filter inline with the sor…"
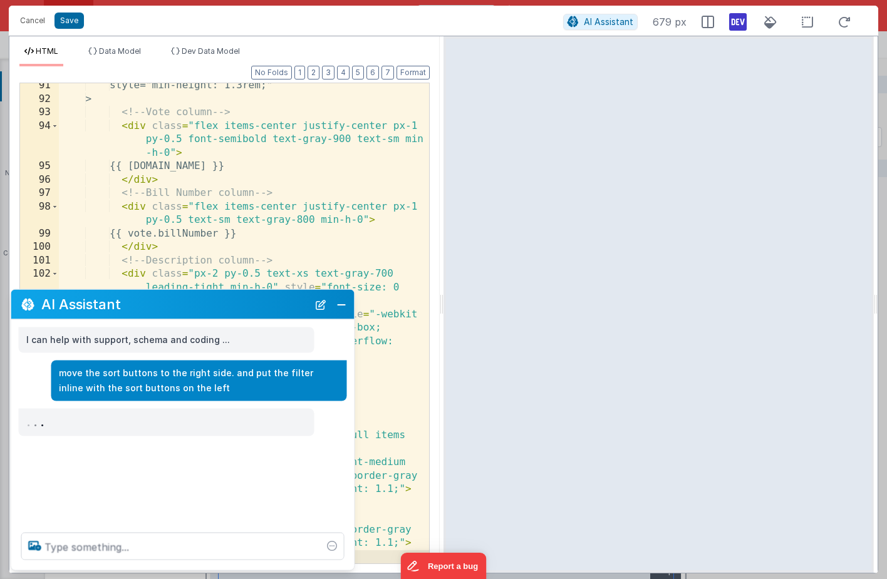
scroll to position [1714, 0]
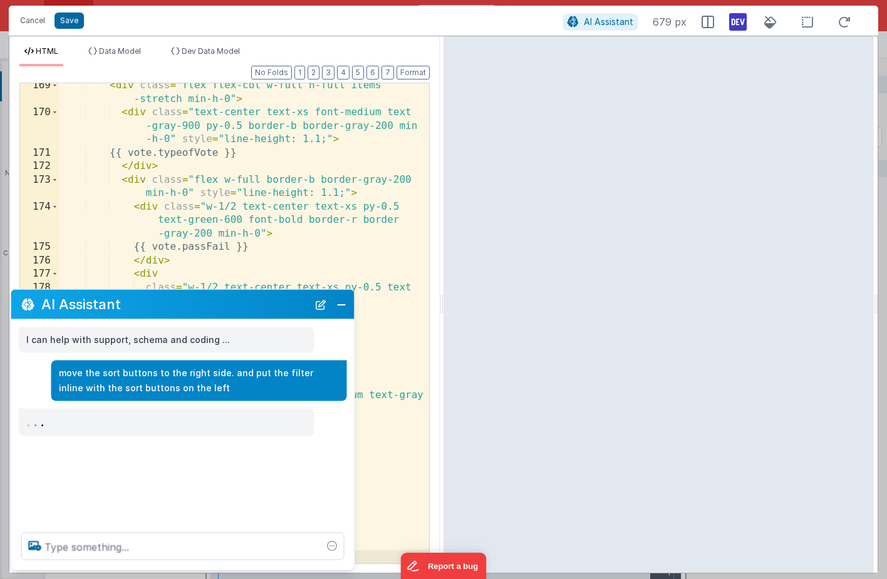
scroll to position [3102, 0]
click at [345, 297] on button "Close" at bounding box center [341, 305] width 16 height 18
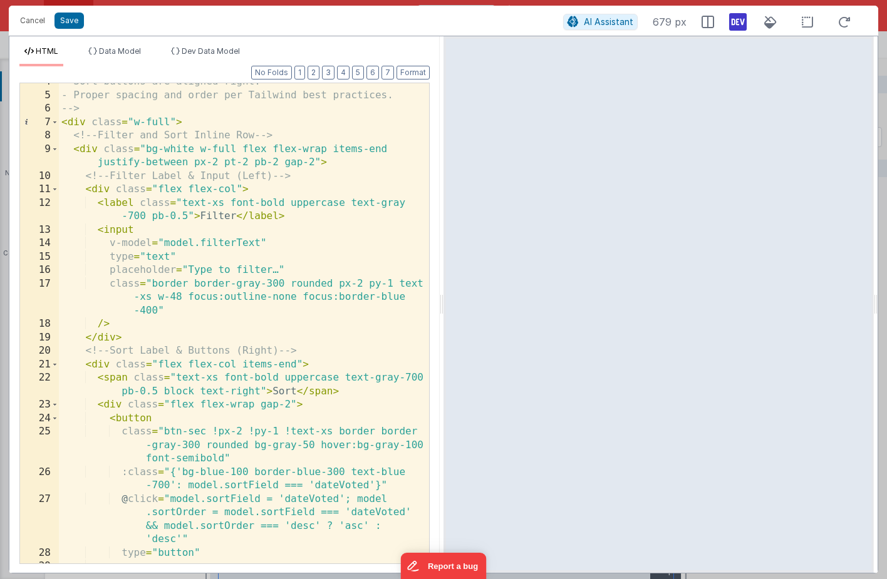
scroll to position [65, 0]
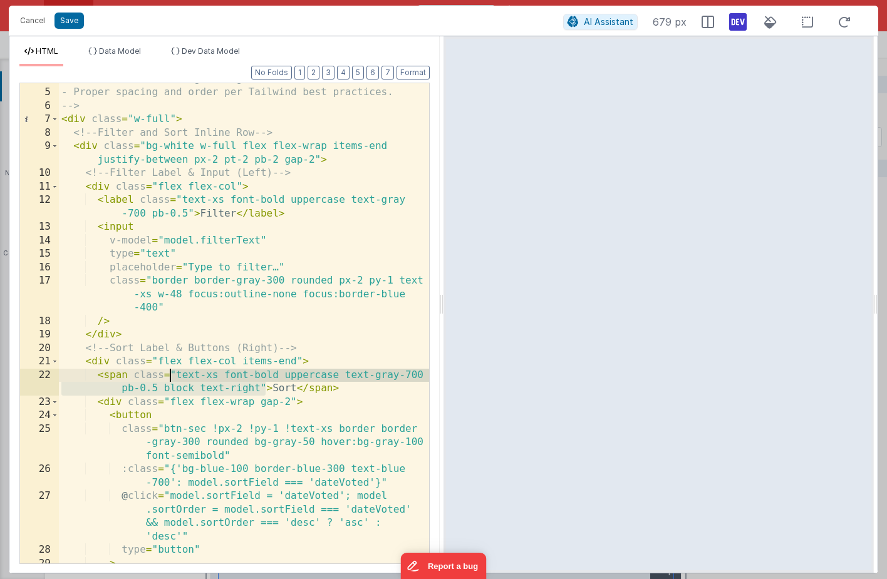
drag, startPoint x: 267, startPoint y: 388, endPoint x: 172, endPoint y: 376, distance: 95.9
click at [172, 376] on div "- Sort buttons are aligned right. - Proper spacing and order per Tailwind best …" at bounding box center [244, 326] width 370 height 507
click at [116, 377] on div "- Sort buttons are aligned right. - Proper spacing and order per Tailwind best …" at bounding box center [244, 326] width 370 height 507
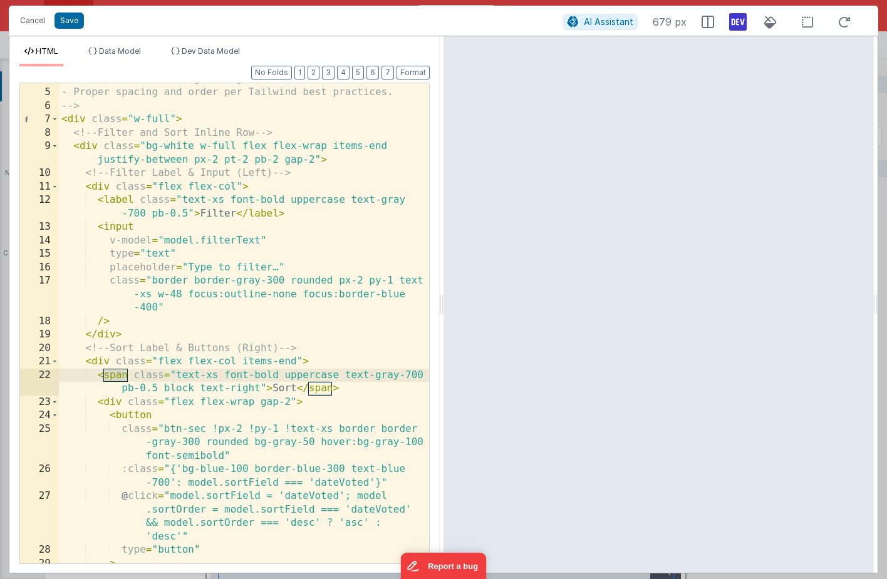
click at [155, 202] on div "- Sort buttons are aligned right. - Proper spacing and order per Tailwind best …" at bounding box center [244, 326] width 370 height 507
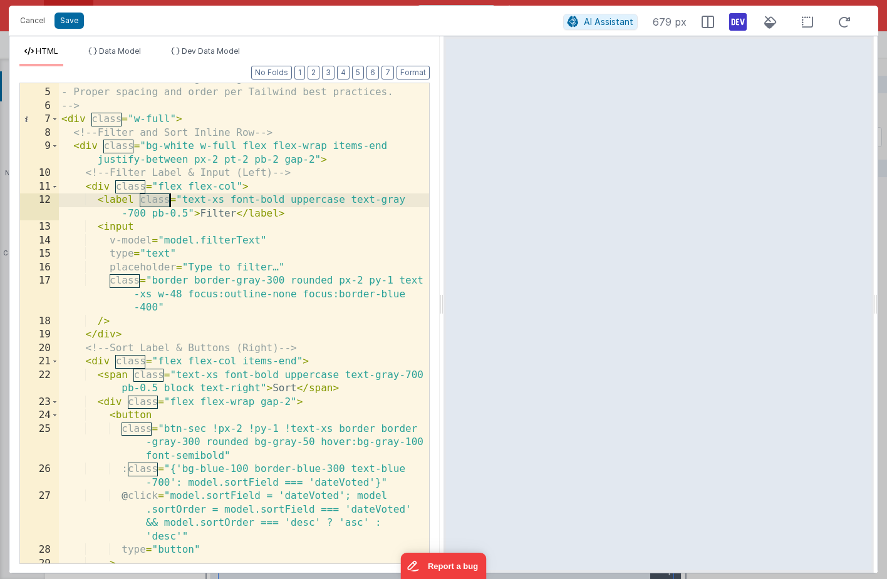
click at [155, 202] on div "- Sort buttons are aligned right. - Proper spacing and order per Tailwind best …" at bounding box center [244, 326] width 370 height 507
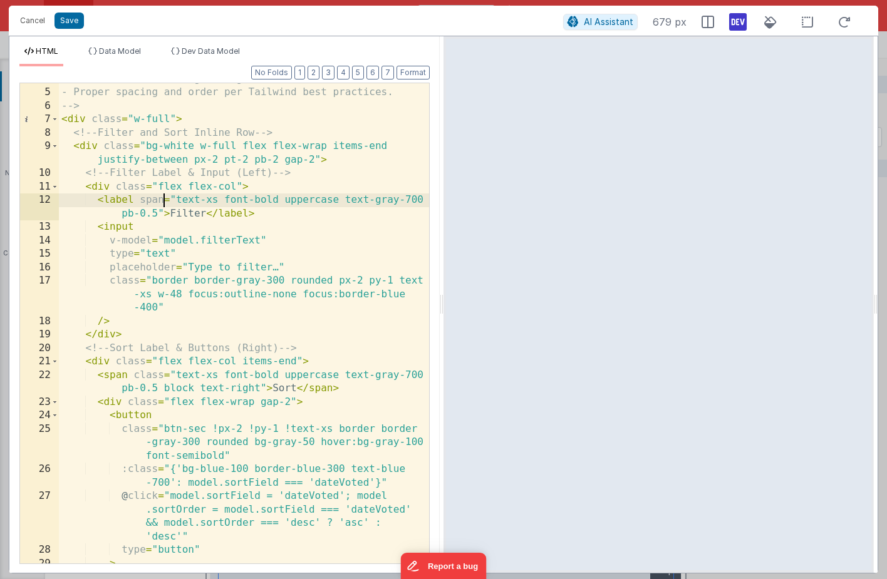
click at [235, 217] on div "- Sort buttons are aligned right. - Proper spacing and order per Tailwind best …" at bounding box center [244, 326] width 370 height 507
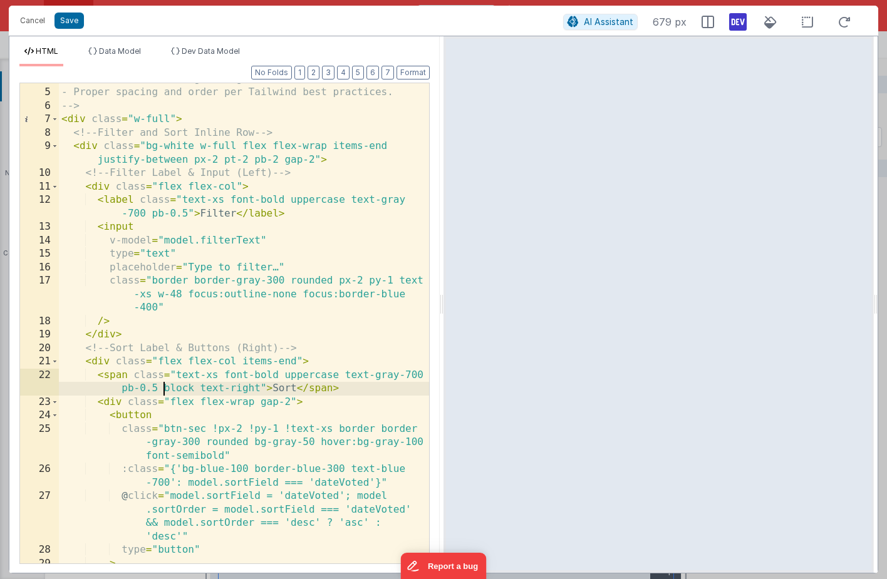
click at [164, 390] on div "- Sort buttons are aligned right. - Proper spacing and order per Tailwind best …" at bounding box center [244, 326] width 370 height 507
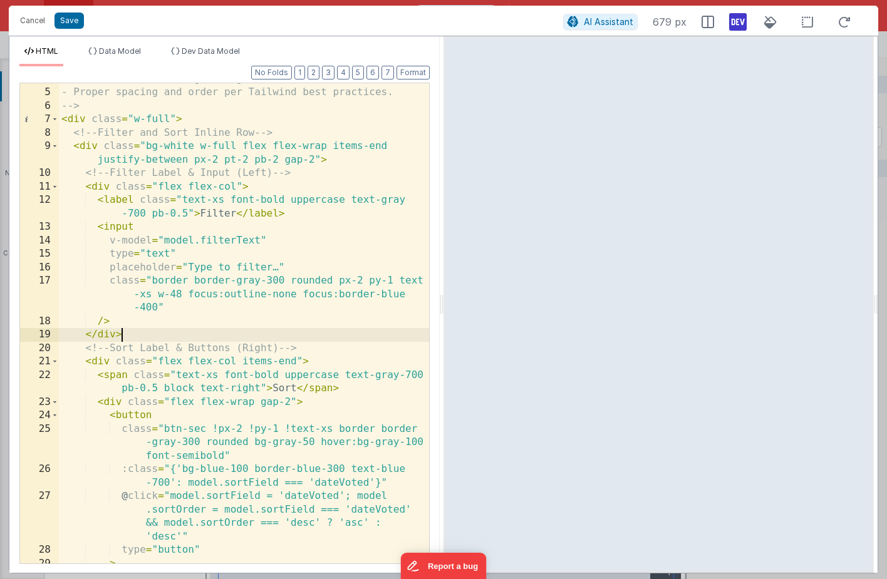
click at [186, 337] on div "- Sort buttons are aligned right. - Proper spacing and order per Tailwind best …" at bounding box center [244, 326] width 370 height 507
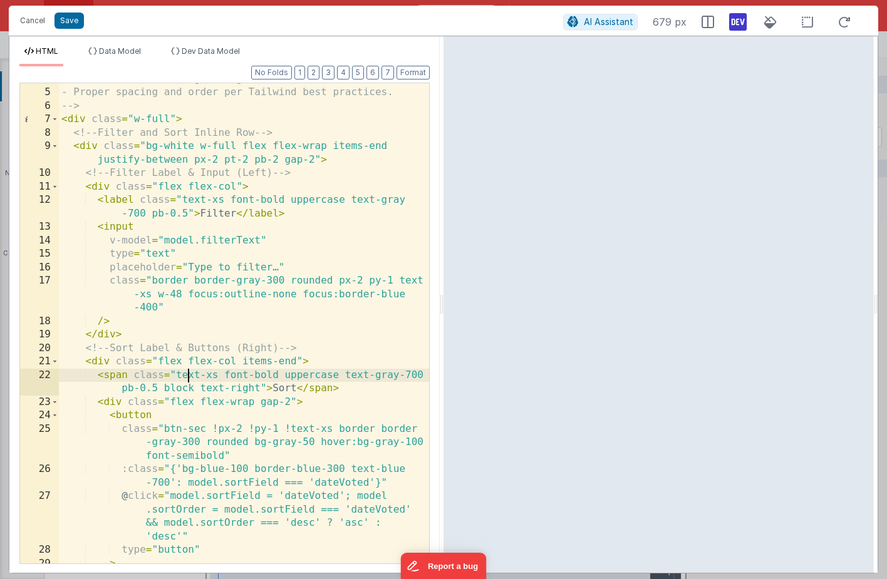
click at [185, 373] on div "- Sort buttons are aligned right. - Proper spacing and order per Tailwind best …" at bounding box center [244, 326] width 370 height 507
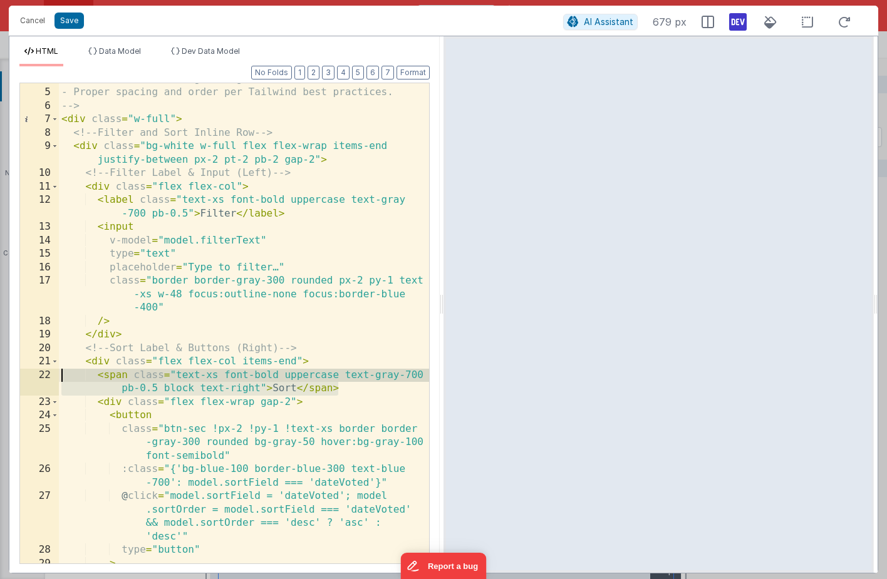
drag, startPoint x: 343, startPoint y: 389, endPoint x: 48, endPoint y: 376, distance: 295.3
click at [48, 376] on div "4 5 6 7 8 9 10 11 12 13 14 15 16 17 18 19 20 21 22 23 24 25 26 27 28 29 30 - So…" at bounding box center [224, 324] width 410 height 482
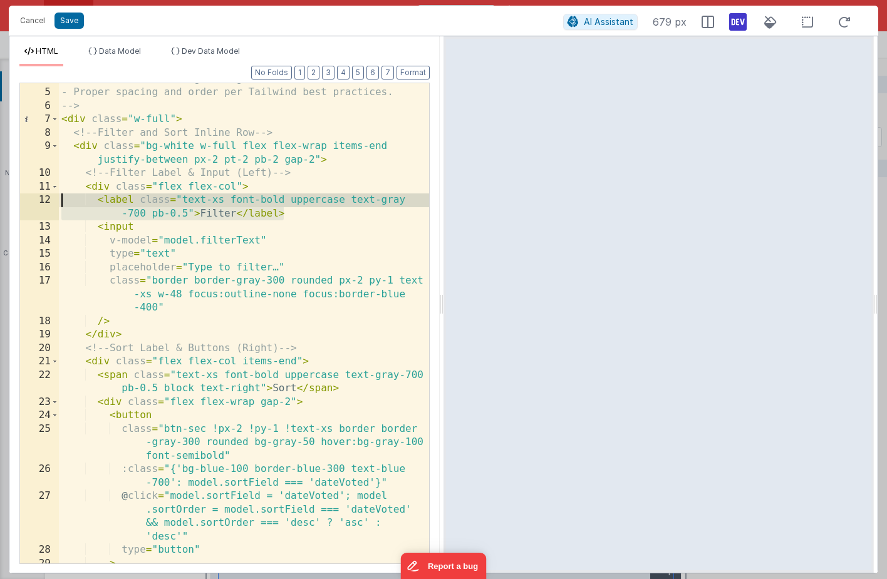
drag, startPoint x: 286, startPoint y: 214, endPoint x: 46, endPoint y: 204, distance: 240.1
click at [46, 204] on div "4 5 6 7 8 9 10 11 12 13 14 15 16 17 18 19 20 21 22 23 24 25 26 27 28 29 30 - So…" at bounding box center [224, 324] width 410 height 482
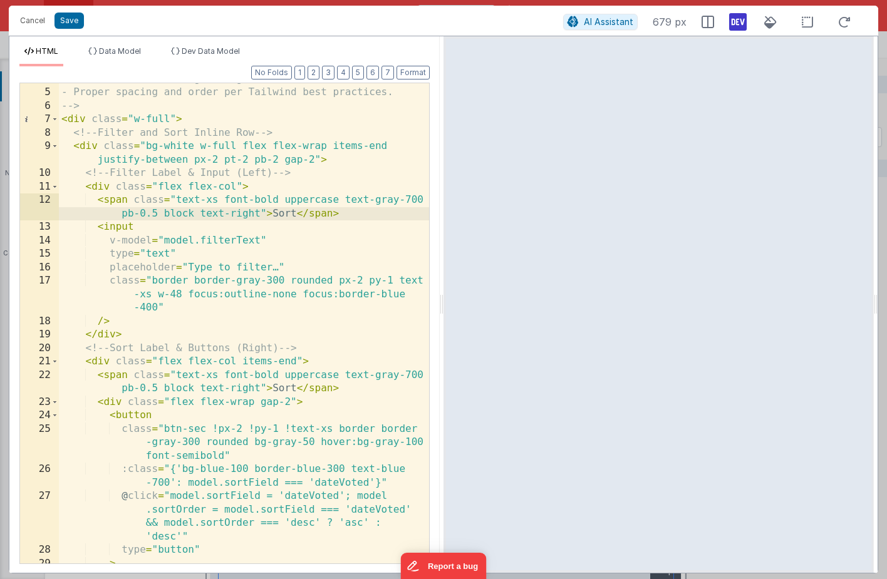
click at [281, 216] on div "- Sort buttons are aligned right. - Proper spacing and order per Tailwind best …" at bounding box center [244, 326] width 370 height 507
click at [243, 211] on div "- Sort buttons are aligned right. - Proper spacing and order per Tailwind best …" at bounding box center [244, 326] width 370 height 507
click at [77, 21] on button "Save" at bounding box center [68, 21] width 29 height 16
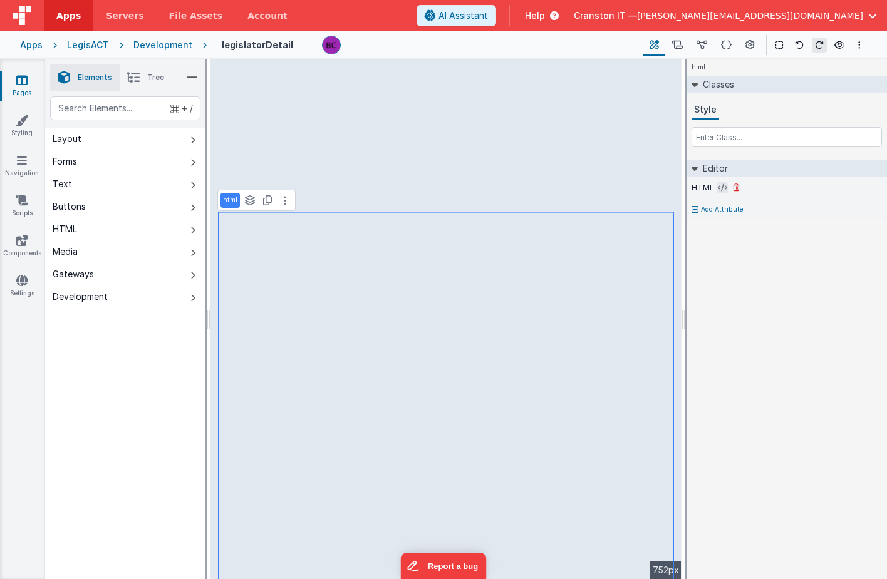
click at [720, 189] on icon at bounding box center [722, 188] width 9 height 10
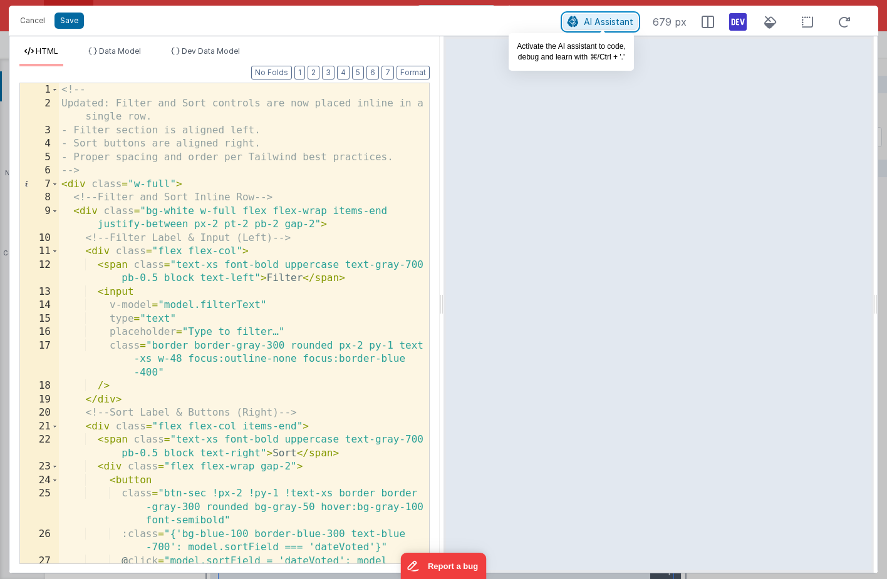
click at [617, 24] on span "AI Assistant" at bounding box center [608, 21] width 49 height 11
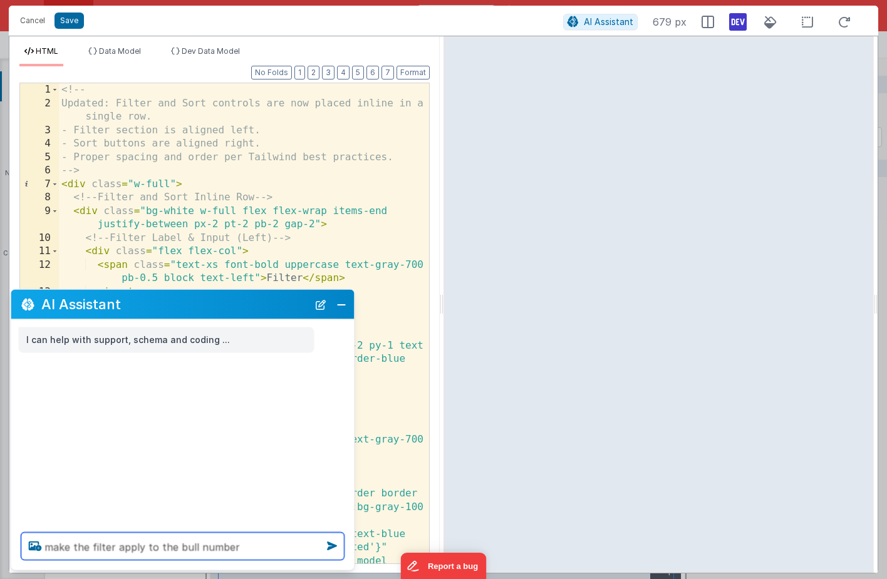
type textarea "make the filter apply to the bull number"
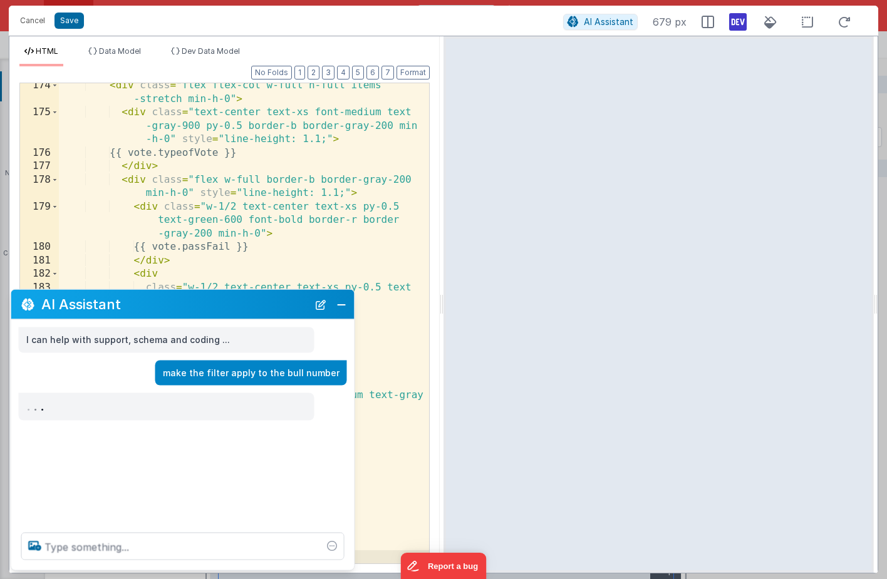
scroll to position [3169, 0]
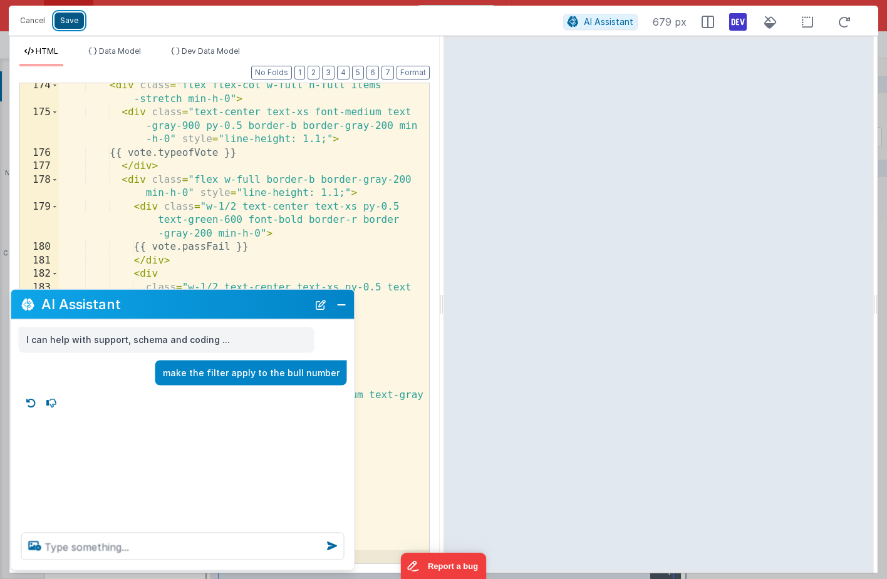
click at [71, 20] on button "Save" at bounding box center [68, 21] width 29 height 16
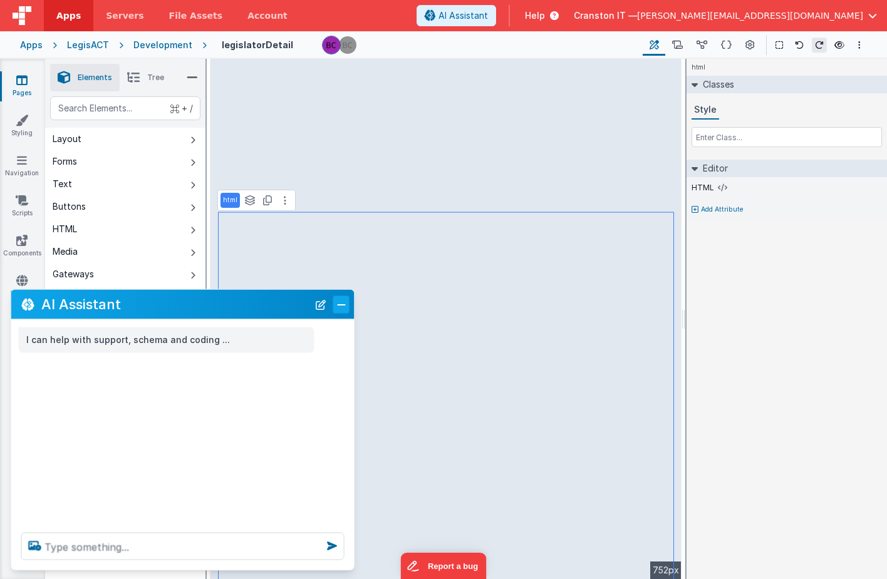
click at [339, 304] on button "Close" at bounding box center [341, 305] width 16 height 18
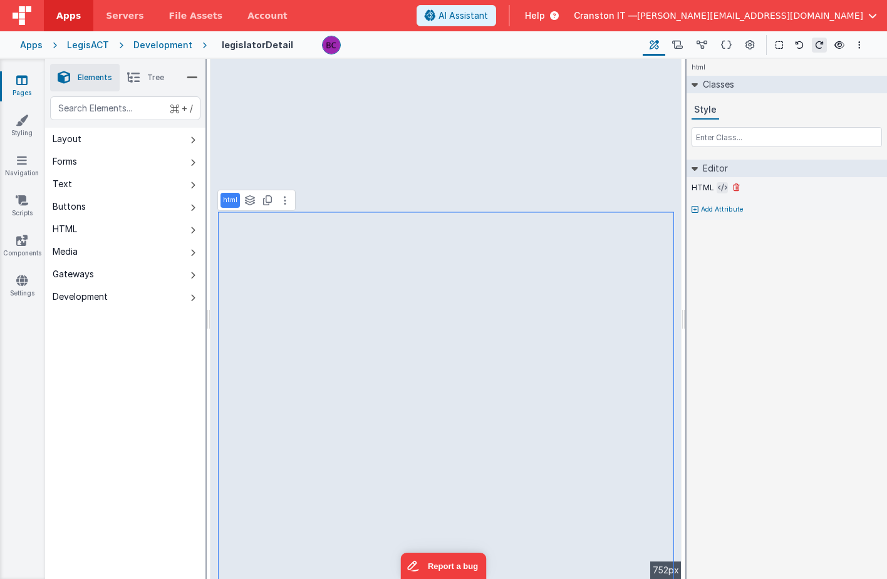
click at [723, 188] on icon at bounding box center [722, 188] width 9 height 10
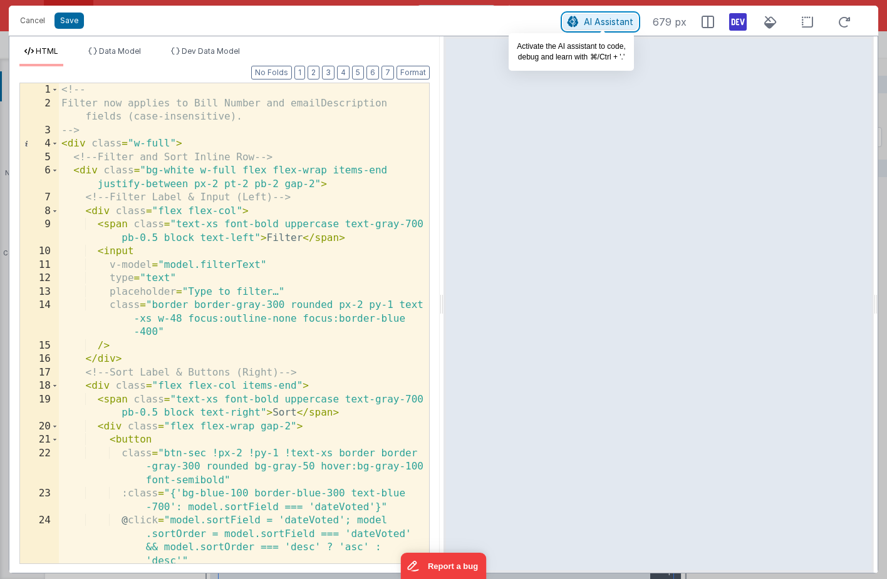
click at [607, 20] on span "AI Assistant" at bounding box center [608, 21] width 49 height 11
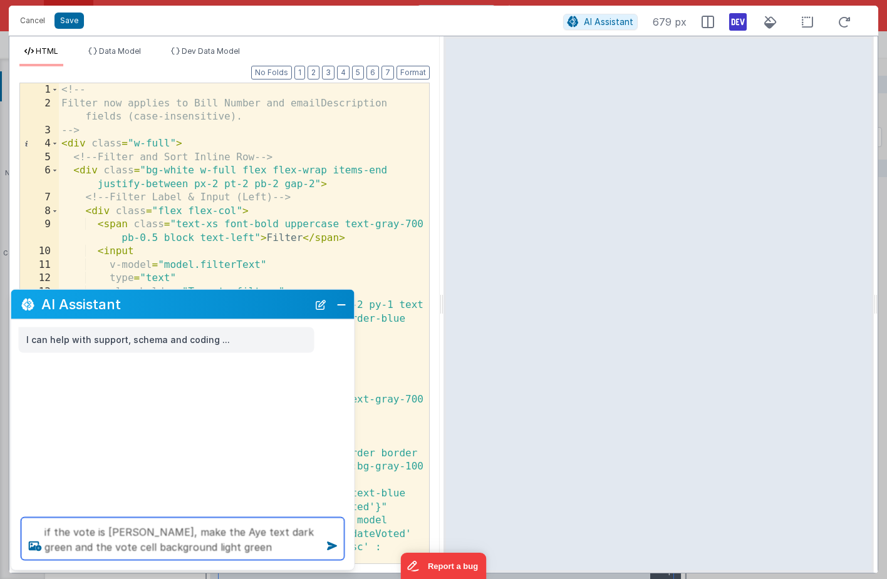
drag, startPoint x: 216, startPoint y: 551, endPoint x: 112, endPoint y: 457, distance: 139.7
click at [112, 457] on div "AI Assistant I can help with support, schema and coding ... if the vote is Aye,…" at bounding box center [183, 430] width 344 height 282
click at [226, 545] on textarea "if the vote is Aye, make the Aye text dark green and the vote cell background l…" at bounding box center [182, 539] width 323 height 43
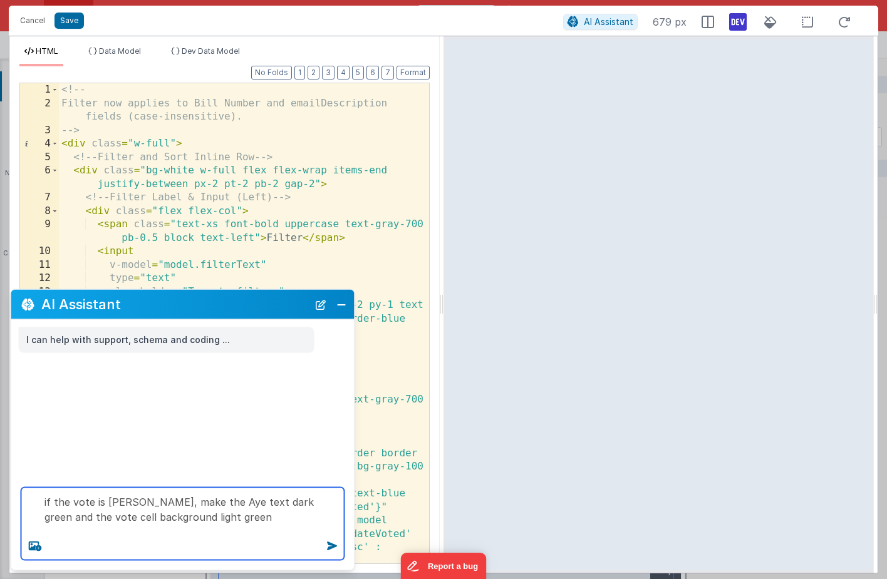
paste textarea "if the vote is Aye, make the Aye text dark green and the vote cell background l…"
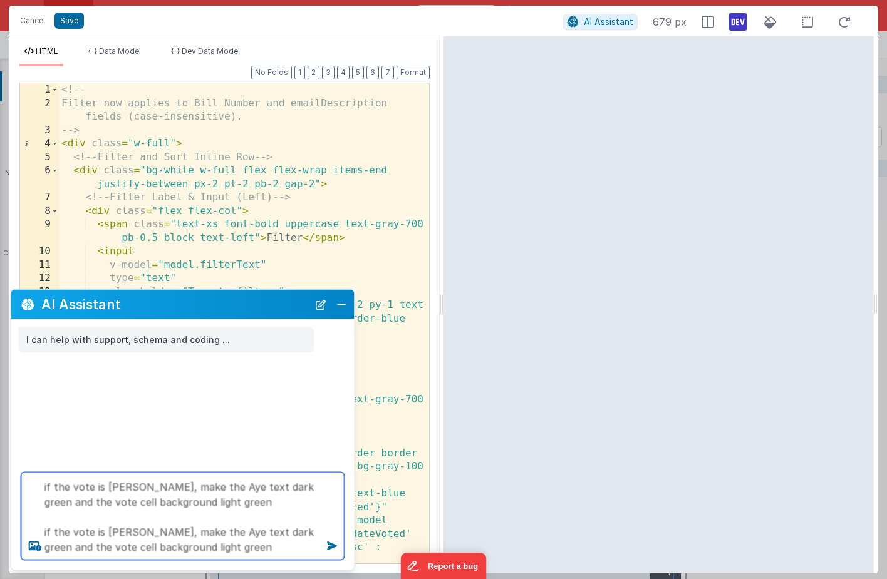
click at [113, 531] on textarea "if the vote is Aye, make the Aye text dark green and the vote cell background l…" at bounding box center [182, 517] width 323 height 88
click at [111, 531] on textarea "if the vote is Aye, make the Aye text dark green and the vote cell background l…" at bounding box center [182, 517] width 323 height 88
click at [54, 502] on textarea "if the vote is Aye, make the Aye text dark green and the vote cell background l…" at bounding box center [182, 517] width 323 height 88
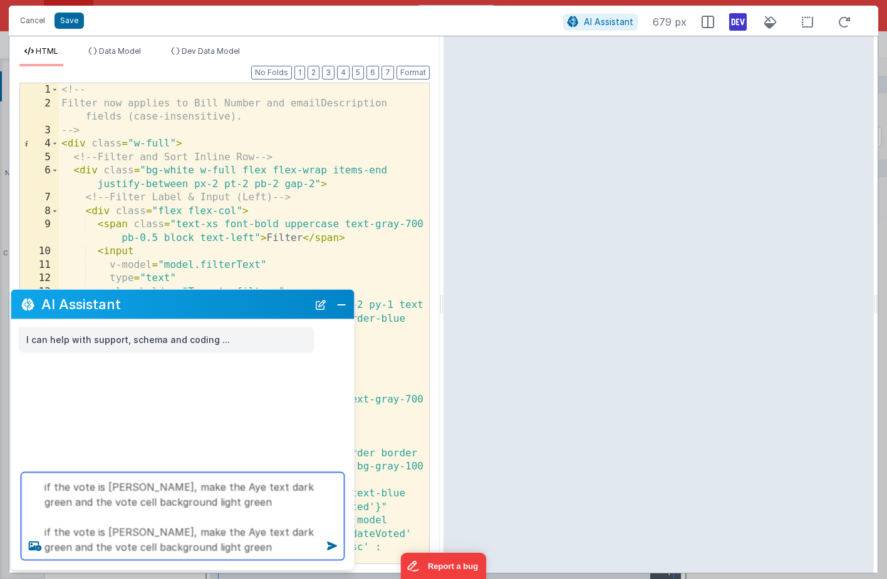
click at [54, 502] on textarea "if the vote is Aye, make the Aye text dark green and the vote cell background l…" at bounding box center [182, 517] width 323 height 88
click at [178, 489] on textarea "if the vote is Aye, make the Aye text dark green and the vote cell background l…" at bounding box center [182, 517] width 323 height 88
paste textarea "vot"
click at [184, 535] on textarea "if the vote is Aye, make the vote text dark green and the vote cell background …" at bounding box center [182, 517] width 323 height 88
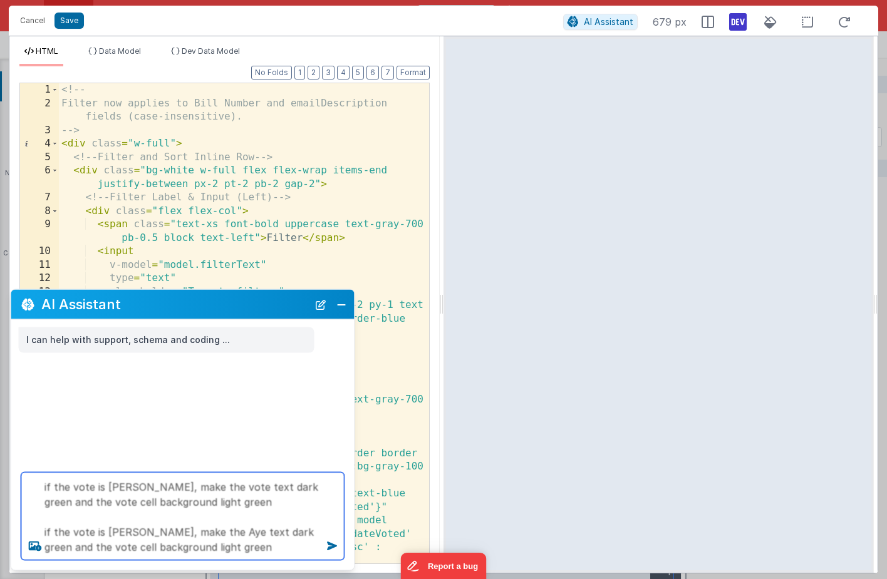
click at [184, 535] on textarea "if the vote is Aye, make the vote text dark green and the vote cell background …" at bounding box center [182, 517] width 323 height 88
paste textarea "vot"
click at [252, 534] on textarea "if the vote is Aye, make the vote text dark green and the vote cell background …" at bounding box center [182, 517] width 323 height 88
click at [156, 548] on textarea "if the vote is Aye, make the vote text dark green and the vote cell background …" at bounding box center [182, 517] width 323 height 88
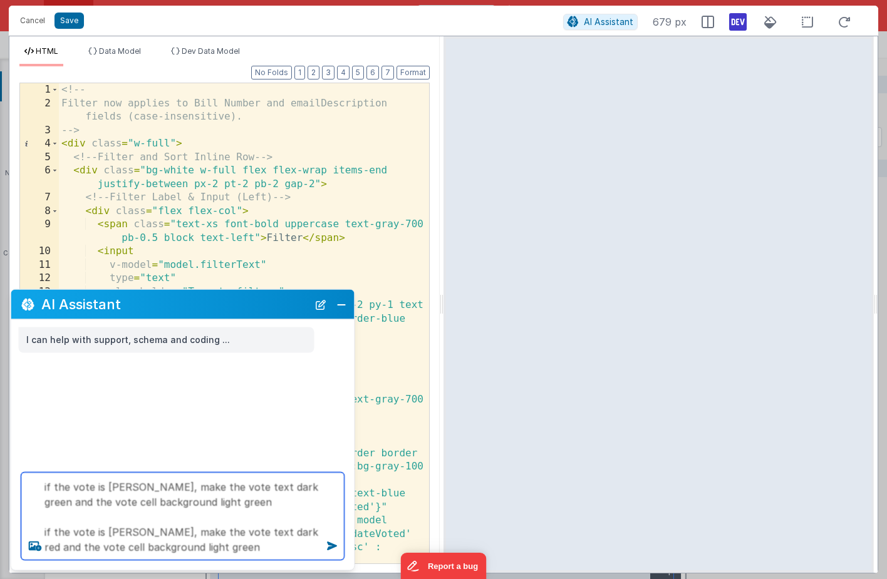
click at [156, 548] on textarea "if the vote is Aye, make the vote text dark green and the vote cell background …" at bounding box center [182, 517] width 323 height 88
type textarea "if the vote is Aye, make the vote text dark green and the vote cell background …"
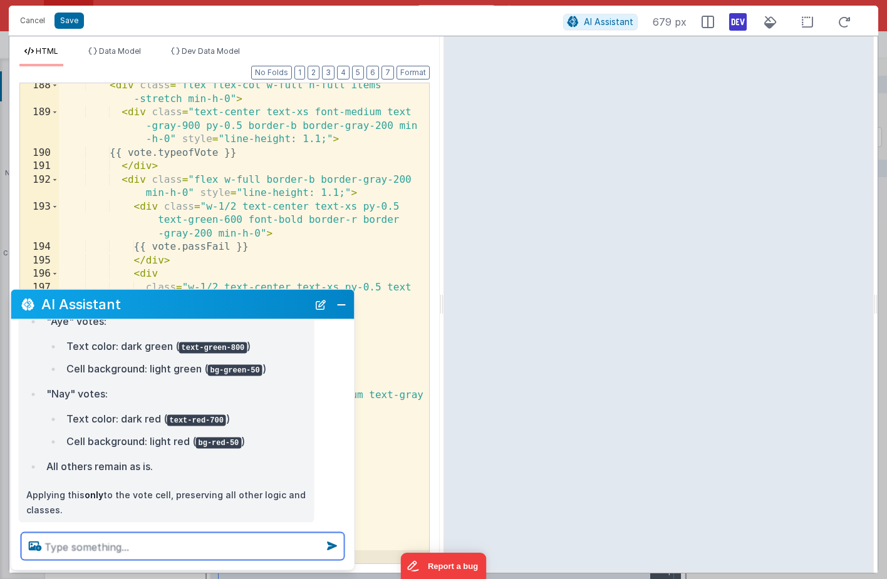
scroll to position [195, 0]
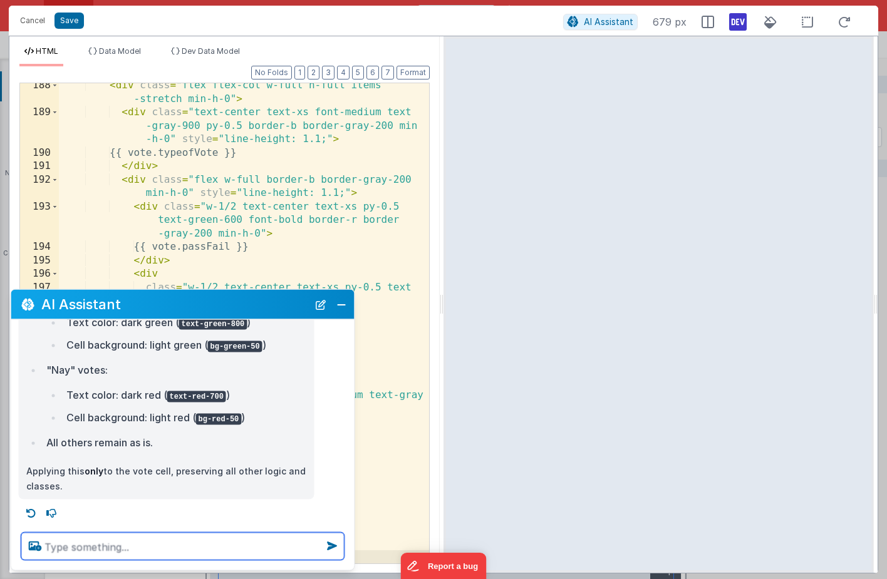
click at [148, 541] on textarea at bounding box center [182, 547] width 323 height 28
type textarea "make those cell background colors fill the whole cell"
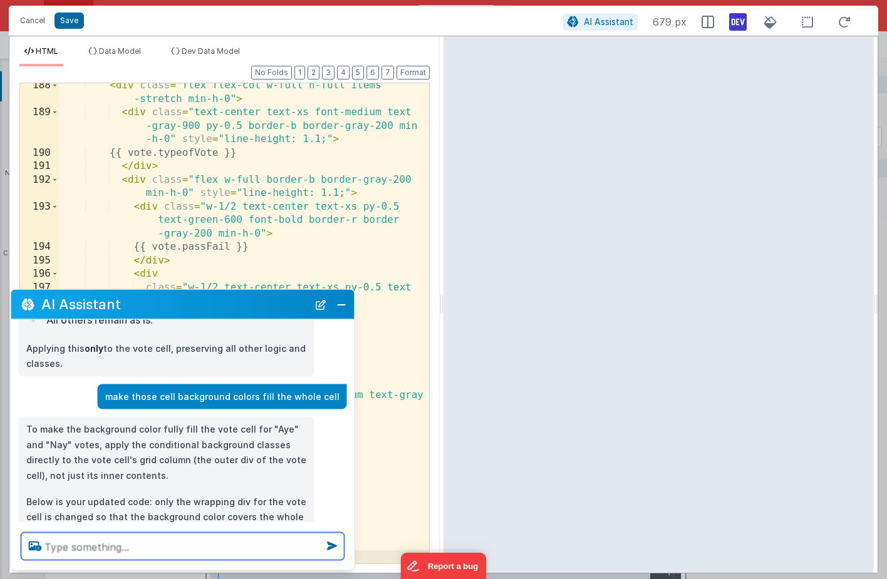
scroll to position [317, 0]
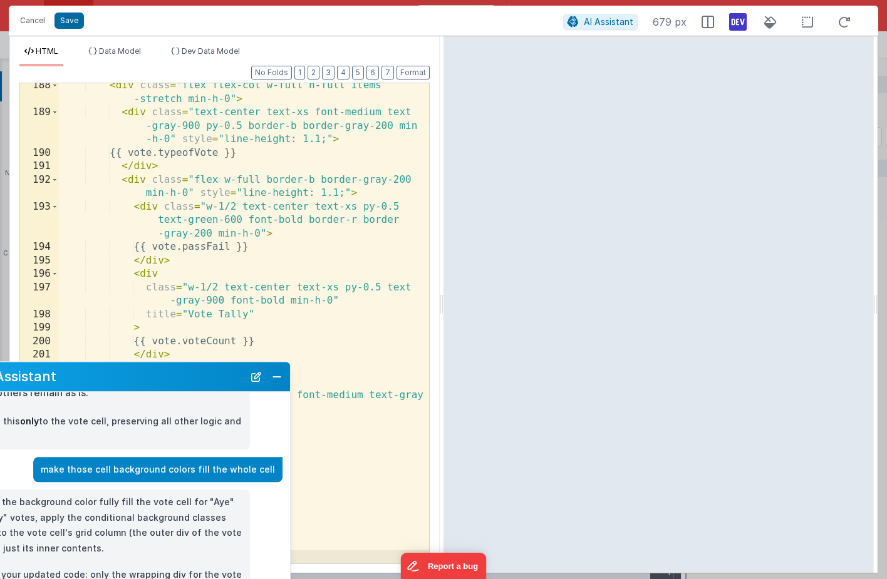
drag, startPoint x: 282, startPoint y: 300, endPoint x: 222, endPoint y: 373, distance: 94.3
click at [220, 373] on h2 "AI Assistant" at bounding box center [110, 377] width 267 height 15
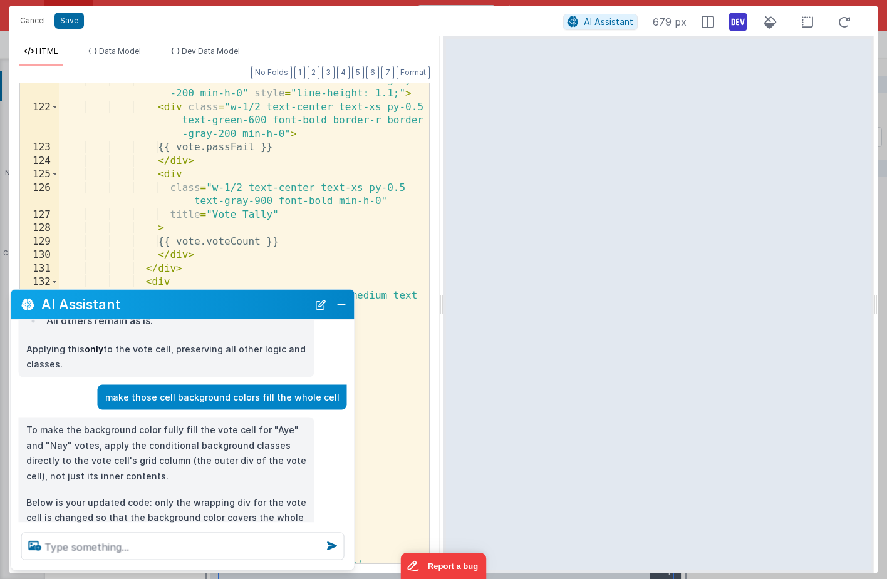
scroll to position [3398, 0]
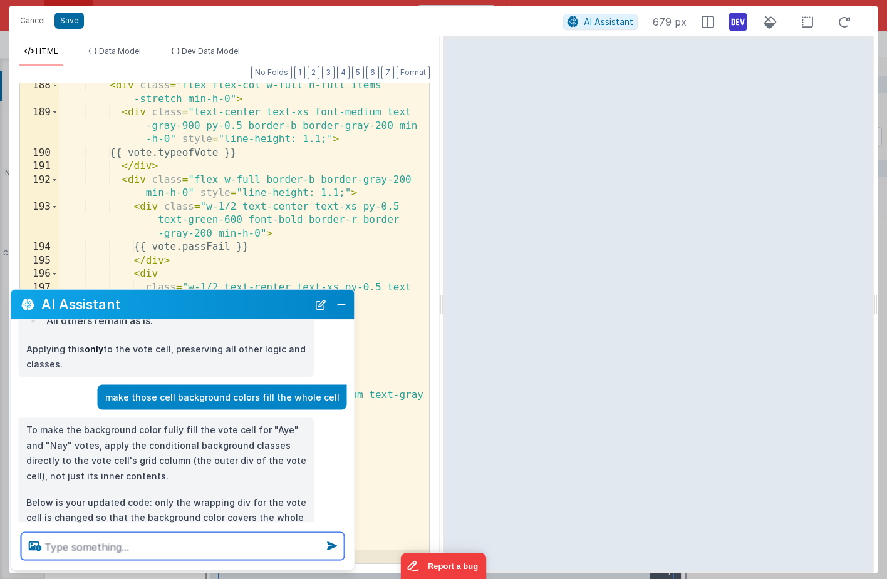
click at [142, 542] on textarea at bounding box center [182, 547] width 323 height 28
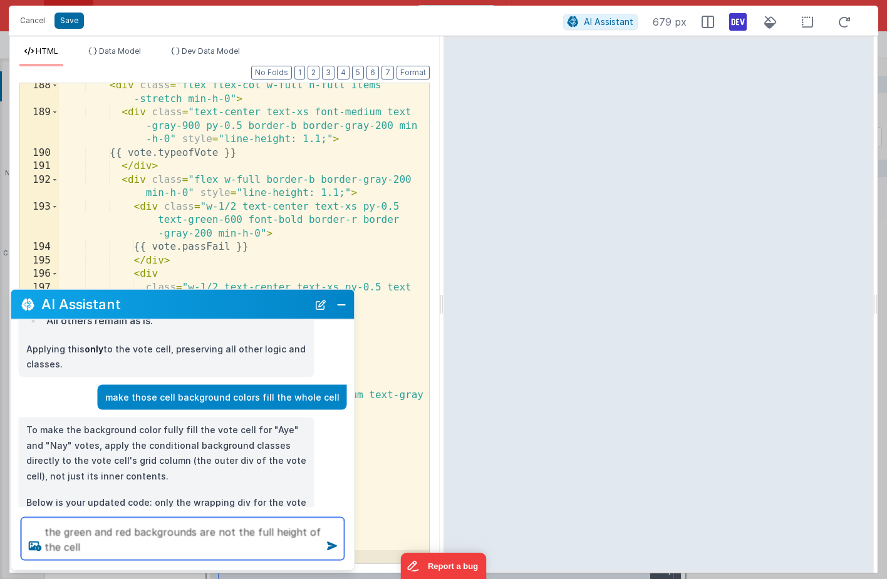
type textarea "the green and red backgrounds are not the full height of the cell"
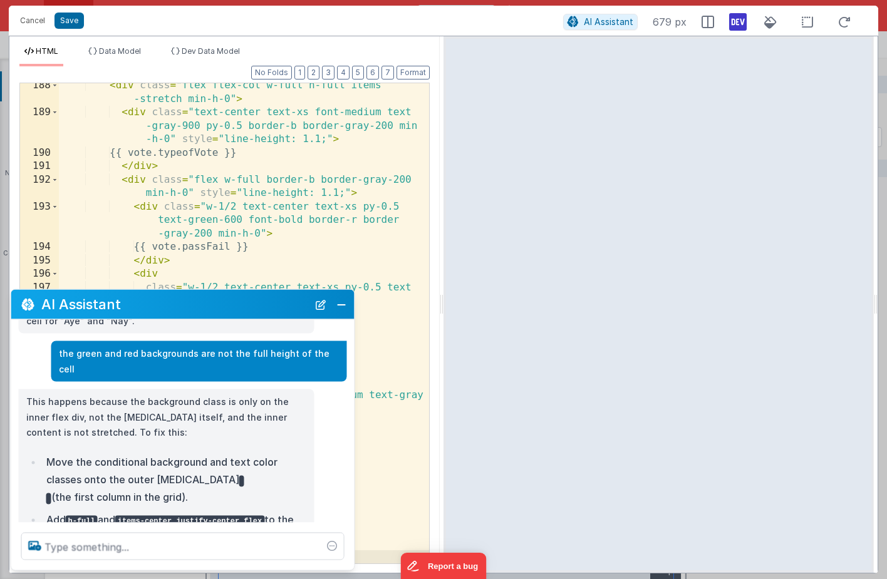
scroll to position [3411, 0]
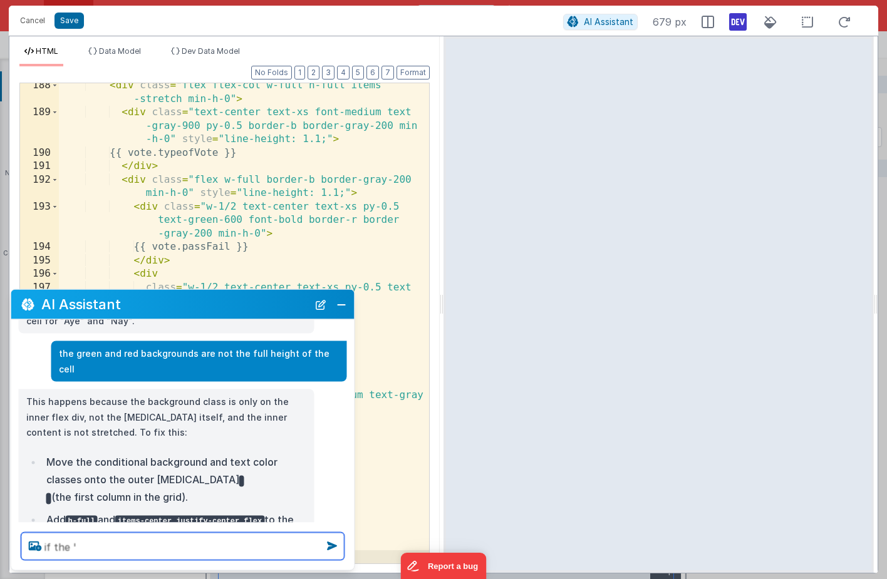
paste textarea "goodBad"
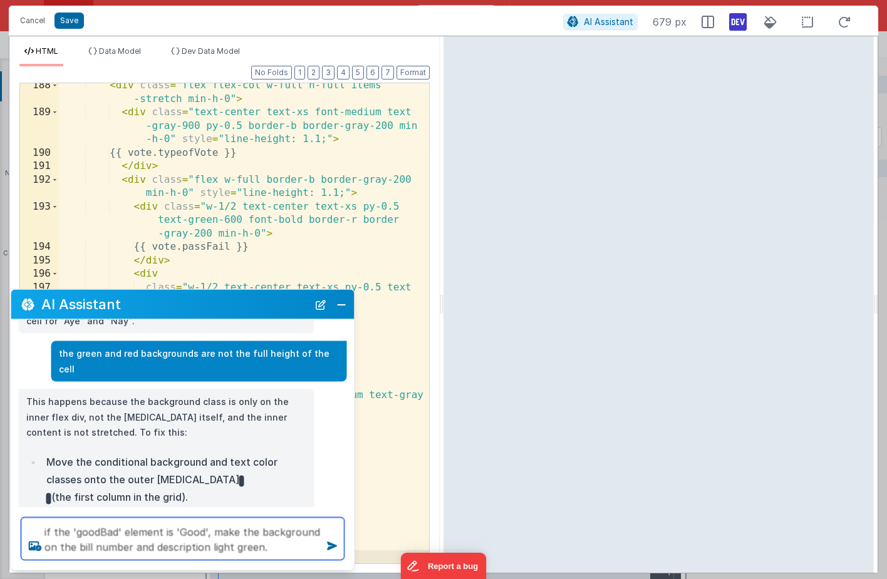
drag, startPoint x: 281, startPoint y: 553, endPoint x: 165, endPoint y: 425, distance: 173.4
click at [165, 425] on div "AI Assistant I can help with support, schema and coding ... if the vote is Aye,…" at bounding box center [183, 430] width 344 height 282
paste textarea "if the 'goodBad' element is 'Good', make the background on the bill number and …"
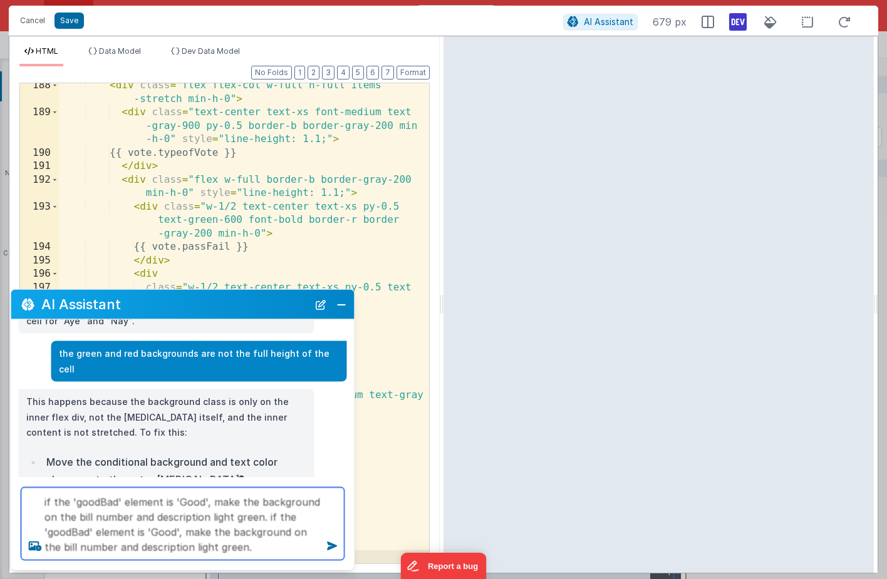
click at [169, 531] on textarea "if the 'goodBad' element is 'Good', make the background on the bill number and …" at bounding box center [182, 524] width 323 height 73
click at [206, 546] on textarea "if the 'goodBad' element is 'Good', make the background on the bill number and …" at bounding box center [182, 524] width 323 height 73
type textarea "if the 'goodBad' element is 'Good', make the background on the bill number and …"
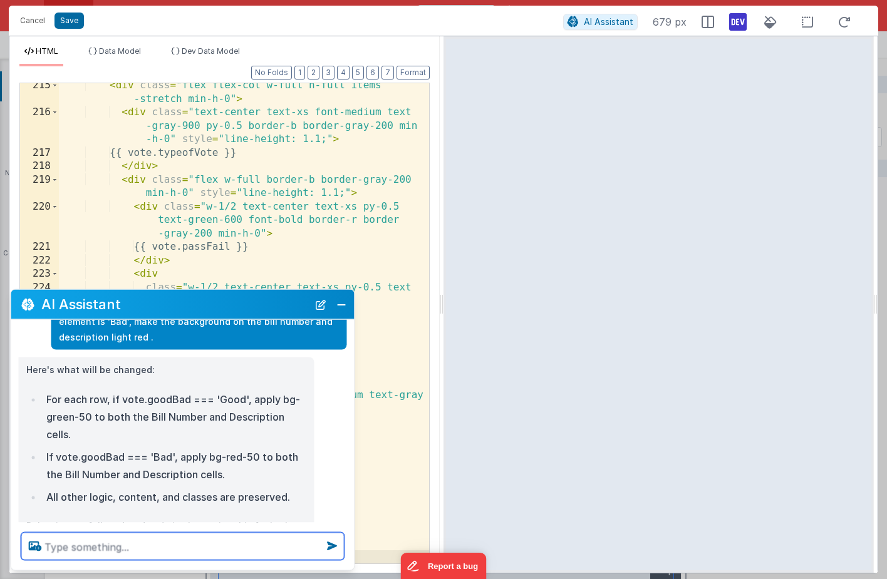
scroll to position [993, 0]
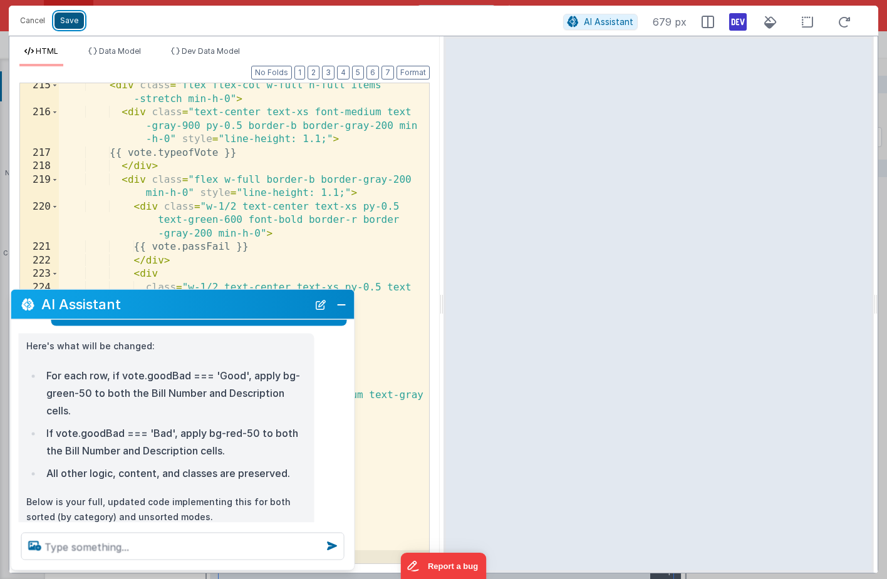
click at [67, 21] on button "Save" at bounding box center [68, 21] width 29 height 16
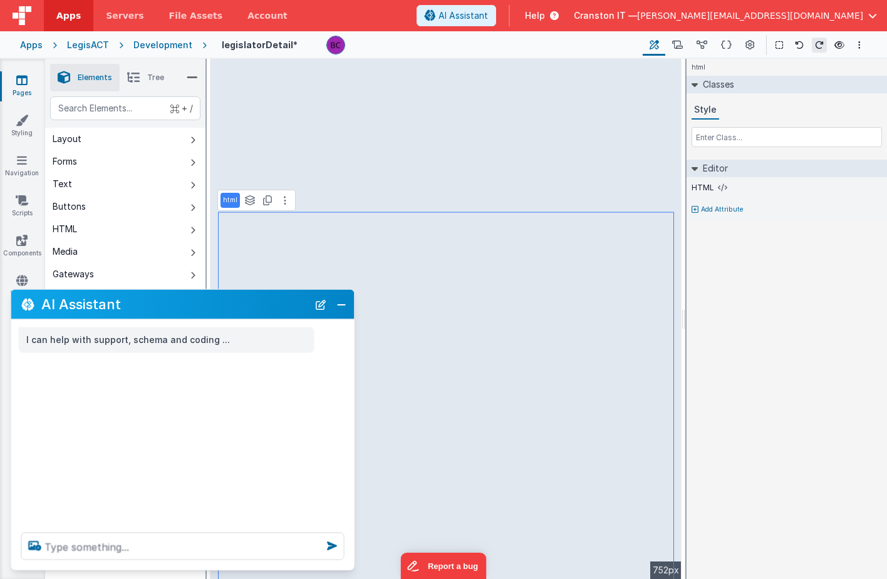
scroll to position [0, 0]
click at [340, 306] on button "Close" at bounding box center [341, 305] width 16 height 18
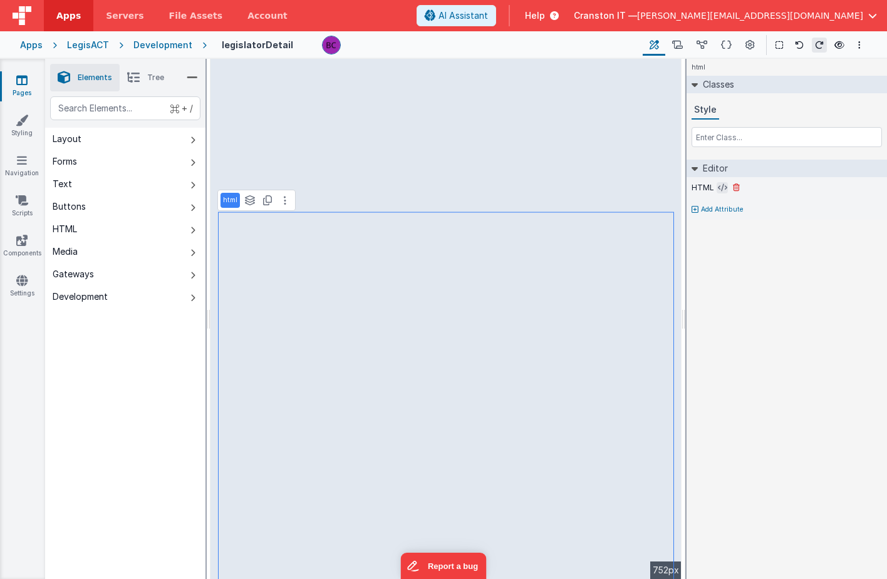
click at [720, 187] on icon at bounding box center [722, 188] width 9 height 10
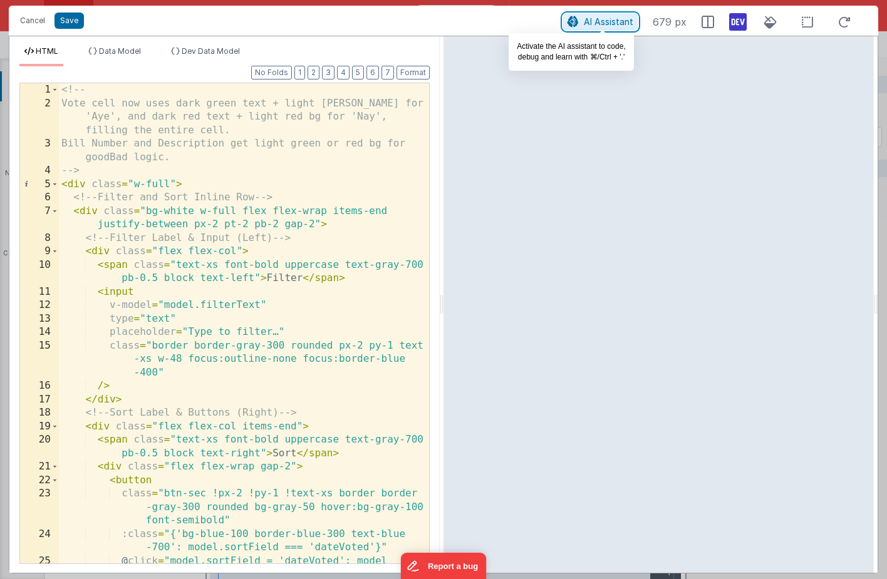
click at [588, 17] on span "AI Assistant" at bounding box center [608, 21] width 49 height 11
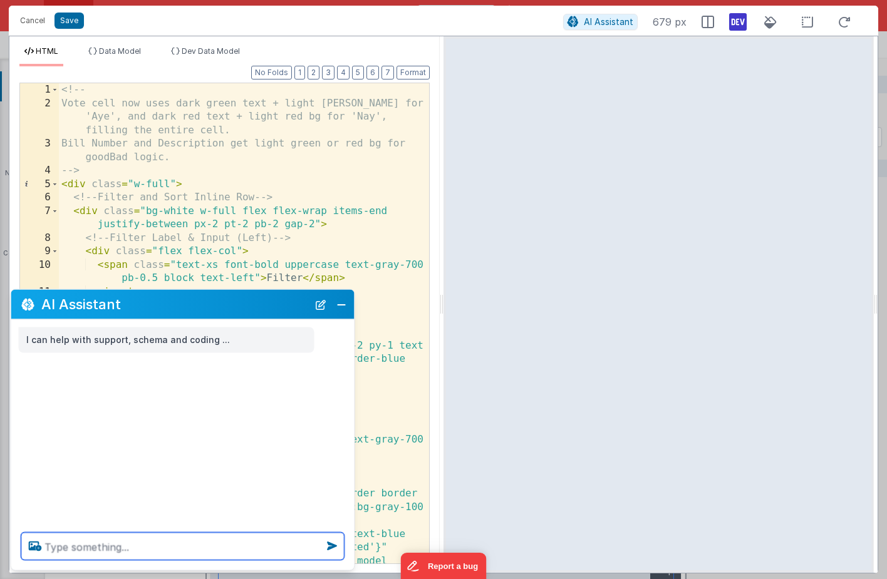
click at [84, 549] on textarea at bounding box center [182, 547] width 323 height 28
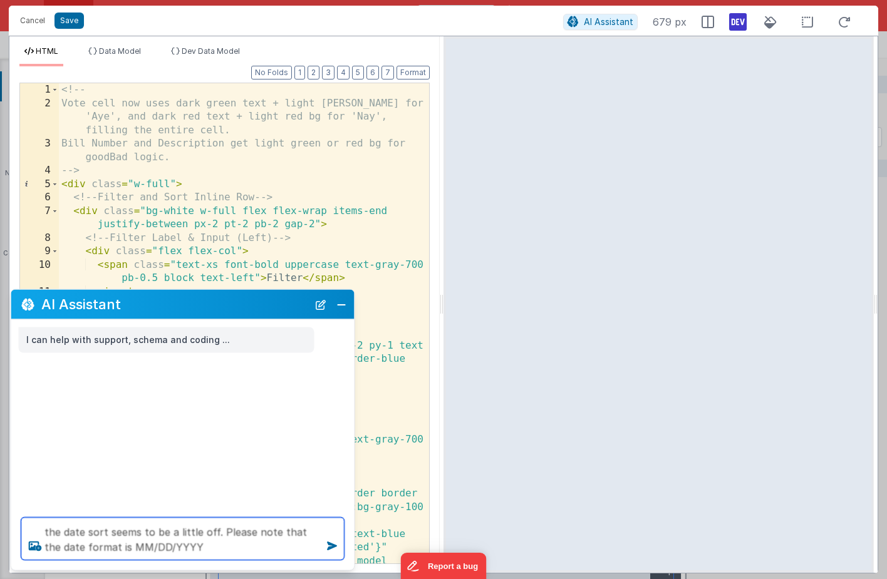
type textarea "the date sort seems to be a little off. Please note that the date format is MM/…"
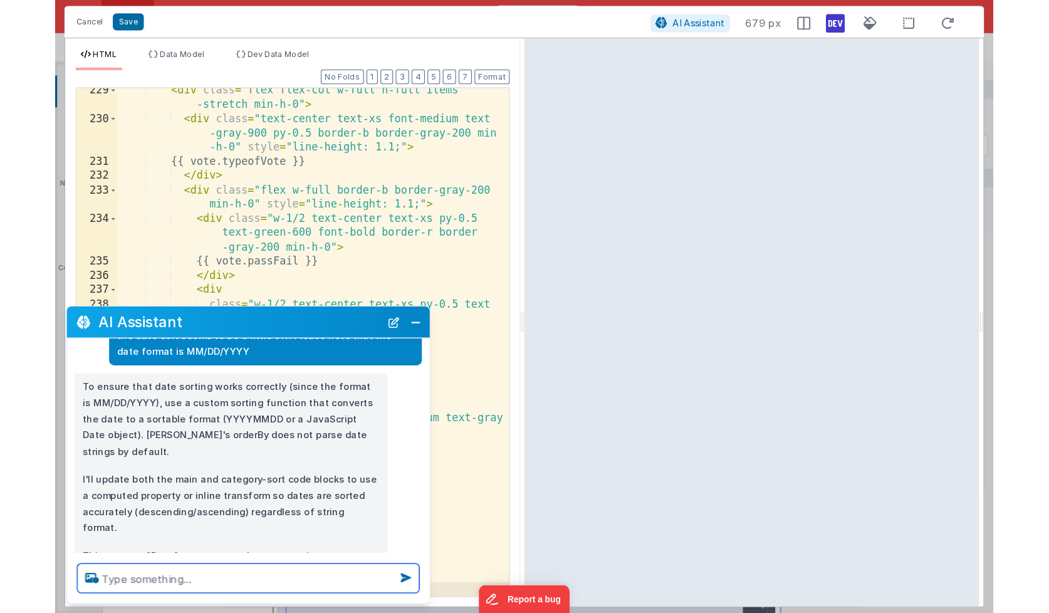
scroll to position [80, 0]
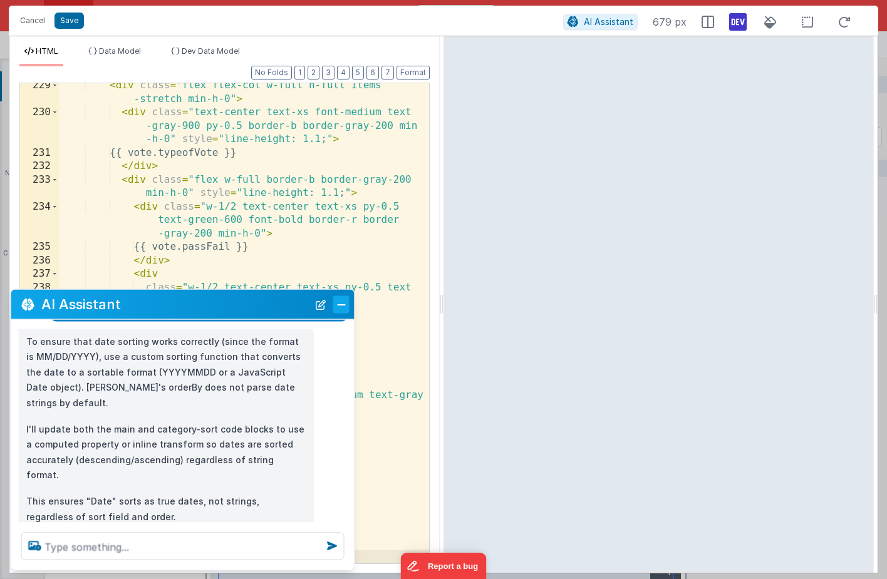
click at [343, 306] on button "Close" at bounding box center [341, 305] width 16 height 18
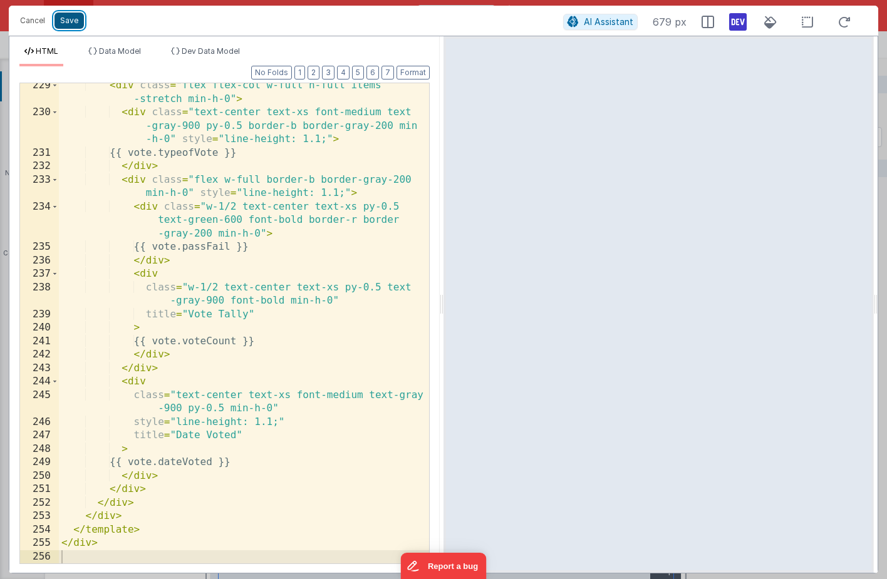
click at [68, 19] on button "Save" at bounding box center [68, 21] width 29 height 16
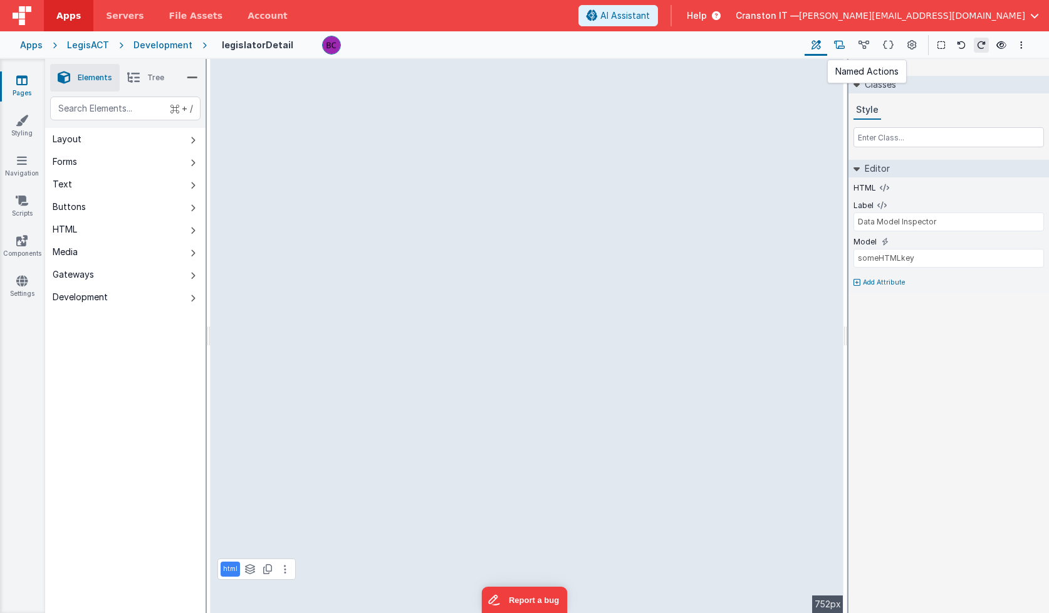
click at [842, 44] on icon at bounding box center [839, 45] width 11 height 13
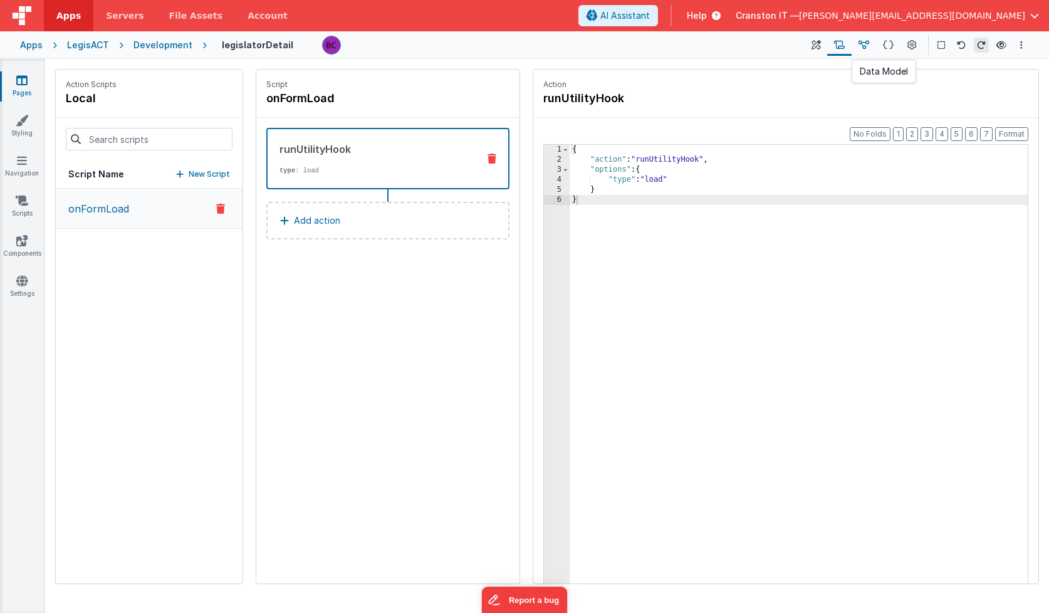
click at [859, 43] on icon at bounding box center [863, 45] width 11 height 13
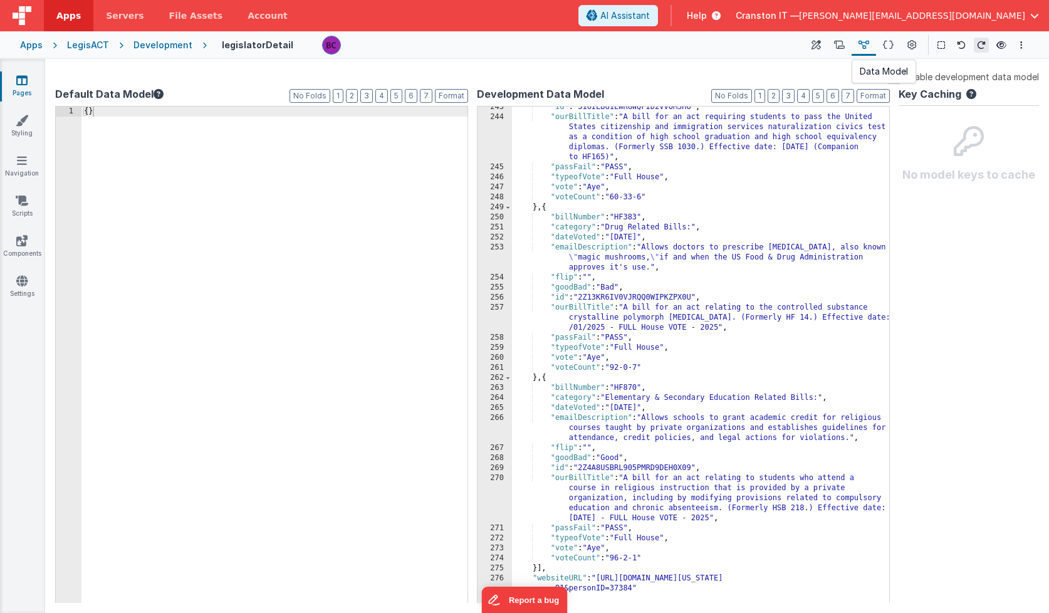
scroll to position [3452, 0]
click at [688, 230] on div ""id" : "316ILBG1EWRGWQFID2VVOMSH6" , "ourBillTitle" : "A bill for an act requir…" at bounding box center [700, 360] width 377 height 517
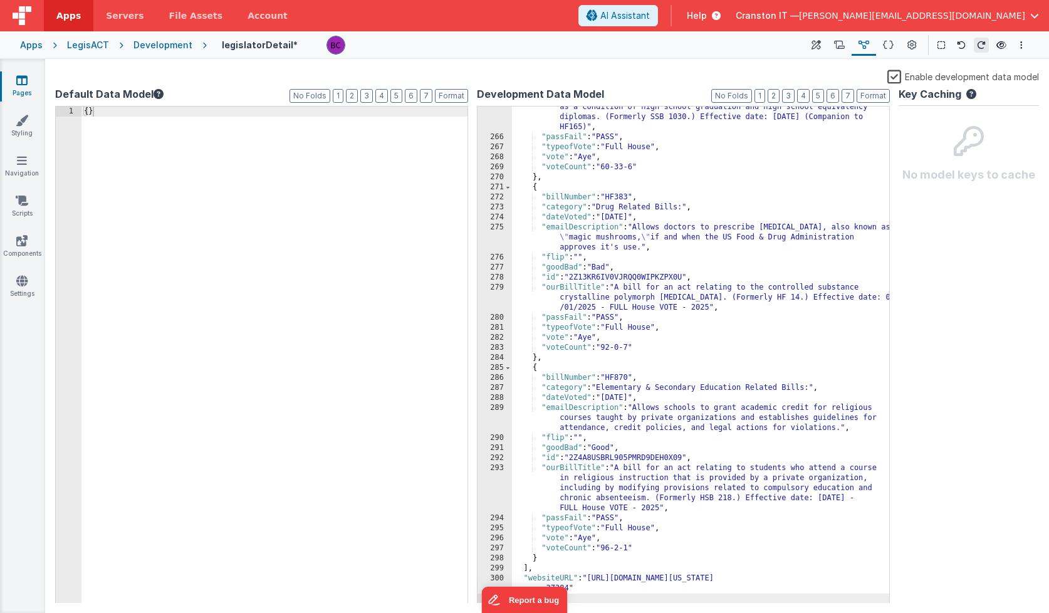
scroll to position [3672, 0]
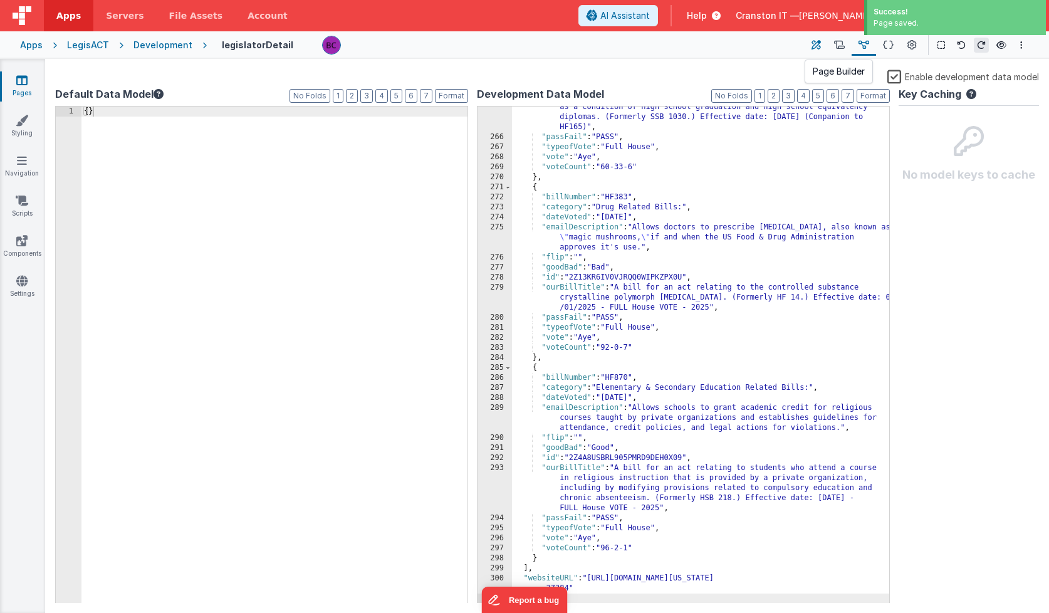
click at [819, 43] on icon at bounding box center [815, 45] width 9 height 13
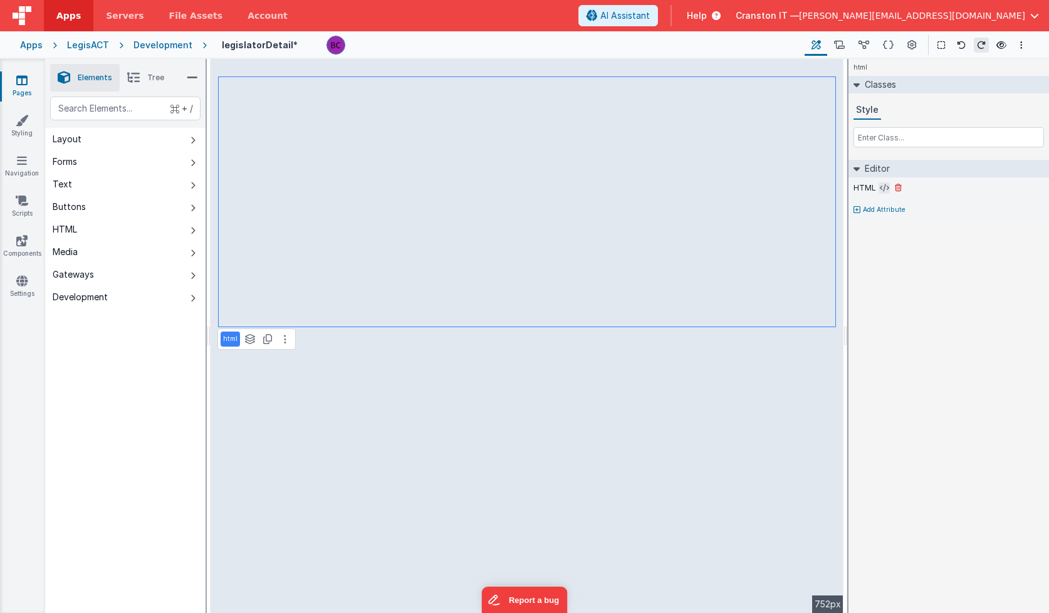
click at [885, 185] on icon at bounding box center [883, 188] width 9 height 10
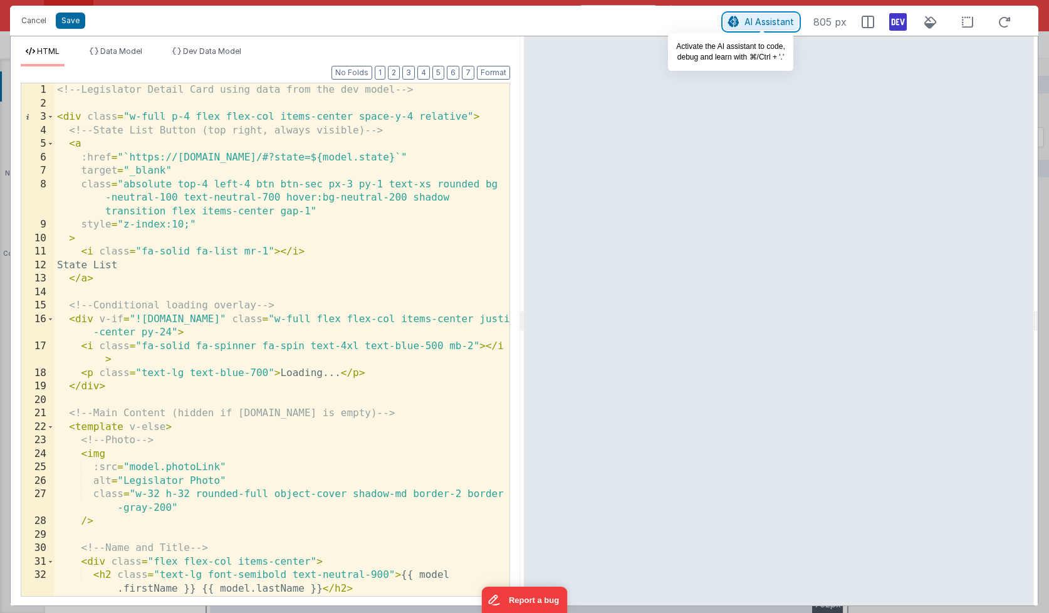
click at [768, 20] on span "AI Assistant" at bounding box center [768, 21] width 49 height 11
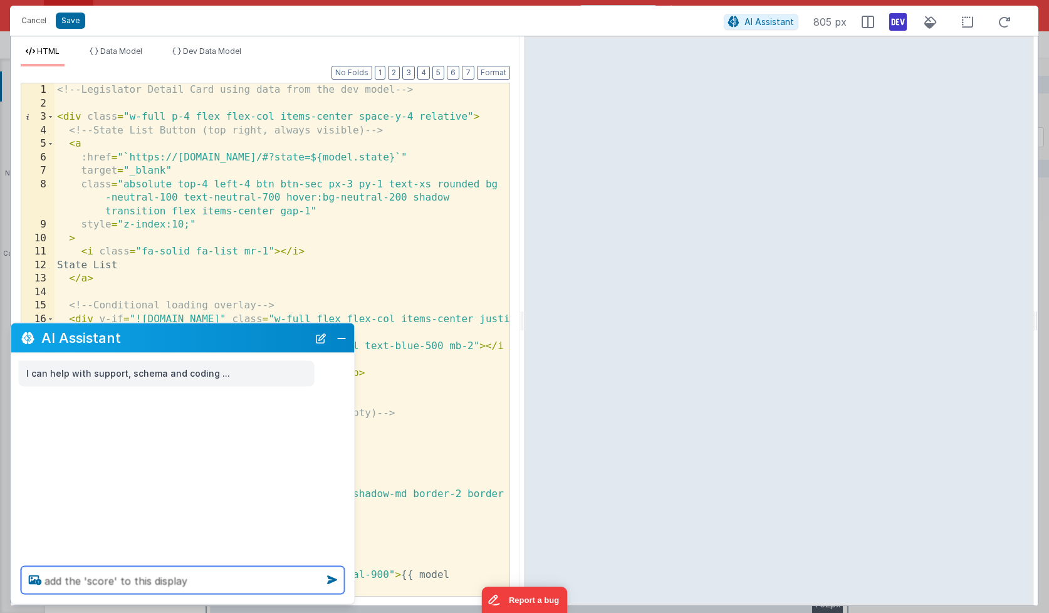
type textarea "add the 'score' to this display"
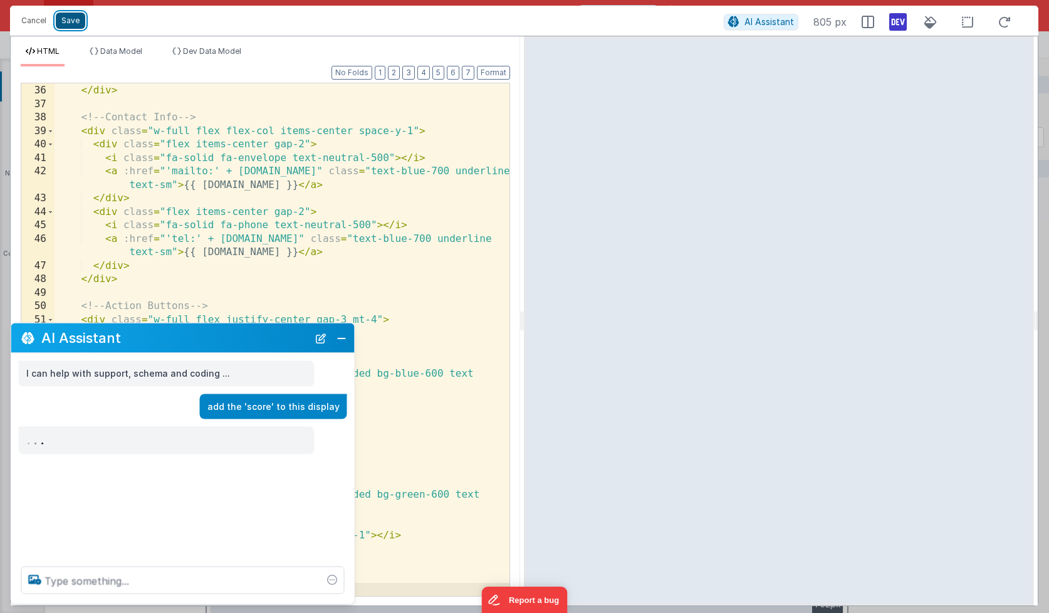
scroll to position [591, 0]
click at [78, 23] on button "Save" at bounding box center [70, 21] width 29 height 16
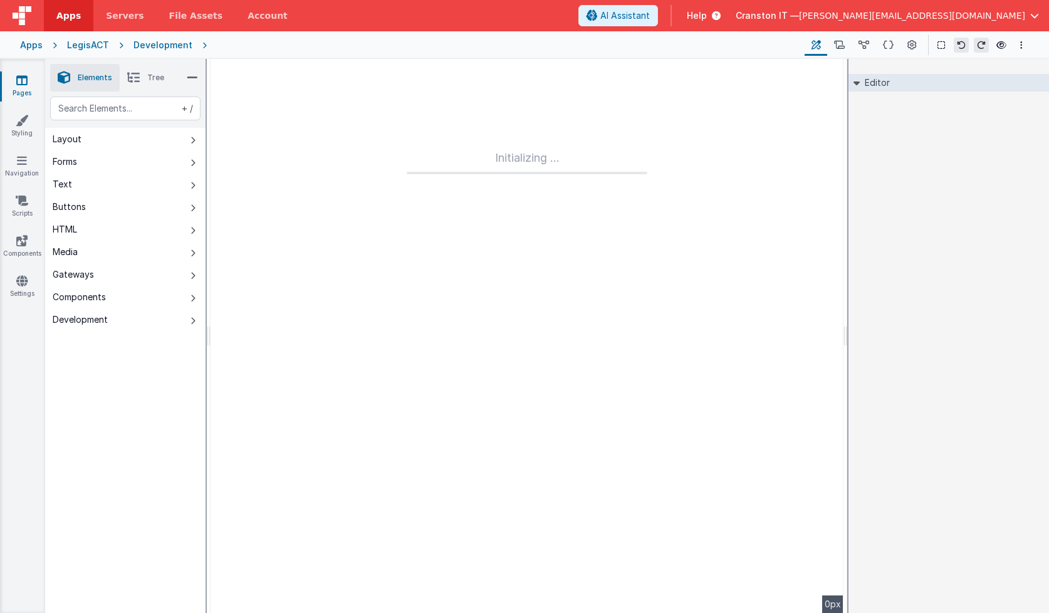
click at [306, 159] on div "Initializing ..." at bounding box center [526, 336] width 633 height 554
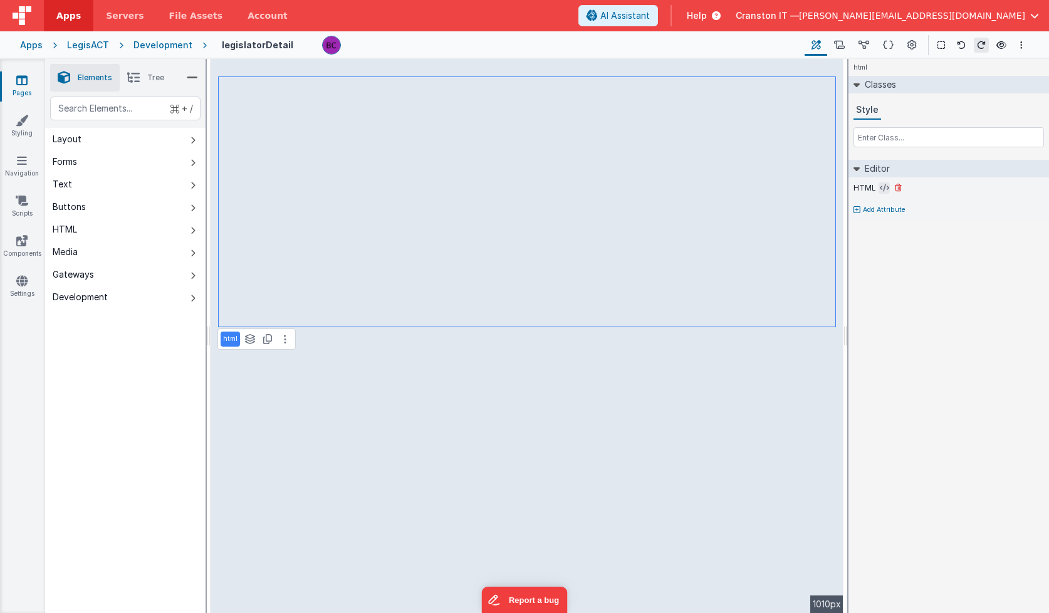
click at [882, 186] on icon at bounding box center [883, 188] width 9 height 10
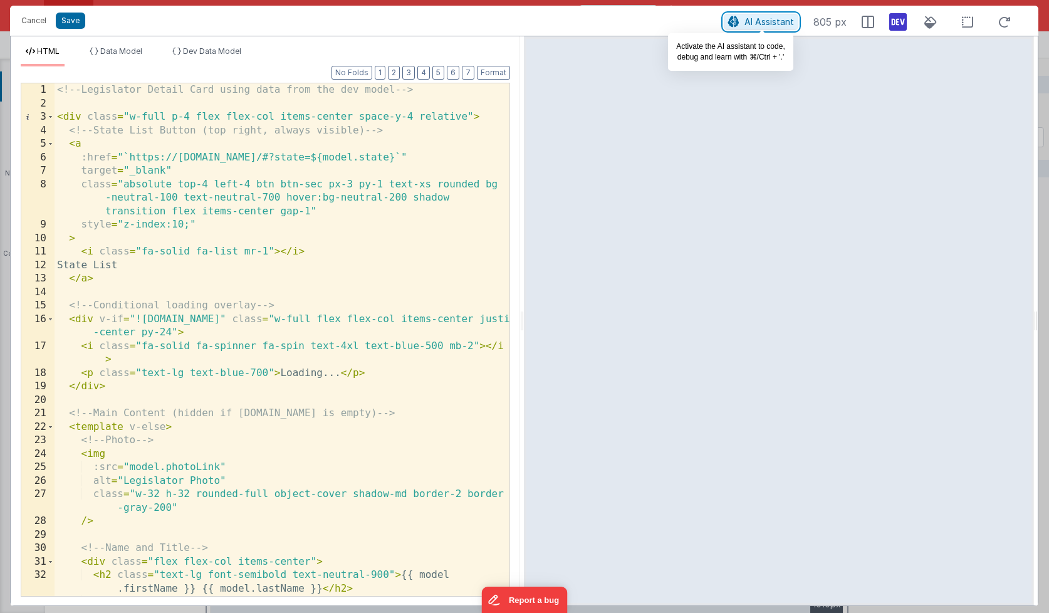
click at [784, 21] on span "AI Assistant" at bounding box center [768, 21] width 49 height 11
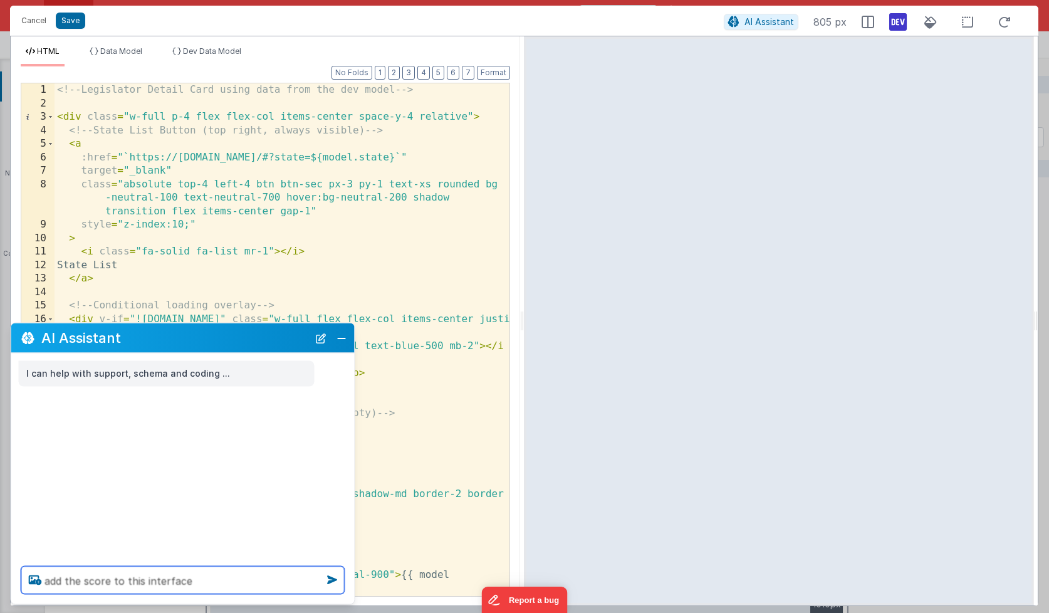
type textarea "add the score to this interface"
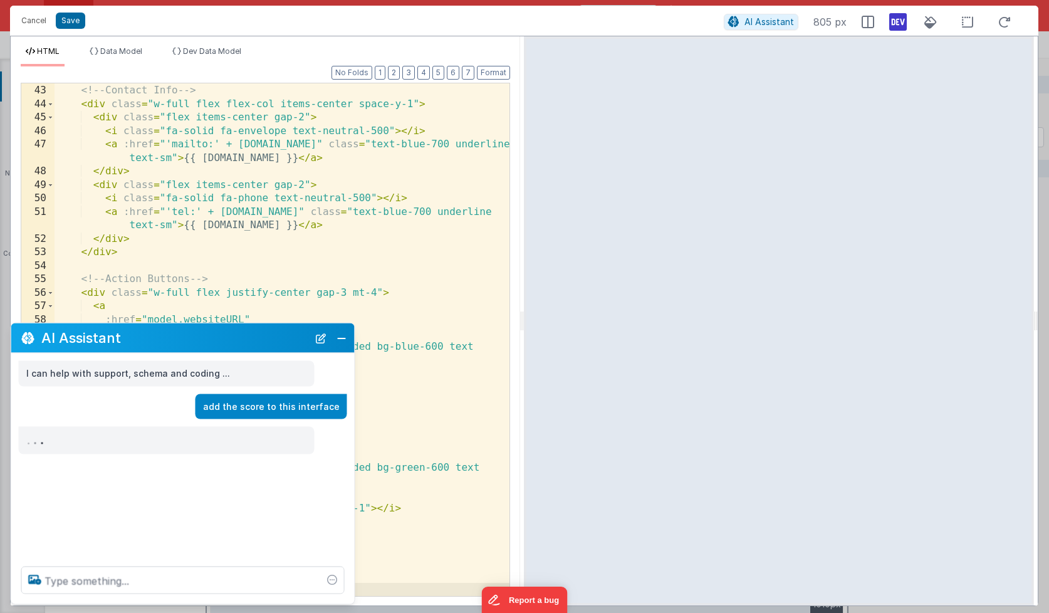
scroll to position [672, 0]
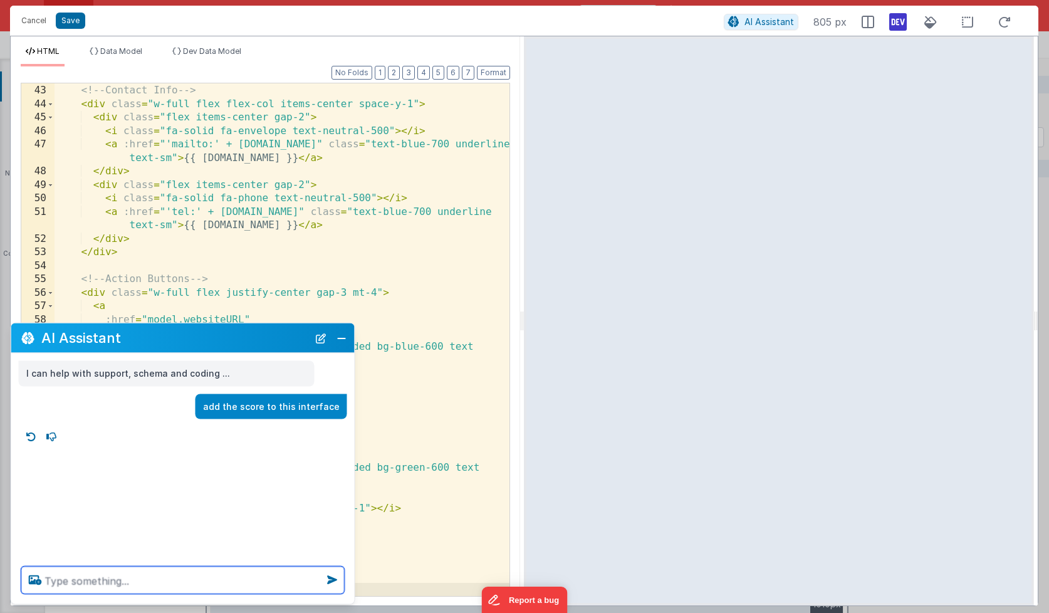
click at [123, 574] on textarea at bounding box center [182, 580] width 323 height 28
type textarea "format the score better"
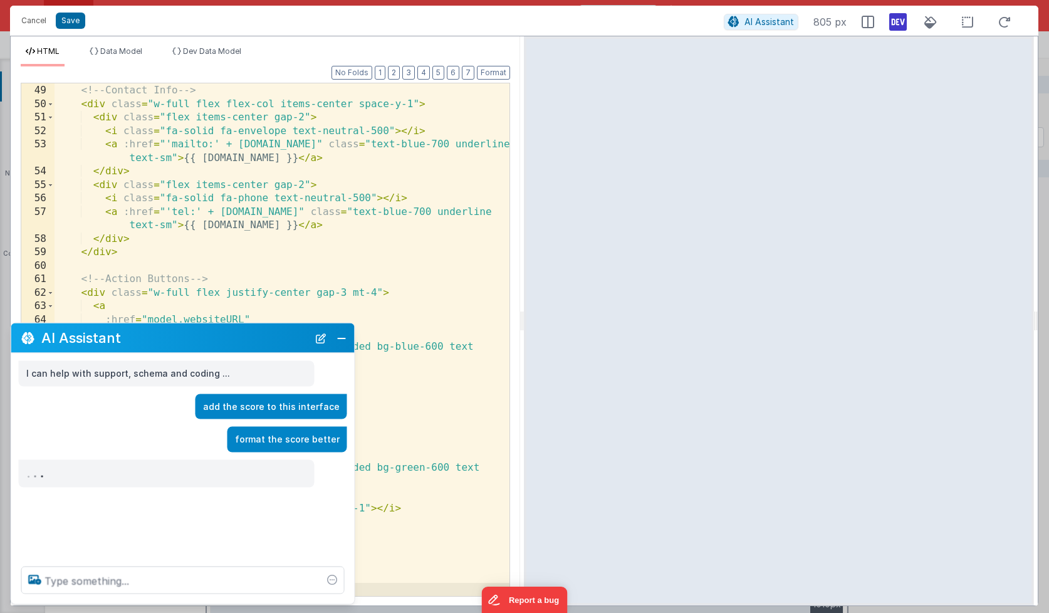
scroll to position [794, 0]
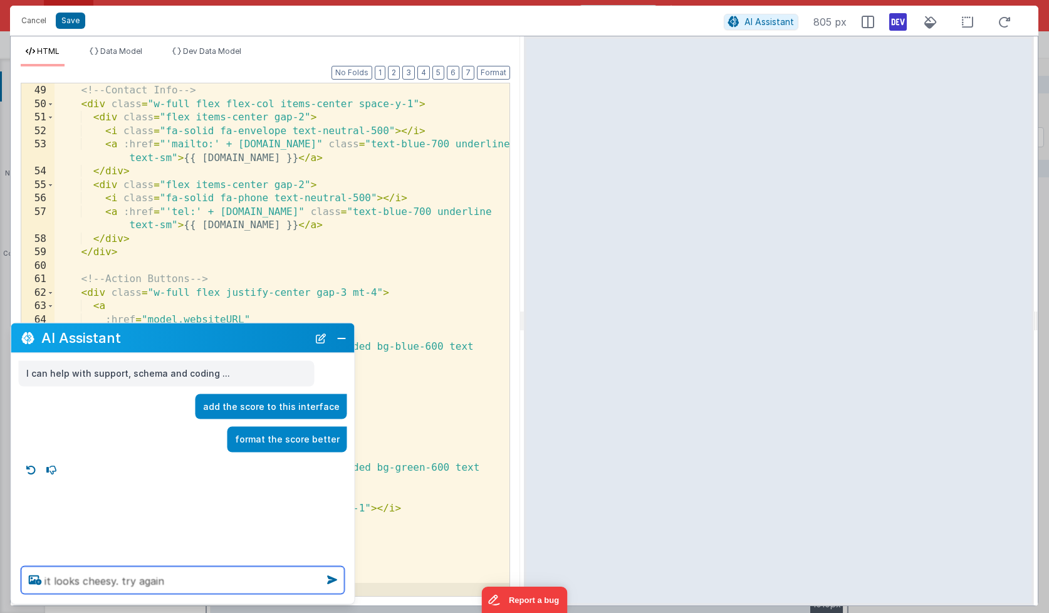
type textarea "it looks cheesy. try again"
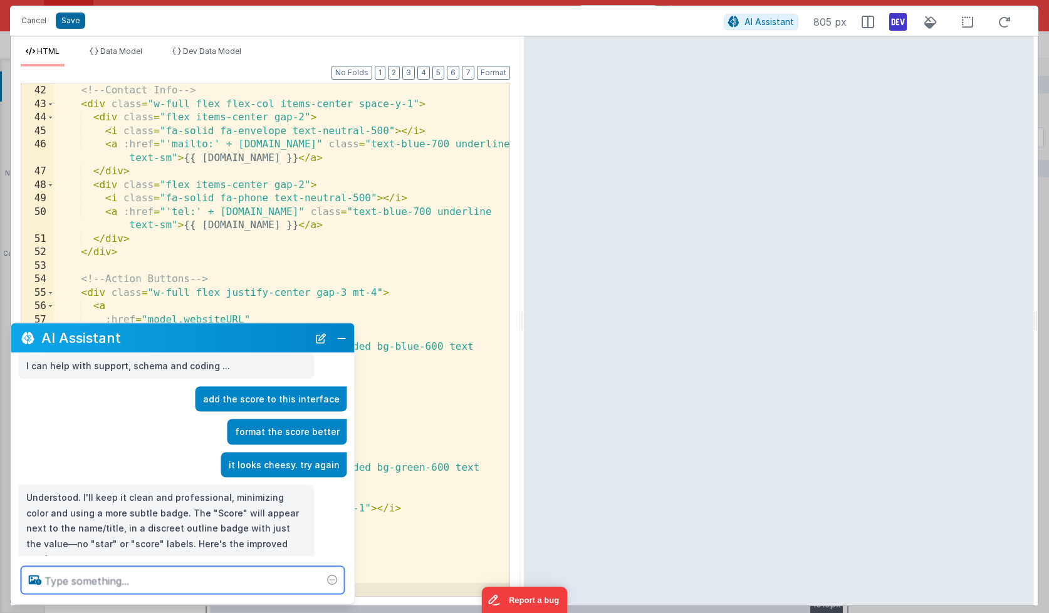
scroll to position [31, 0]
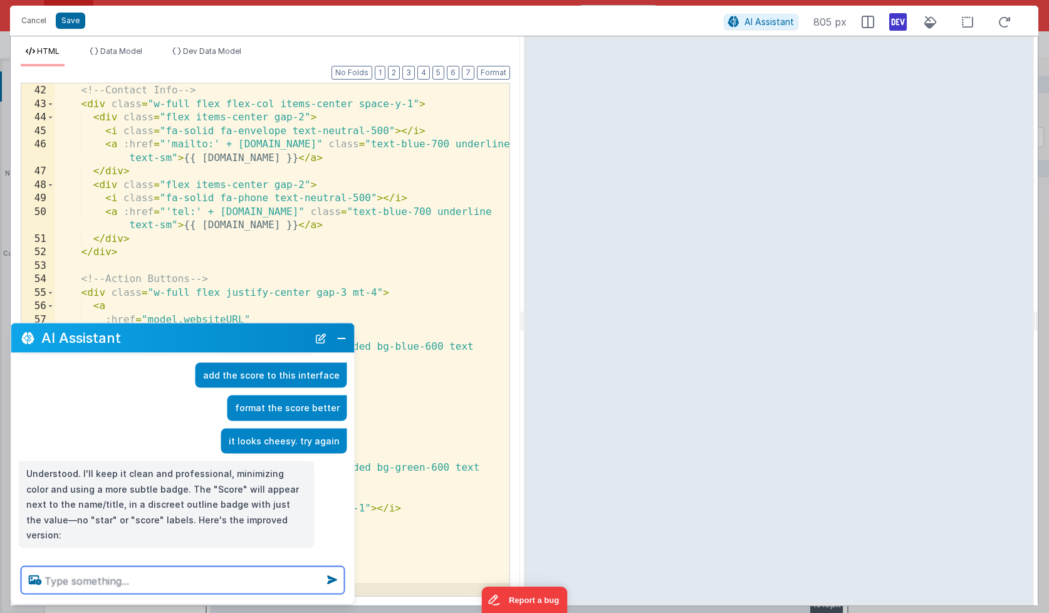
click at [189, 581] on textarea at bounding box center [182, 580] width 323 height 28
type textarea "put the score below the district"
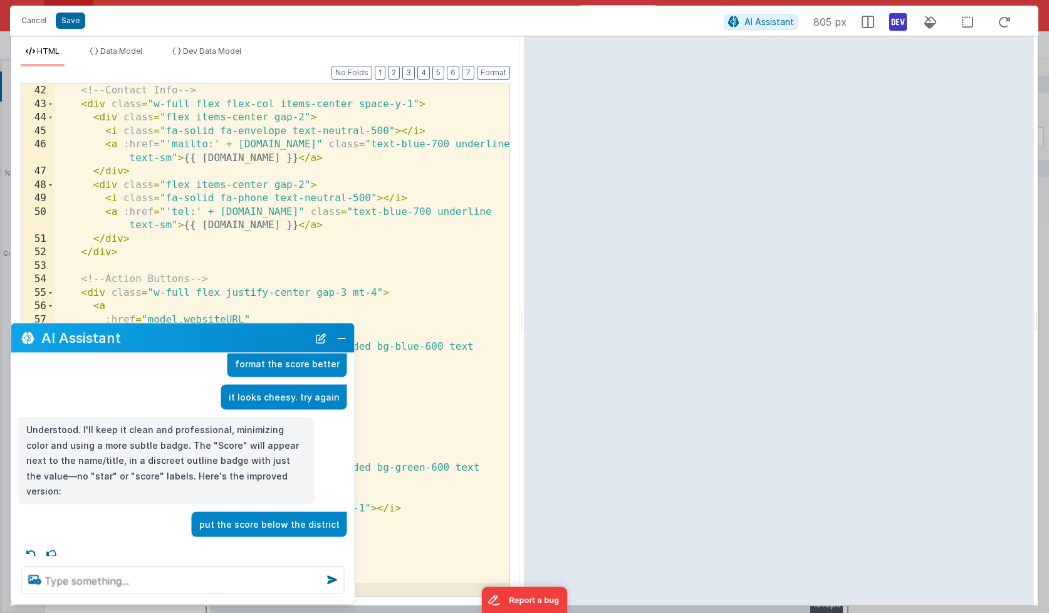
scroll to position [68, 0]
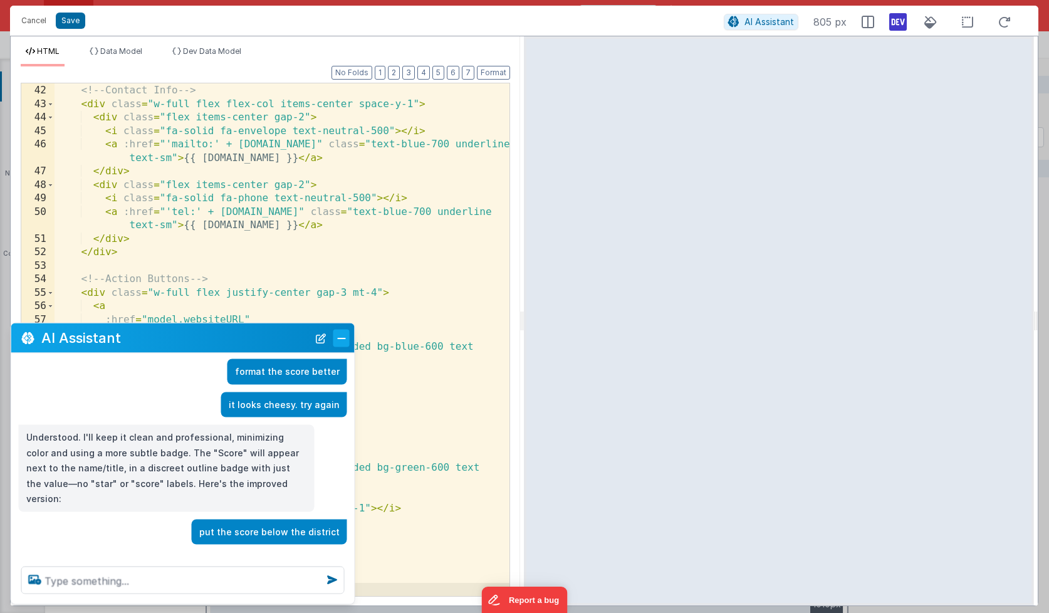
click at [343, 338] on button "Close" at bounding box center [341, 338] width 16 height 18
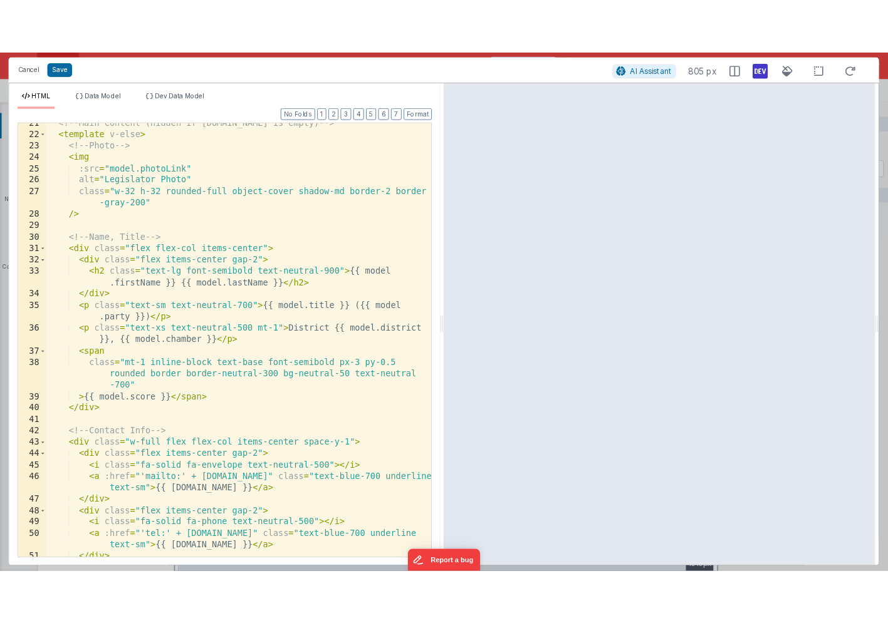
scroll to position [340, 0]
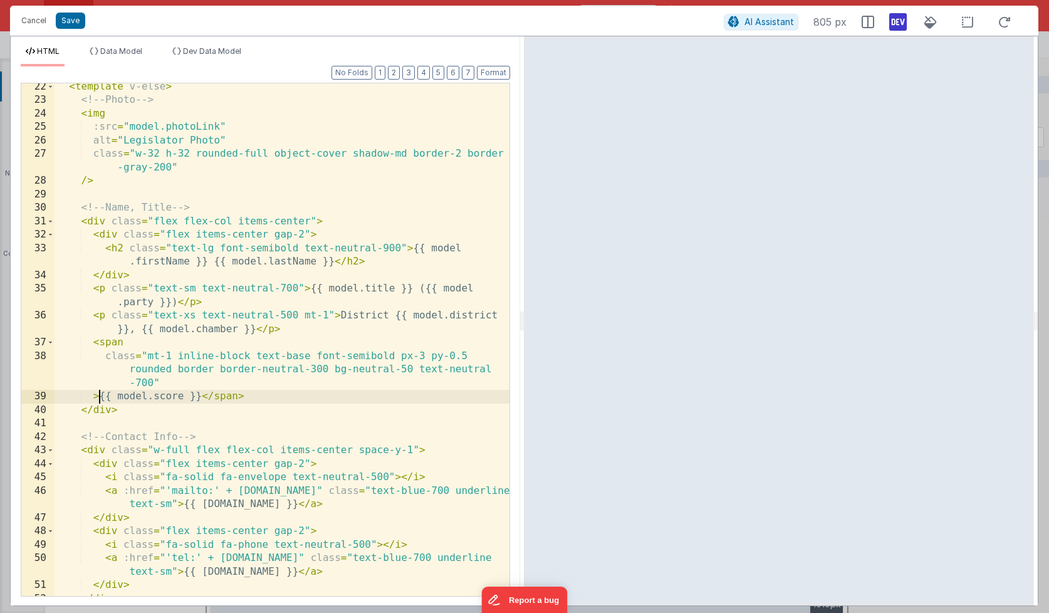
click at [100, 397] on div "< template v-else > <!-- Photo --> < img :src = "model.photoLink" alt = "Legisl…" at bounding box center [281, 349] width 455 height 539
click at [78, 23] on button "Save" at bounding box center [70, 21] width 29 height 16
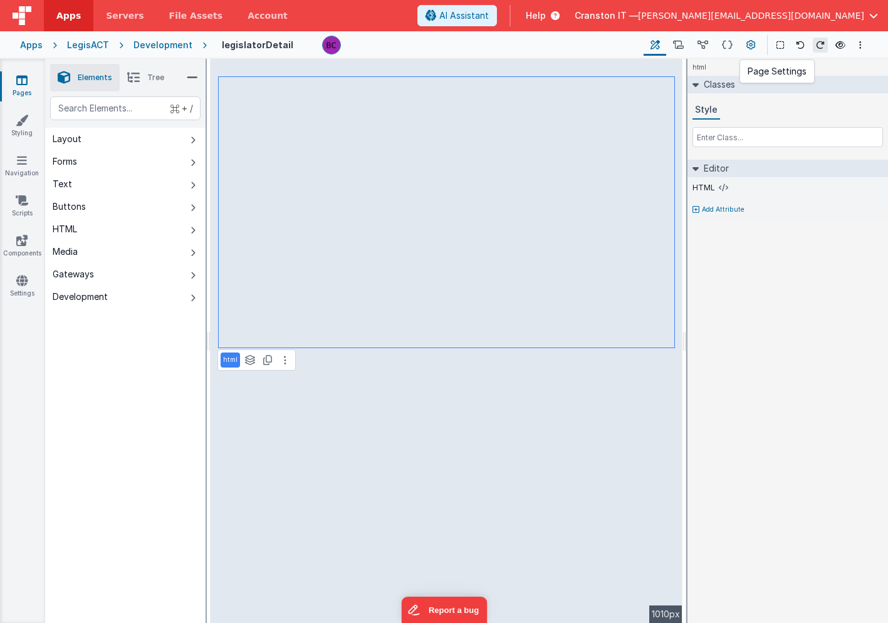
click at [749, 44] on icon at bounding box center [750, 45] width 9 height 13
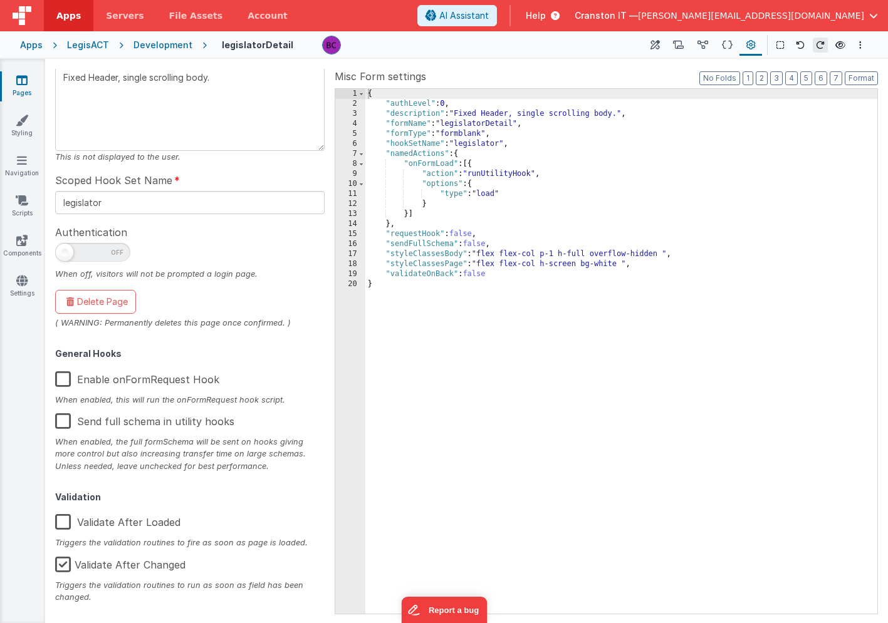
scroll to position [0, 0]
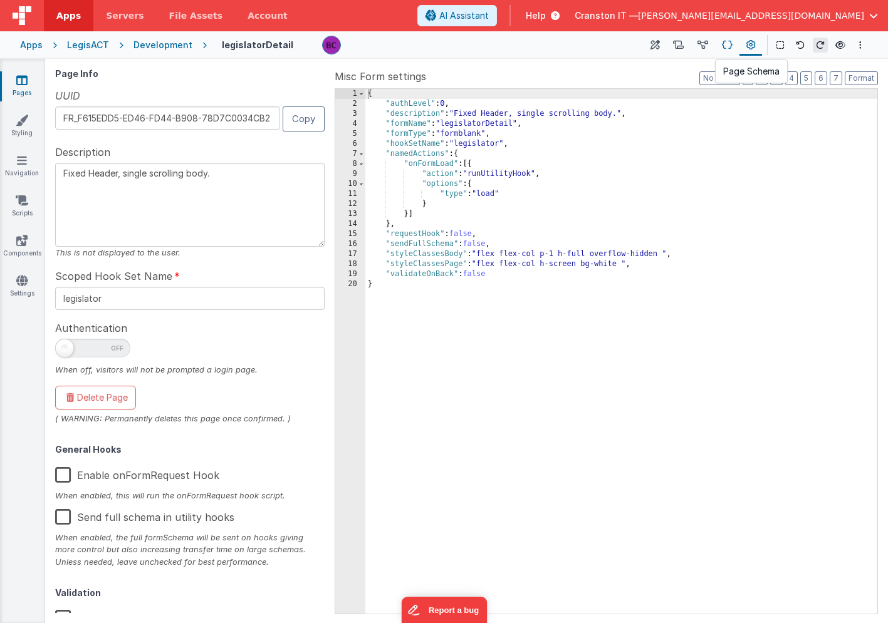
click at [724, 46] on icon at bounding box center [727, 45] width 11 height 13
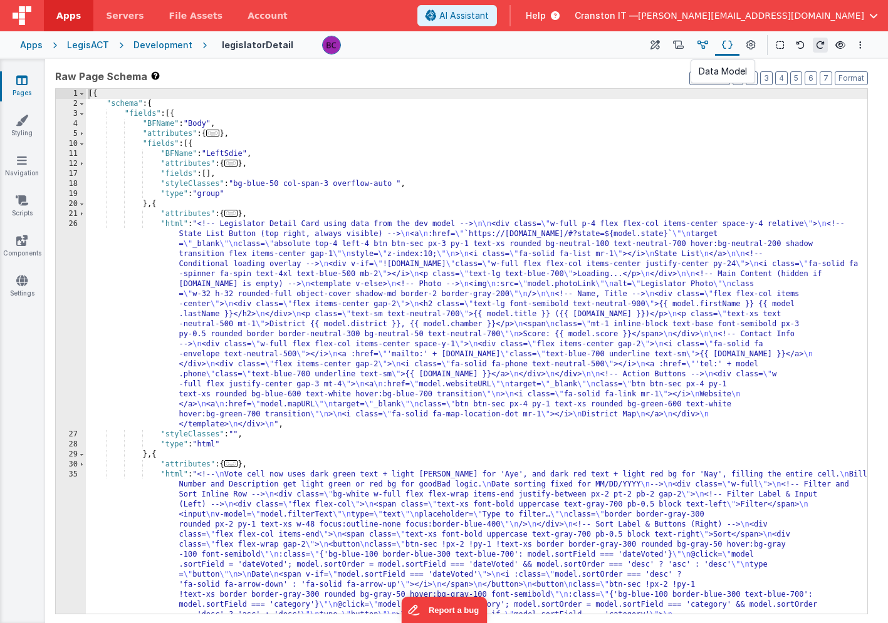
click at [704, 44] on icon at bounding box center [702, 45] width 11 height 13
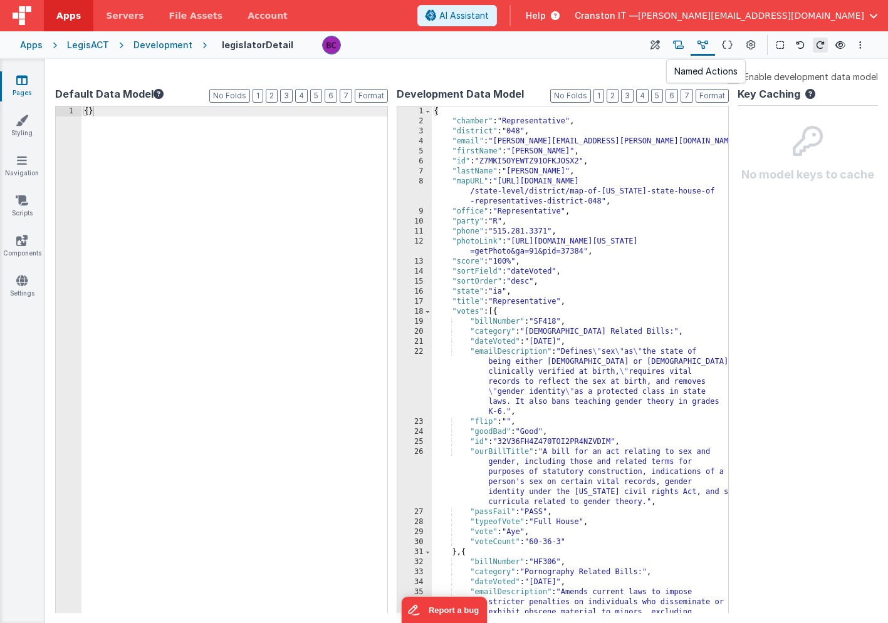
click at [681, 46] on icon at bounding box center [678, 45] width 11 height 13
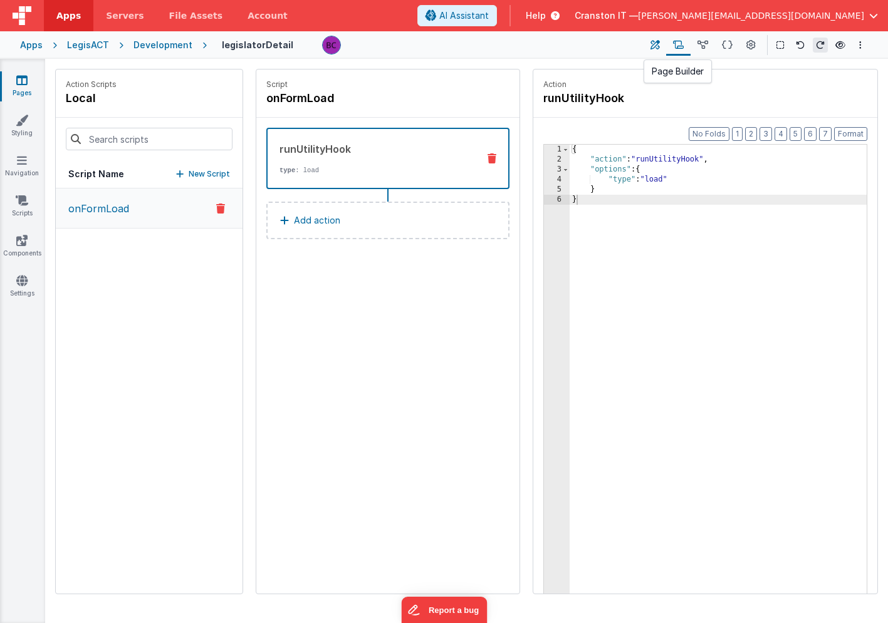
click at [660, 44] on icon at bounding box center [654, 45] width 9 height 13
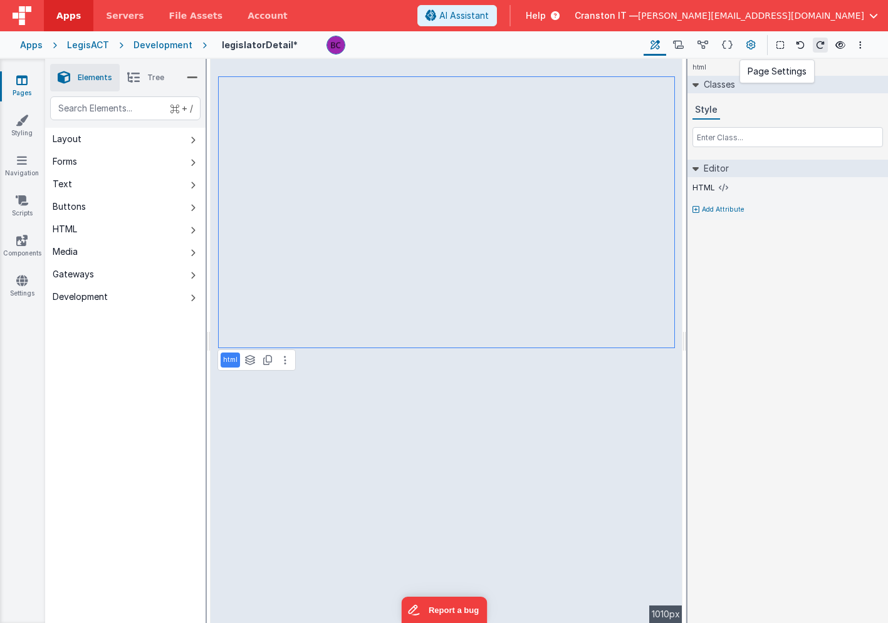
click at [753, 46] on icon at bounding box center [750, 45] width 9 height 13
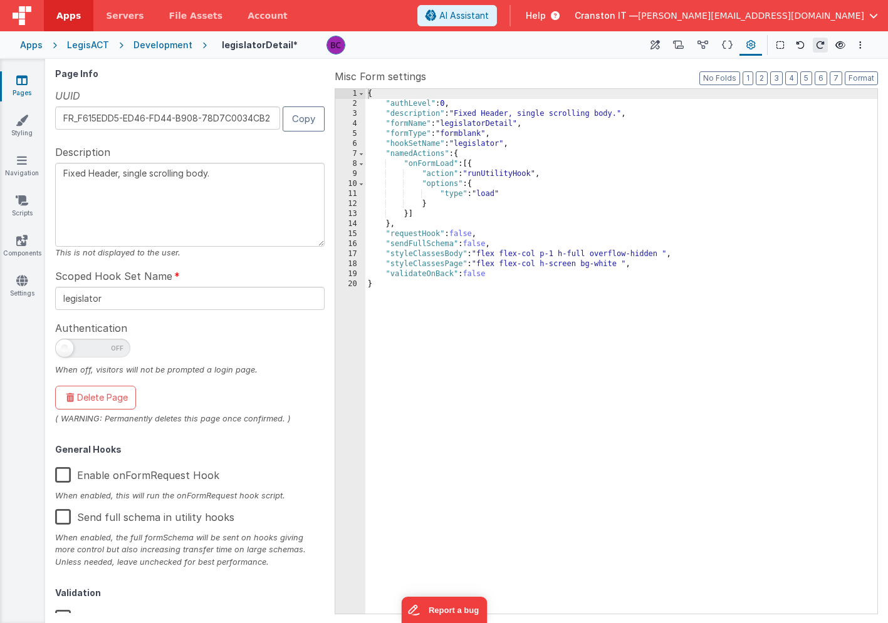
click at [256, 173] on textarea "Fixed Header, single scrolling body." at bounding box center [189, 205] width 269 height 84
click at [156, 303] on input "legislator" at bounding box center [189, 298] width 269 height 23
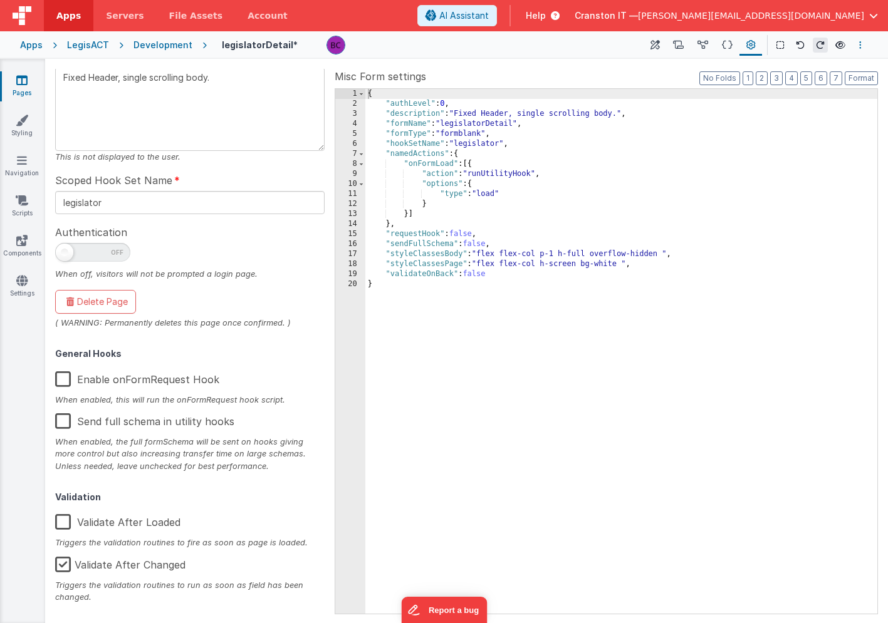
click at [861, 44] on icon "Options" at bounding box center [860, 45] width 3 height 9
click at [734, 259] on button at bounding box center [444, 311] width 888 height 623
click at [274, 46] on h4 "legislatorDetail *" at bounding box center [260, 44] width 76 height 9
click at [383, 44] on icon at bounding box center [388, 45] width 10 height 18
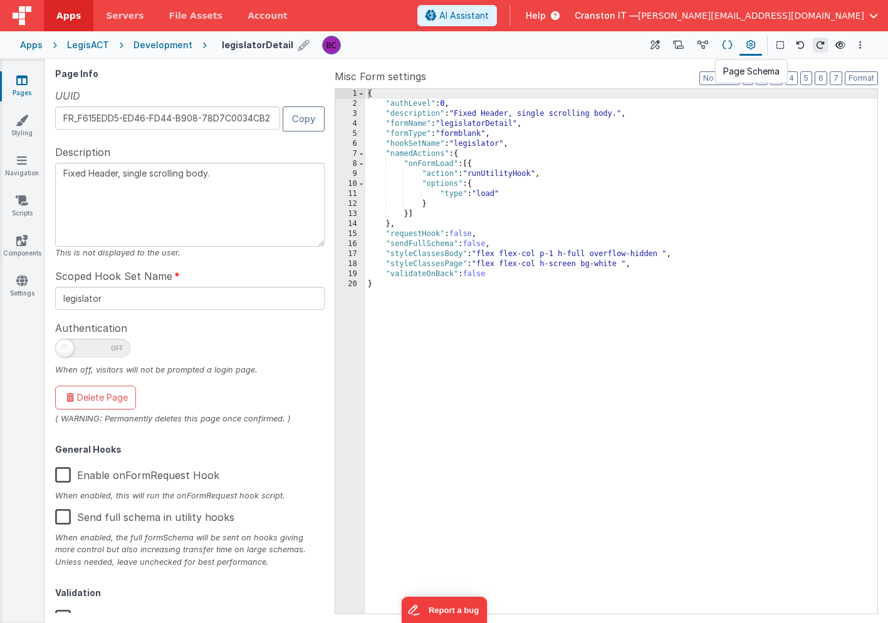
click at [732, 43] on button at bounding box center [727, 44] width 24 height 21
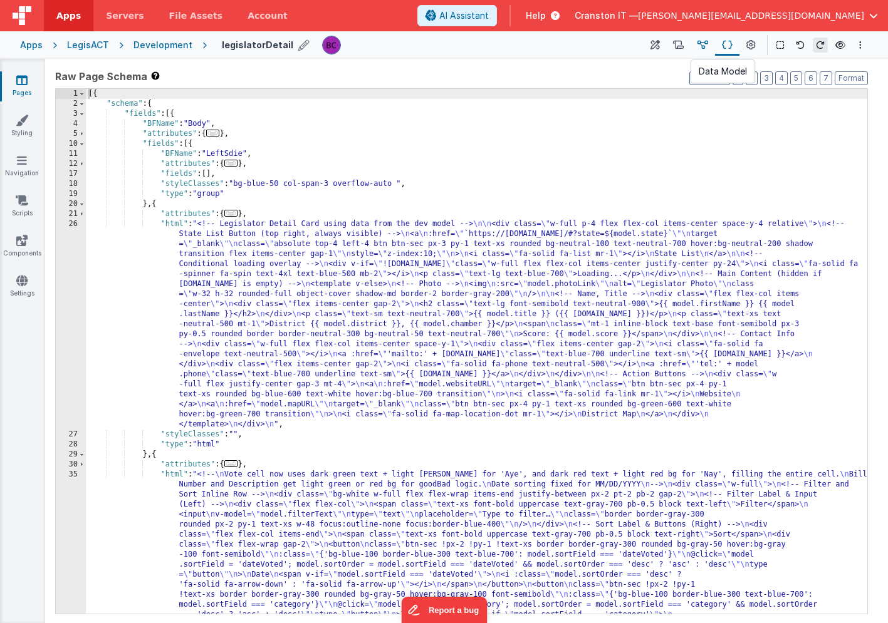
click at [701, 42] on icon at bounding box center [702, 45] width 11 height 13
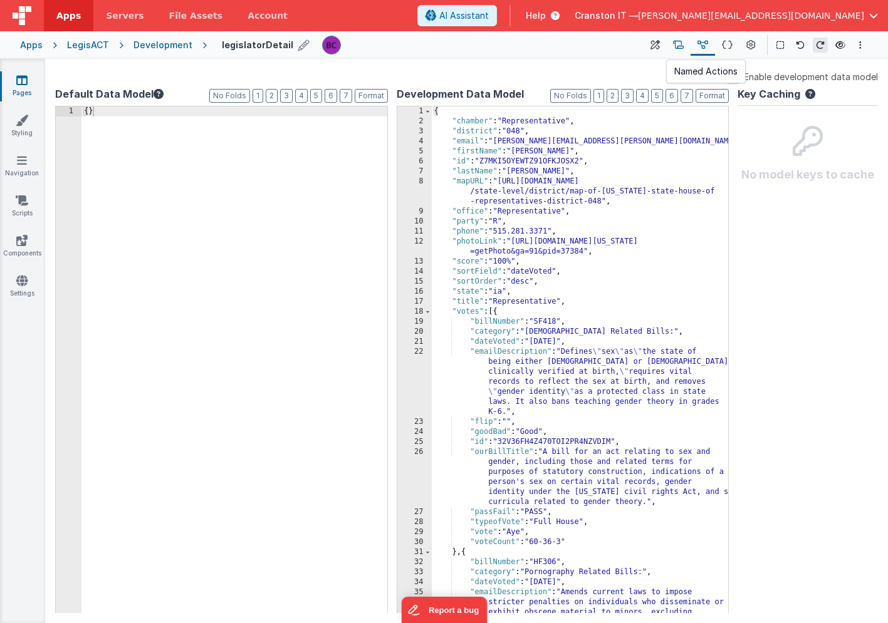
click at [678, 46] on icon at bounding box center [678, 45] width 11 height 13
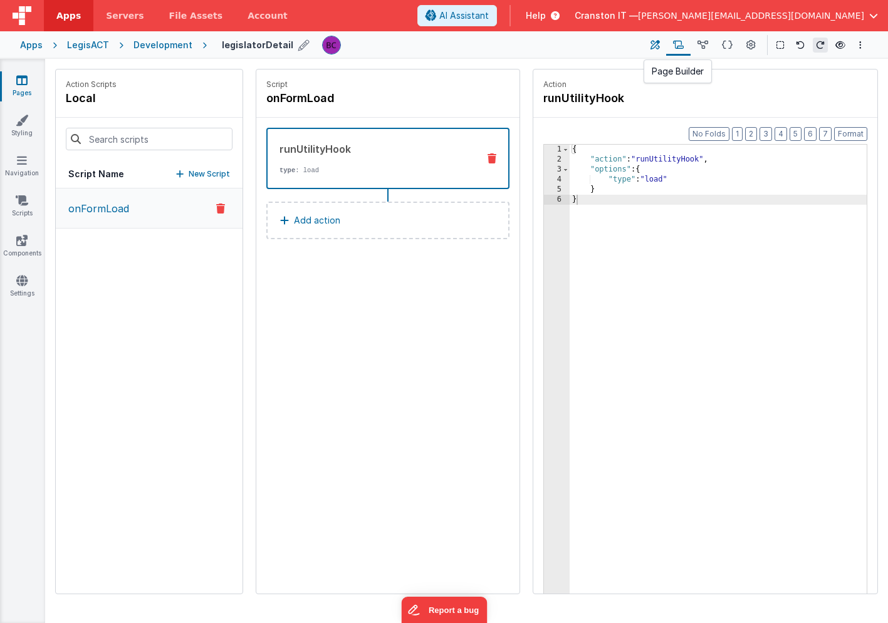
click at [661, 45] on button at bounding box center [654, 44] width 23 height 21
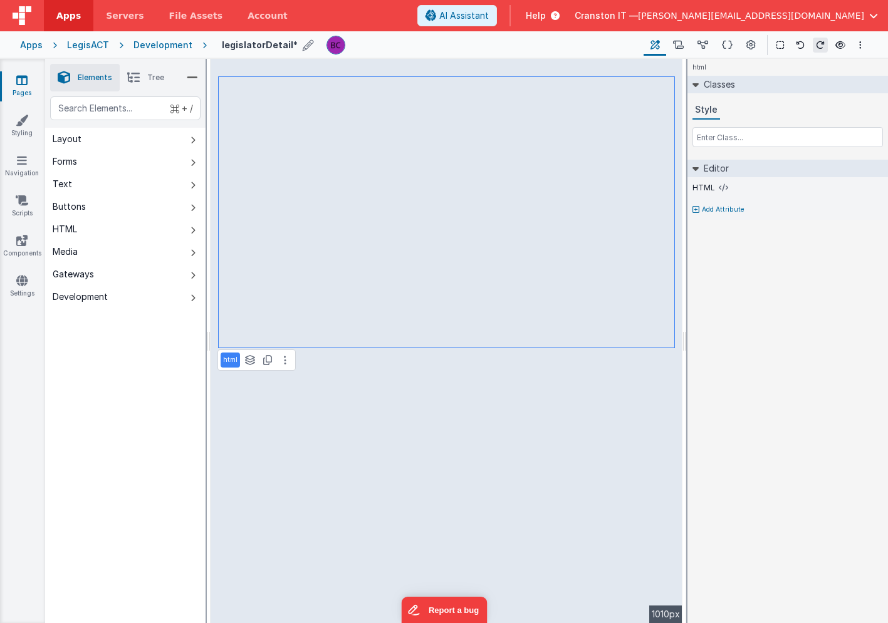
click at [152, 81] on span "Tree" at bounding box center [155, 78] width 17 height 10
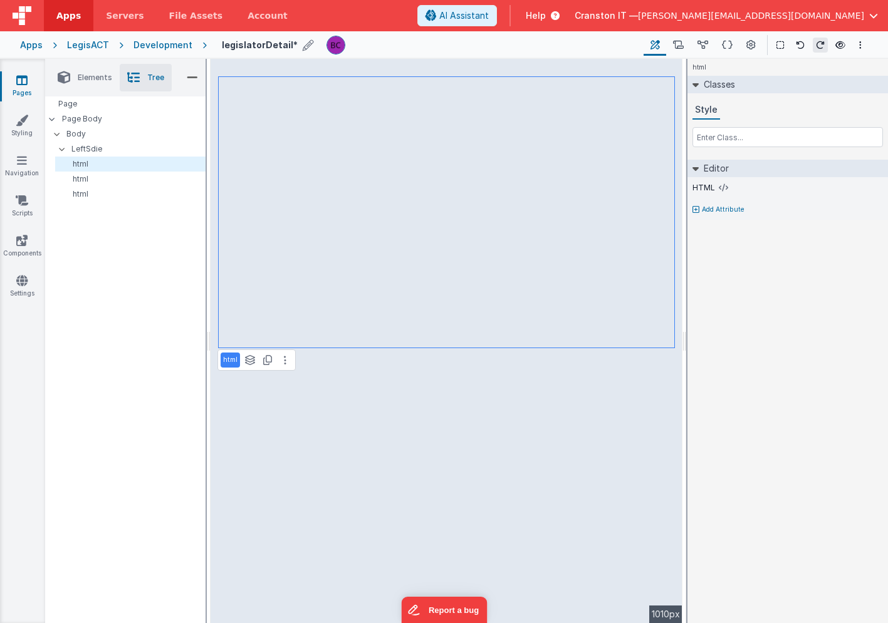
click at [191, 76] on icon at bounding box center [192, 78] width 11 height 18
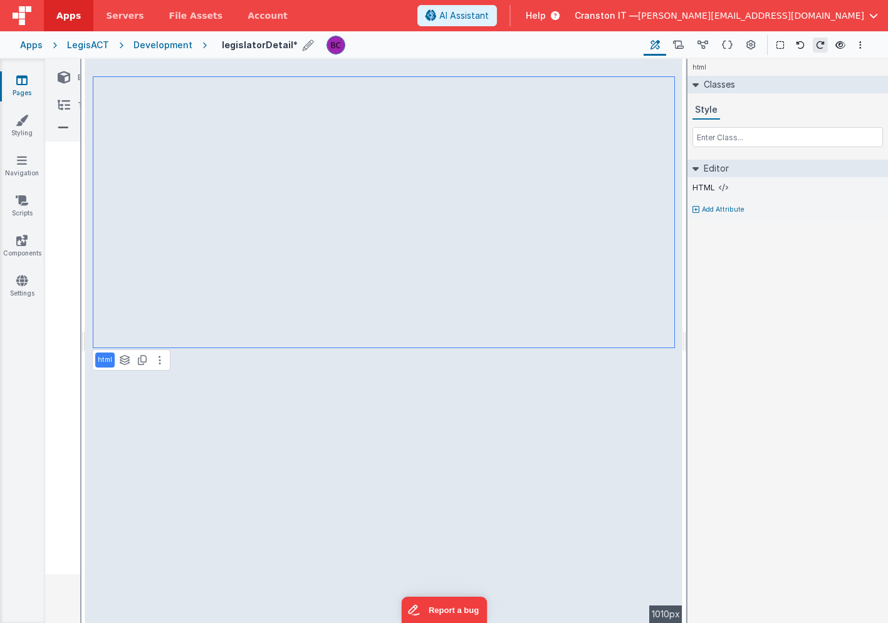
click at [65, 130] on icon at bounding box center [63, 128] width 11 height 18
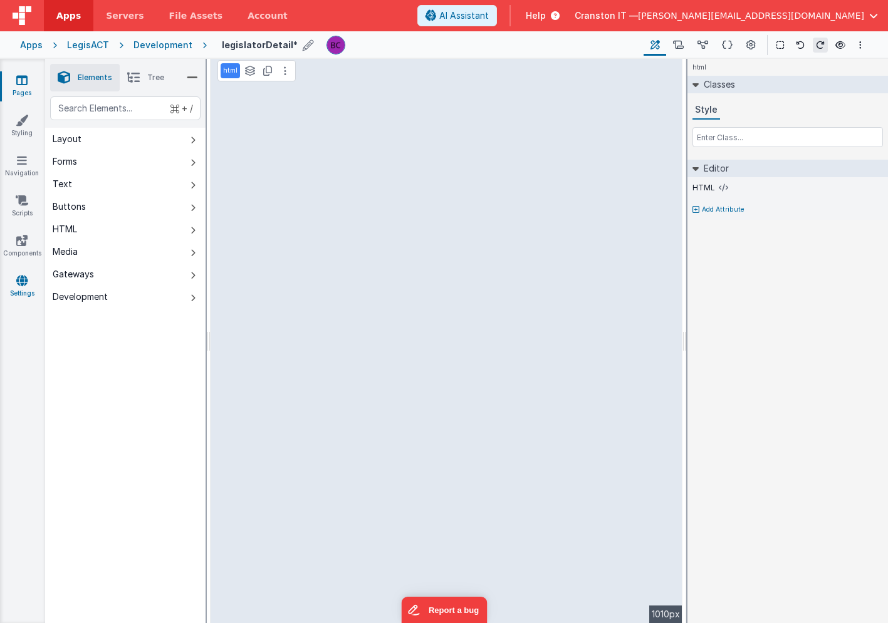
click at [27, 282] on icon at bounding box center [21, 280] width 11 height 13
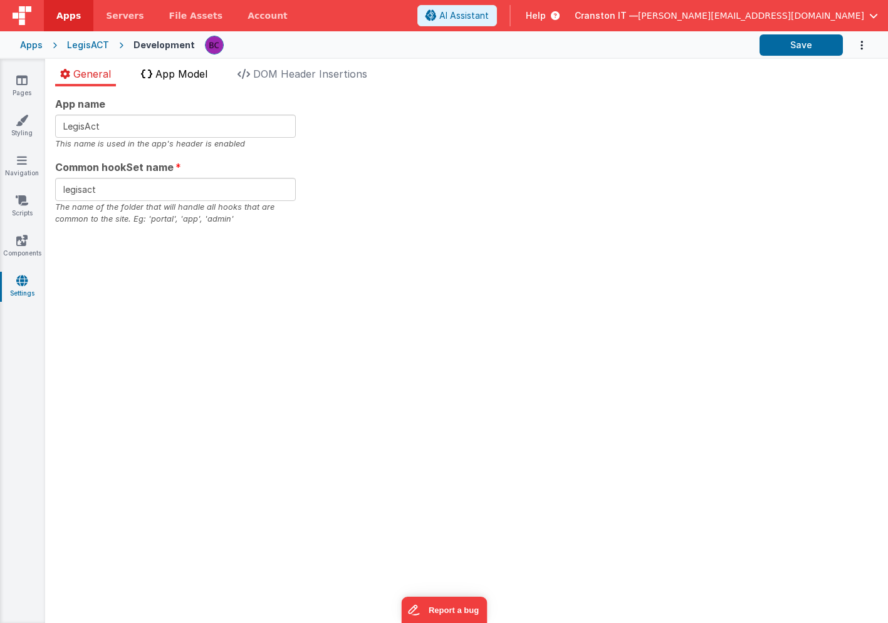
click at [178, 73] on span "App Model" at bounding box center [181, 74] width 52 height 13
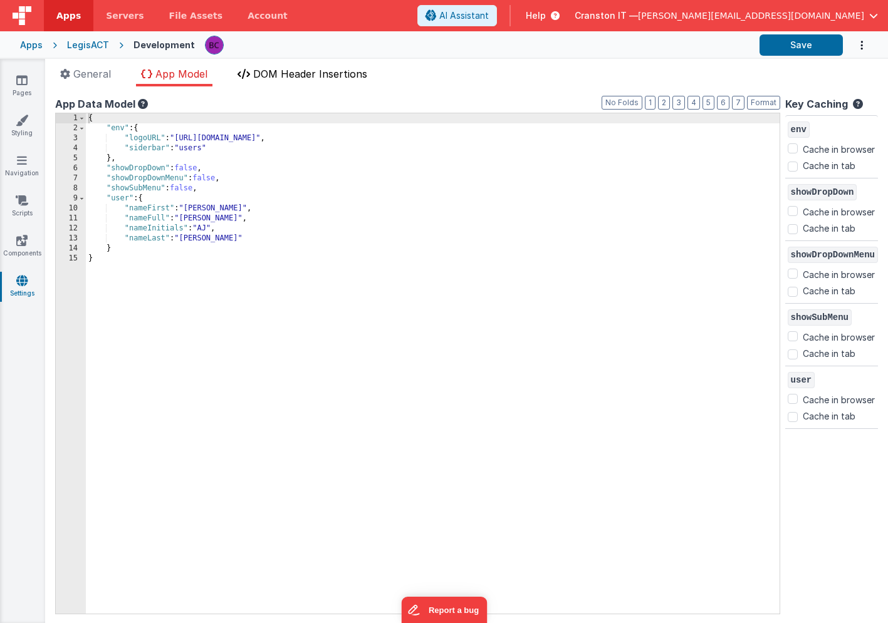
click at [279, 78] on span "DOM Header Insertions" at bounding box center [310, 74] width 114 height 13
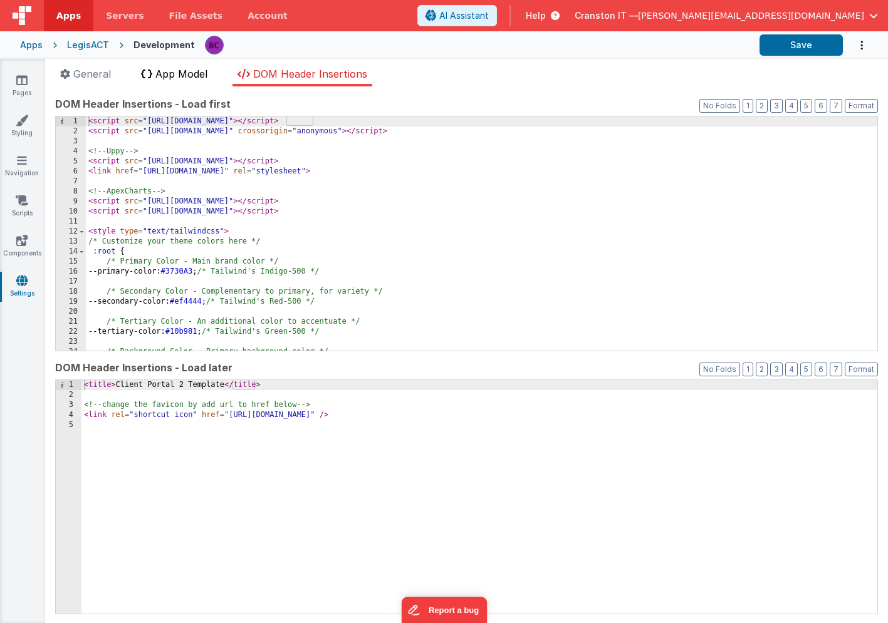
click at [162, 70] on span "App Model" at bounding box center [181, 74] width 52 height 13
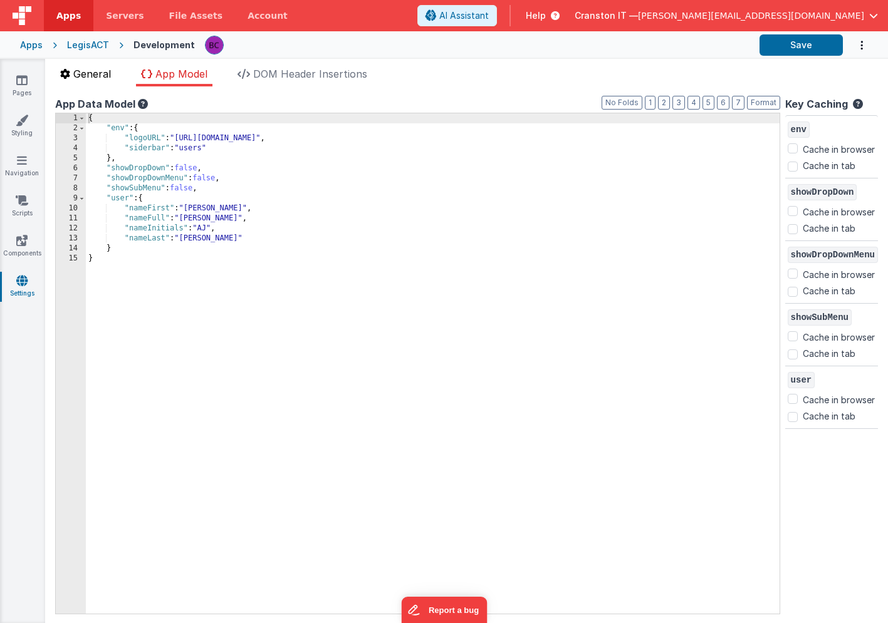
click at [92, 70] on span "General" at bounding box center [92, 74] width 38 height 13
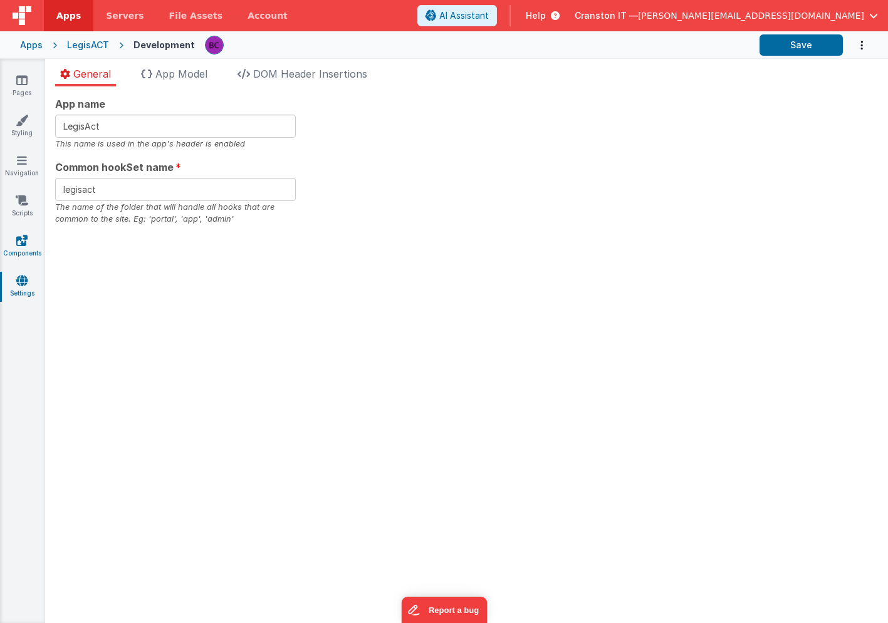
click at [22, 240] on icon at bounding box center [21, 240] width 11 height 13
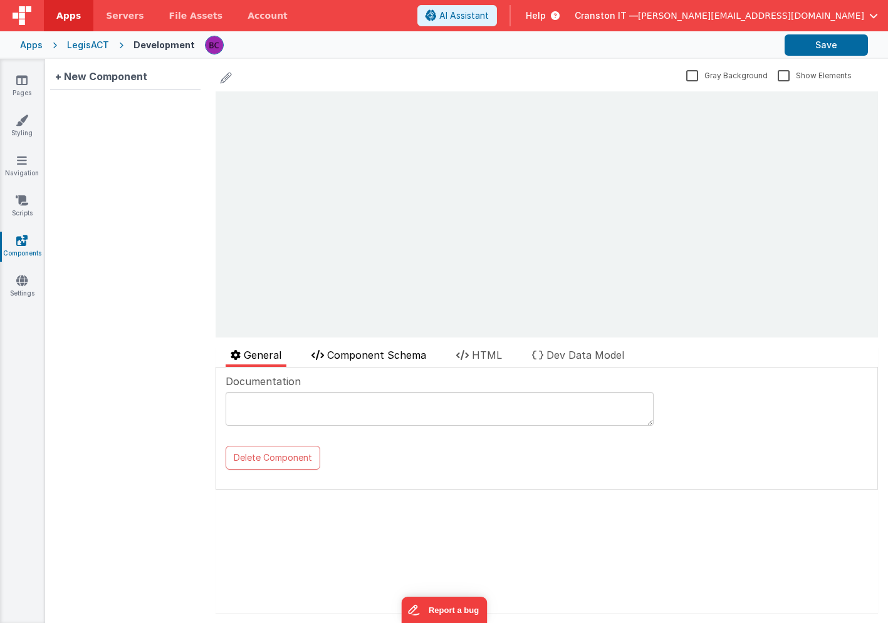
click at [351, 355] on span "Component Schema" at bounding box center [376, 355] width 99 height 13
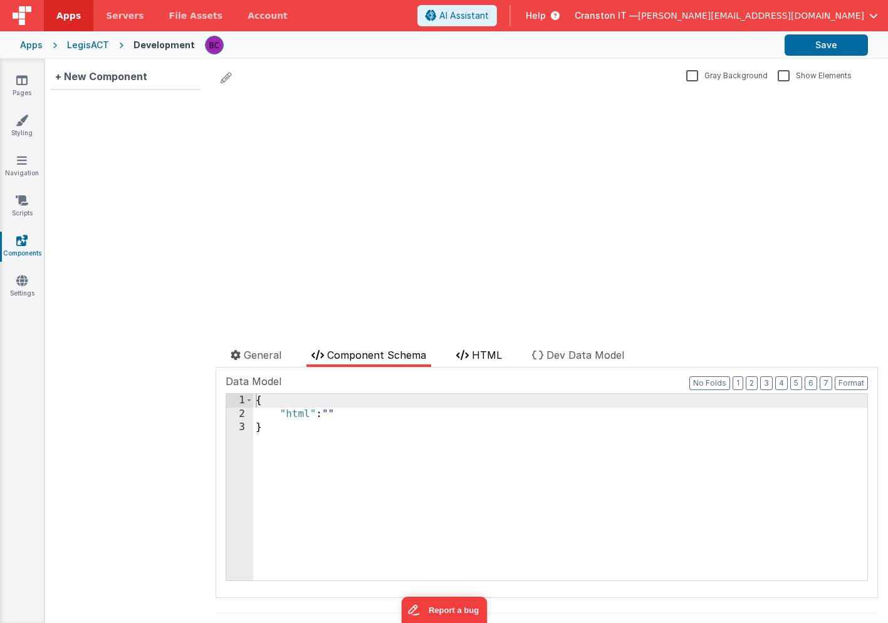
click at [496, 358] on span "HTML" at bounding box center [487, 355] width 30 height 13
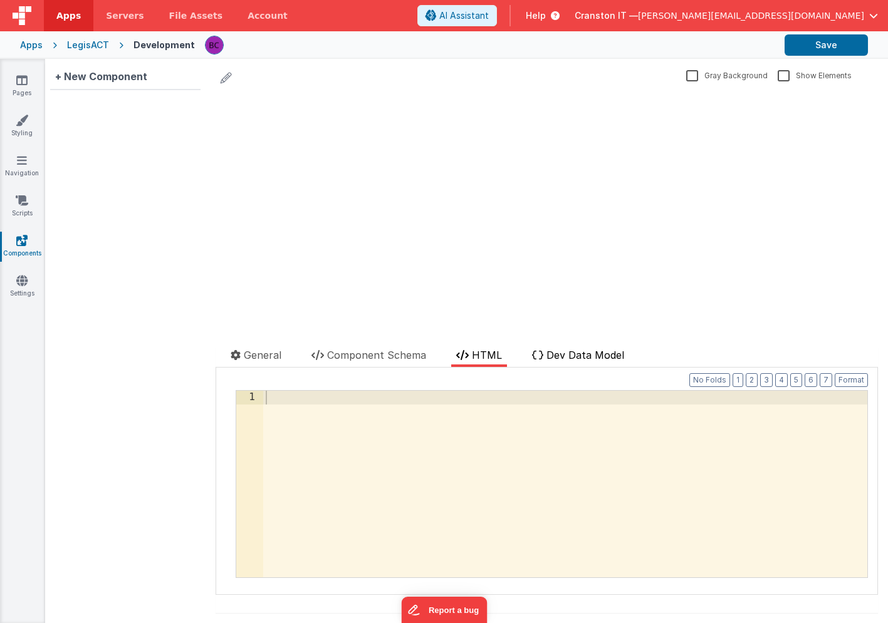
click at [568, 356] on span "Dev Data Model" at bounding box center [585, 355] width 78 height 13
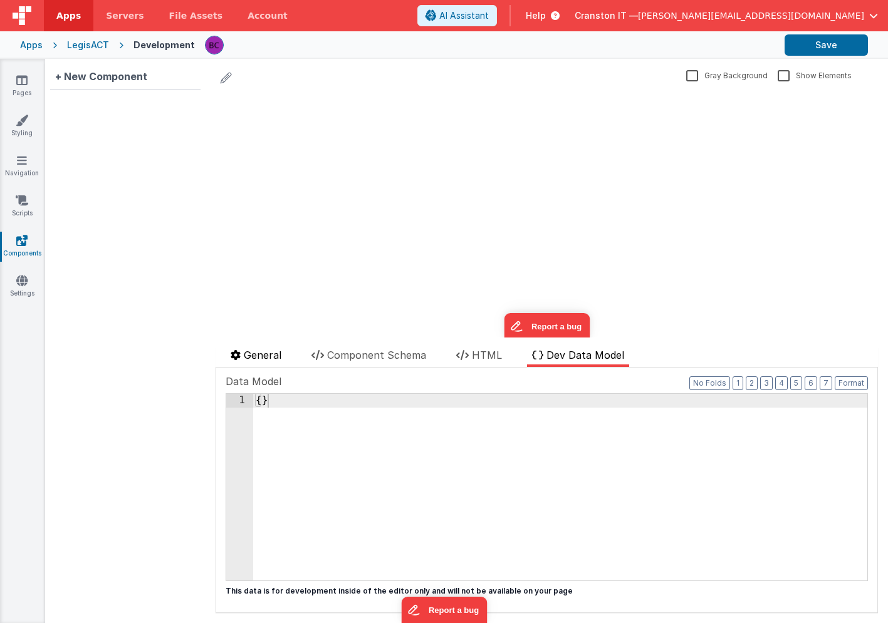
click at [257, 352] on span "General" at bounding box center [263, 355] width 38 height 13
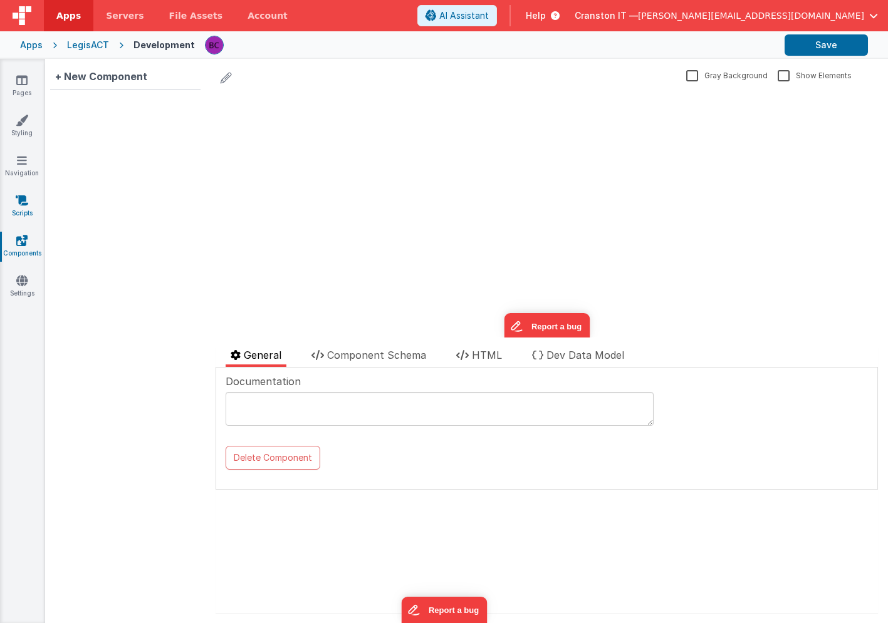
click at [21, 205] on icon at bounding box center [22, 200] width 13 height 13
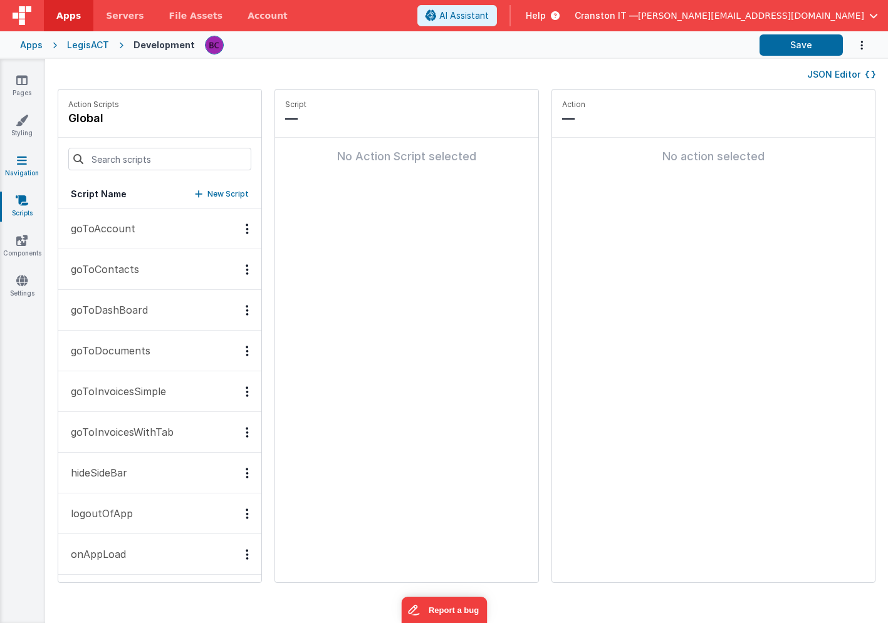
click at [23, 173] on link "Navigation" at bounding box center [21, 166] width 45 height 25
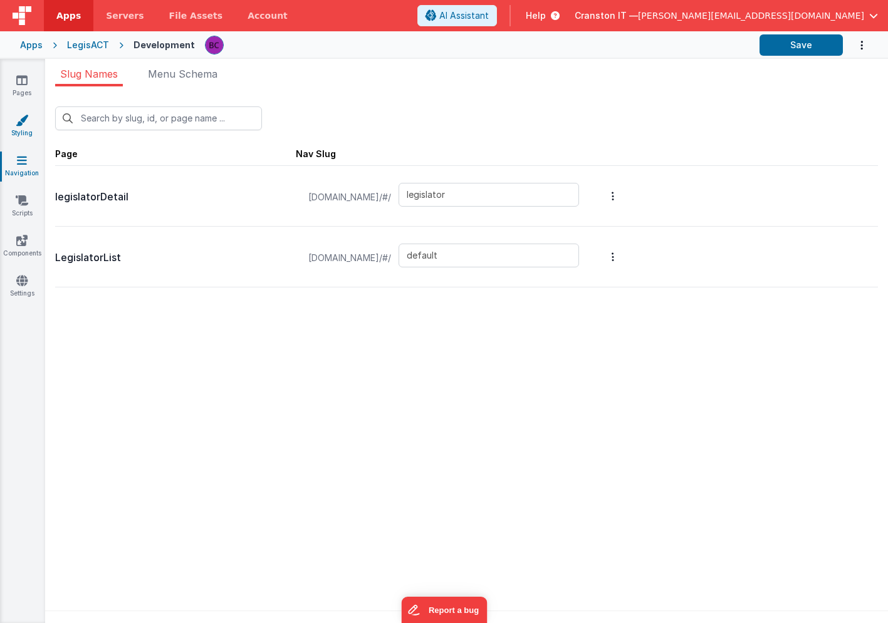
click at [25, 128] on link "Styling" at bounding box center [21, 126] width 45 height 25
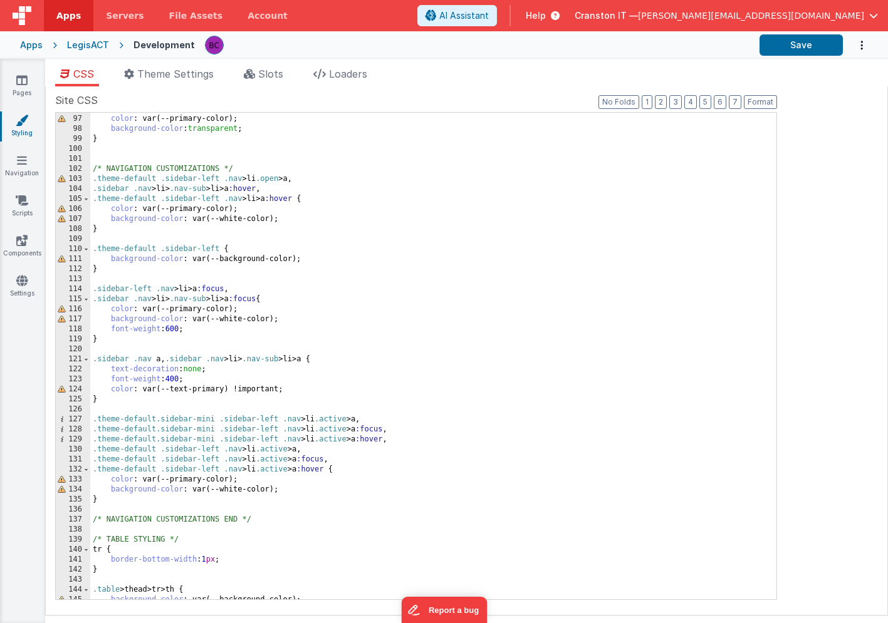
scroll to position [1117, 0]
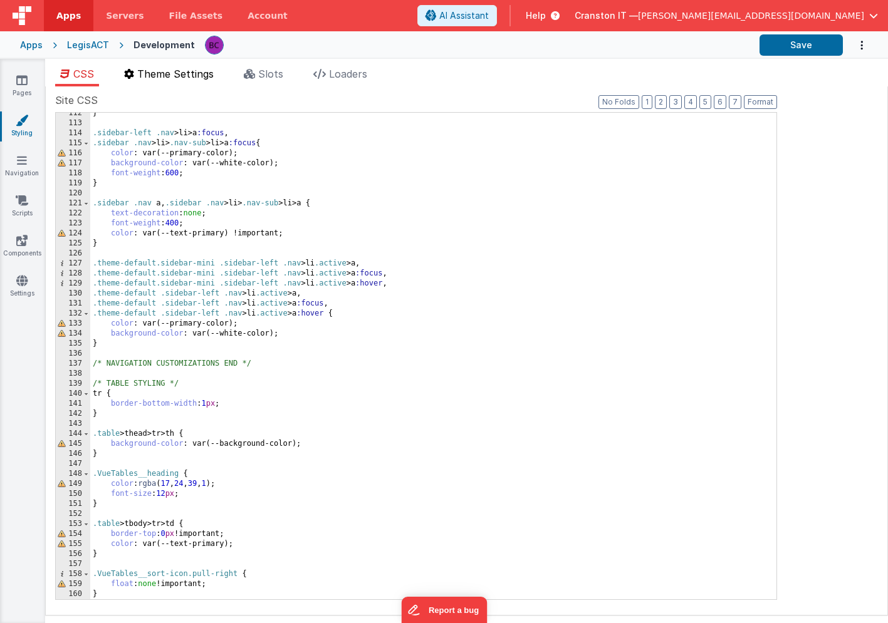
click at [173, 76] on span "Theme Settings" at bounding box center [175, 74] width 76 height 13
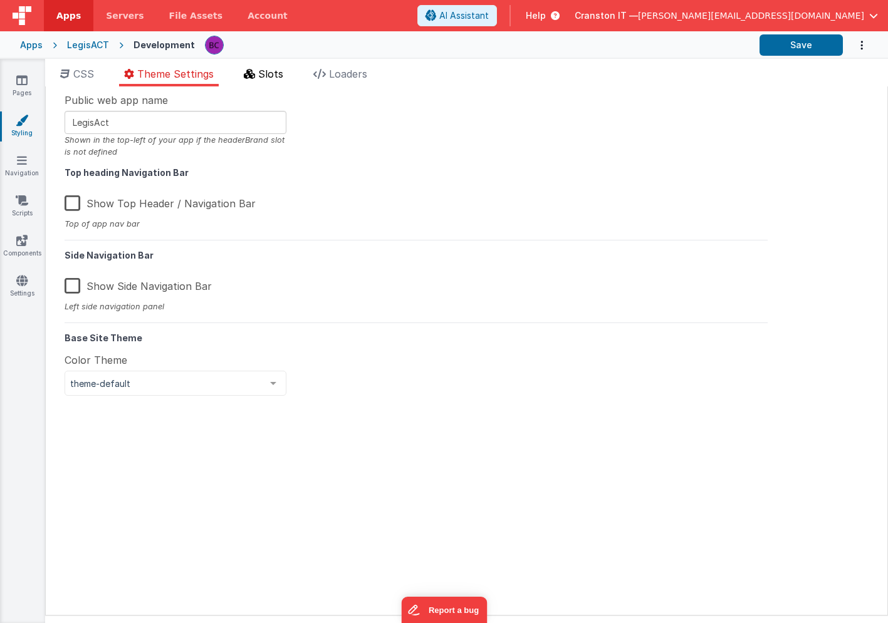
click at [279, 73] on span "Slots" at bounding box center [270, 74] width 25 height 13
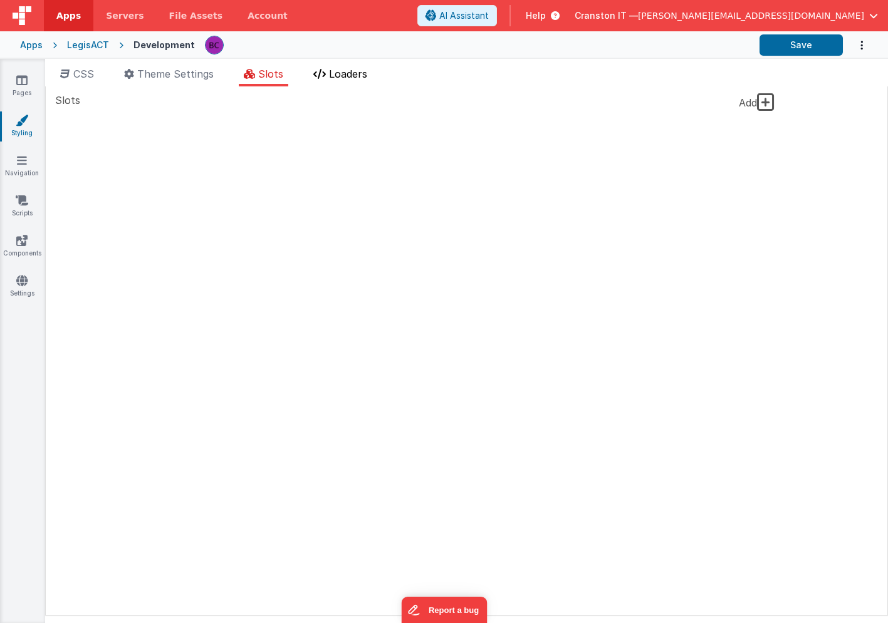
click at [349, 76] on span "Loaders" at bounding box center [348, 74] width 38 height 13
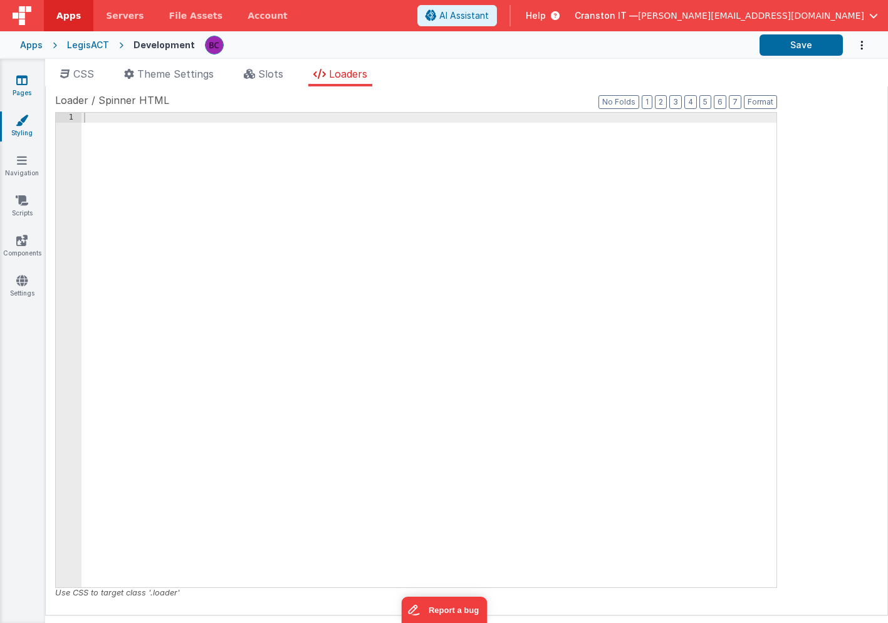
click at [34, 83] on link "Pages" at bounding box center [21, 86] width 45 height 25
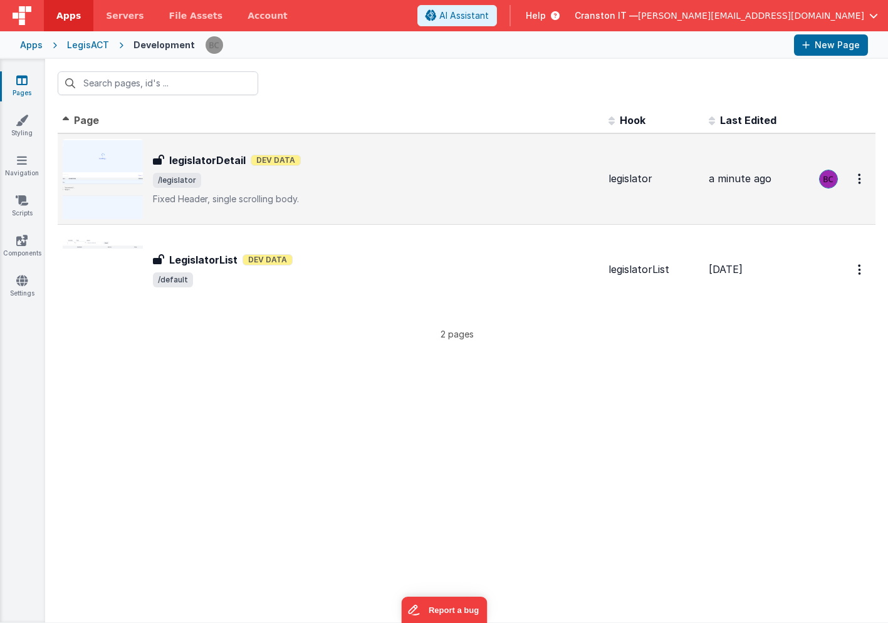
click at [269, 175] on span "/legislator" at bounding box center [375, 180] width 445 height 15
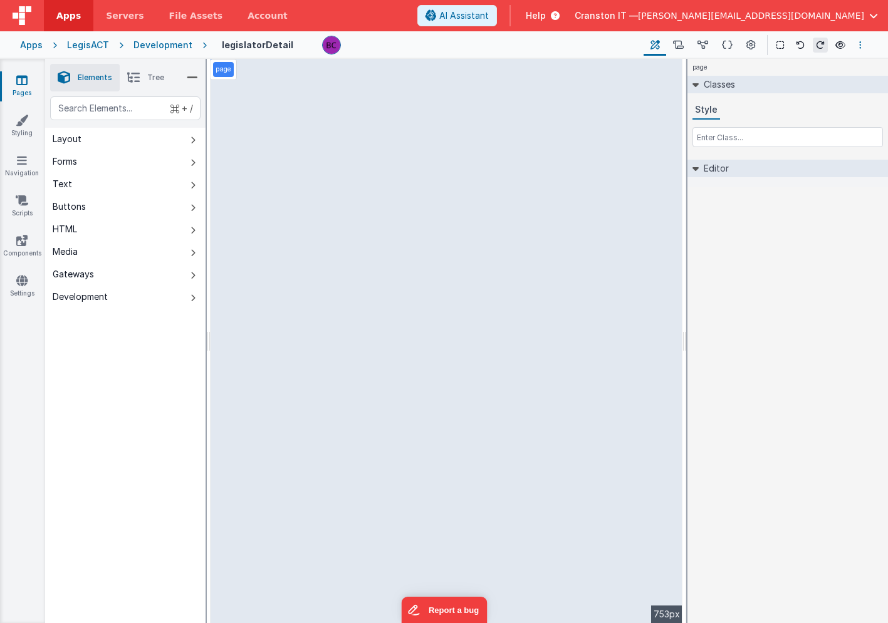
click at [859, 43] on icon "Options" at bounding box center [860, 45] width 3 height 9
click at [859, 43] on button at bounding box center [444, 311] width 888 height 623
click at [750, 46] on icon at bounding box center [750, 45] width 9 height 13
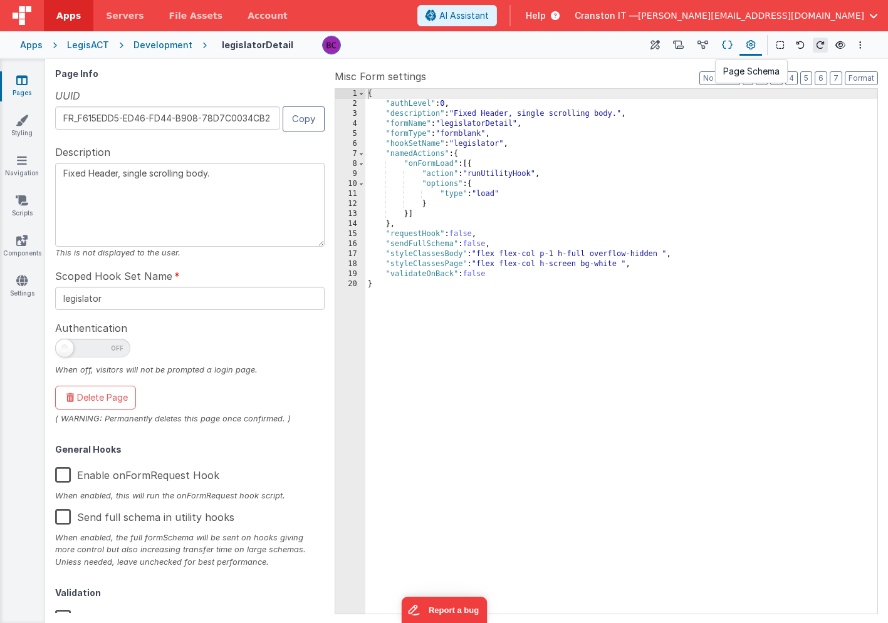
click at [727, 44] on icon at bounding box center [727, 45] width 11 height 13
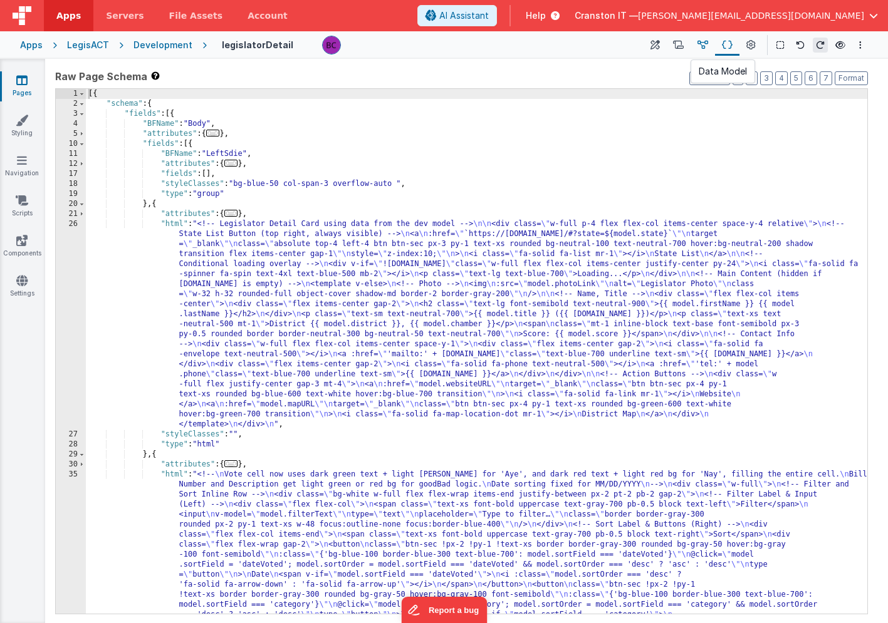
click at [697, 46] on button at bounding box center [702, 44] width 24 height 21
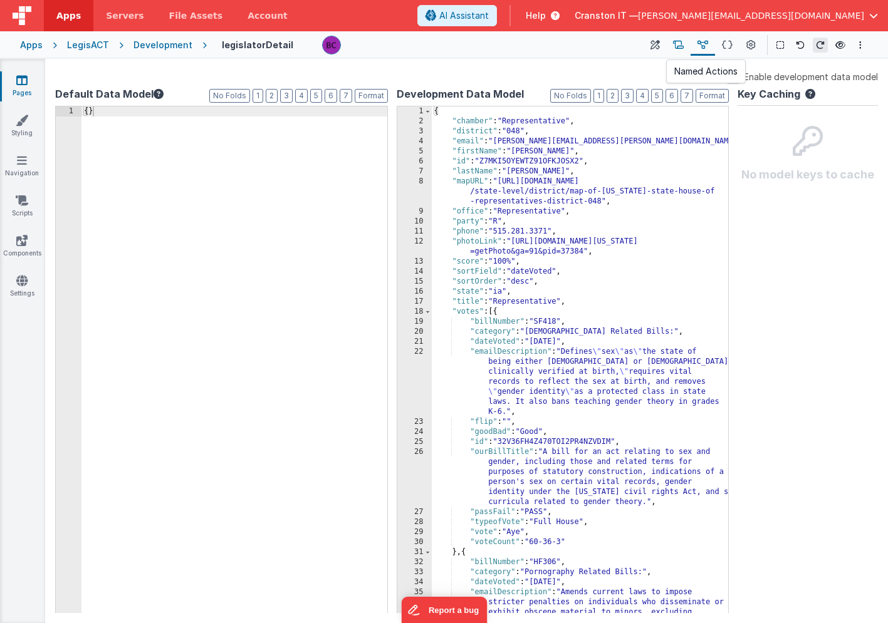
click at [686, 46] on button at bounding box center [678, 44] width 24 height 21
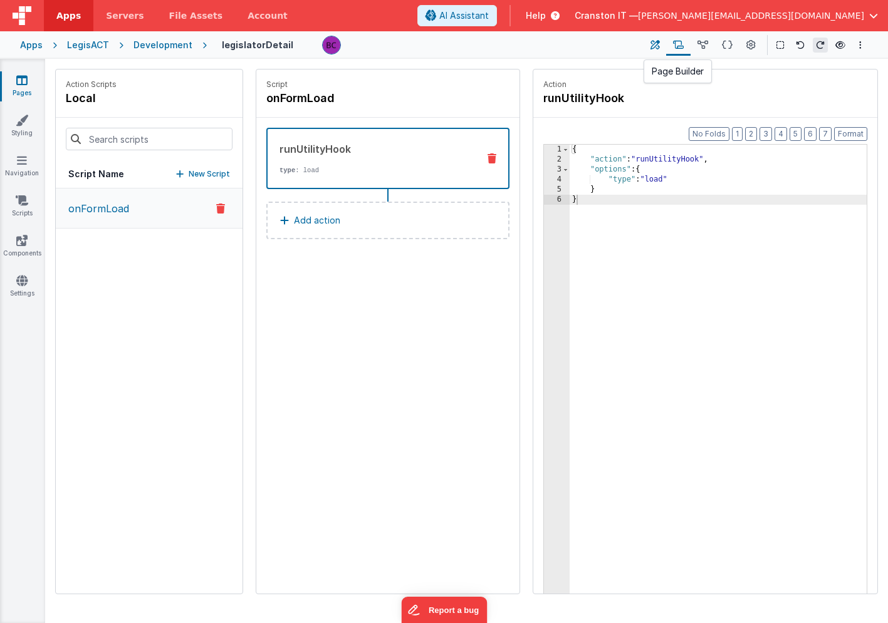
click at [659, 46] on icon at bounding box center [654, 45] width 9 height 13
